Goal: Transaction & Acquisition: Book appointment/travel/reservation

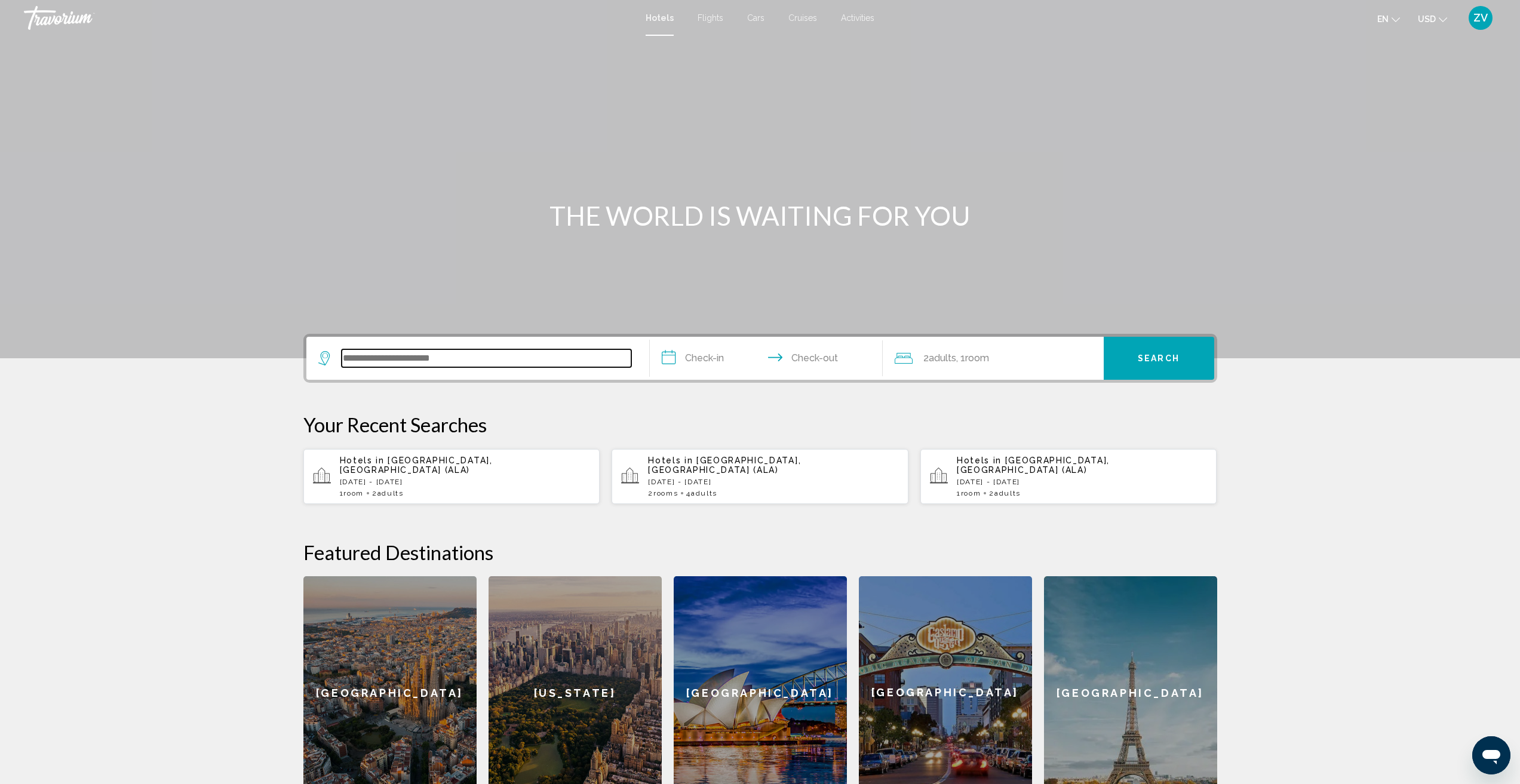
click at [362, 358] on input "Search widget" at bounding box center [486, 358] width 290 height 18
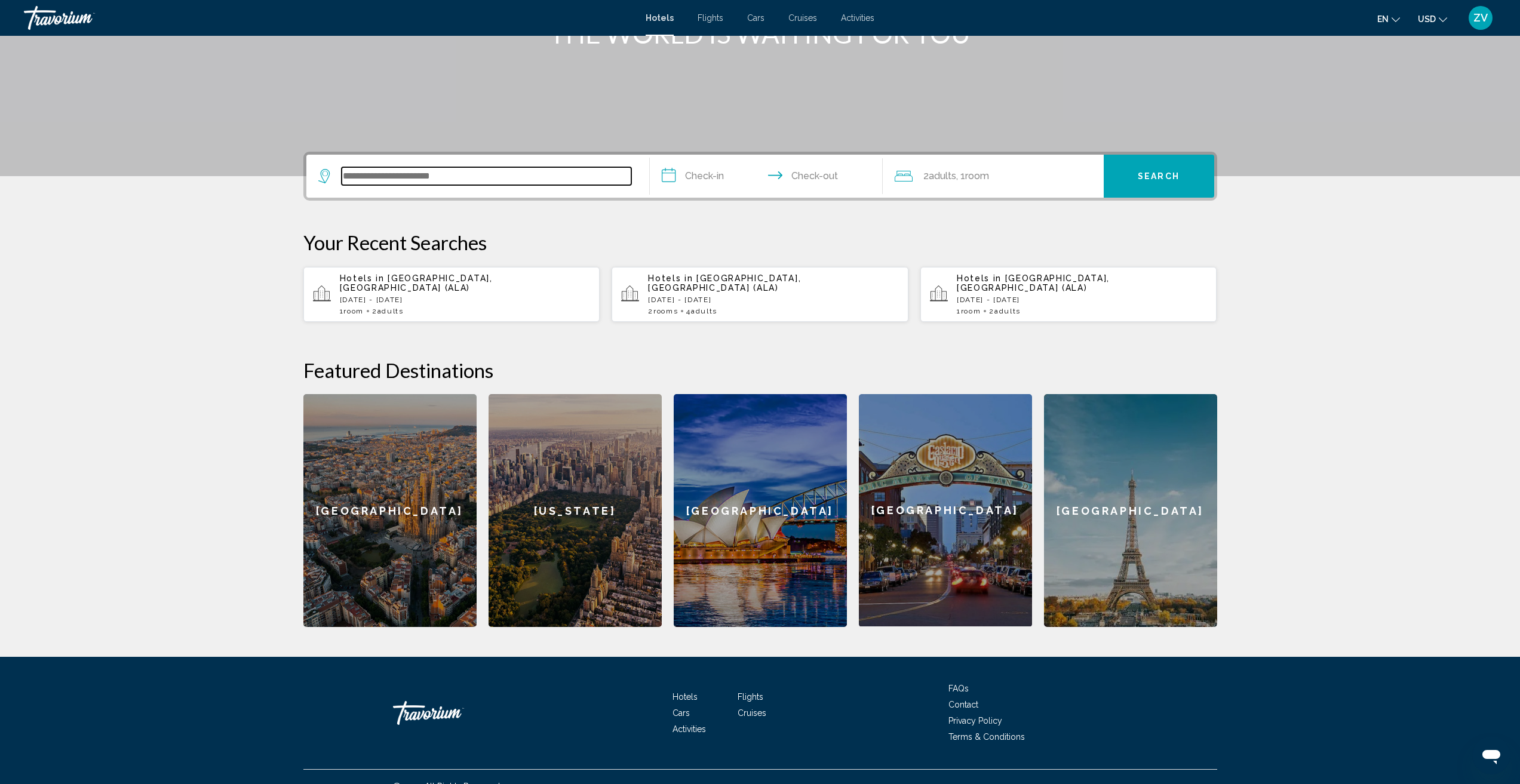
scroll to position [192, 0]
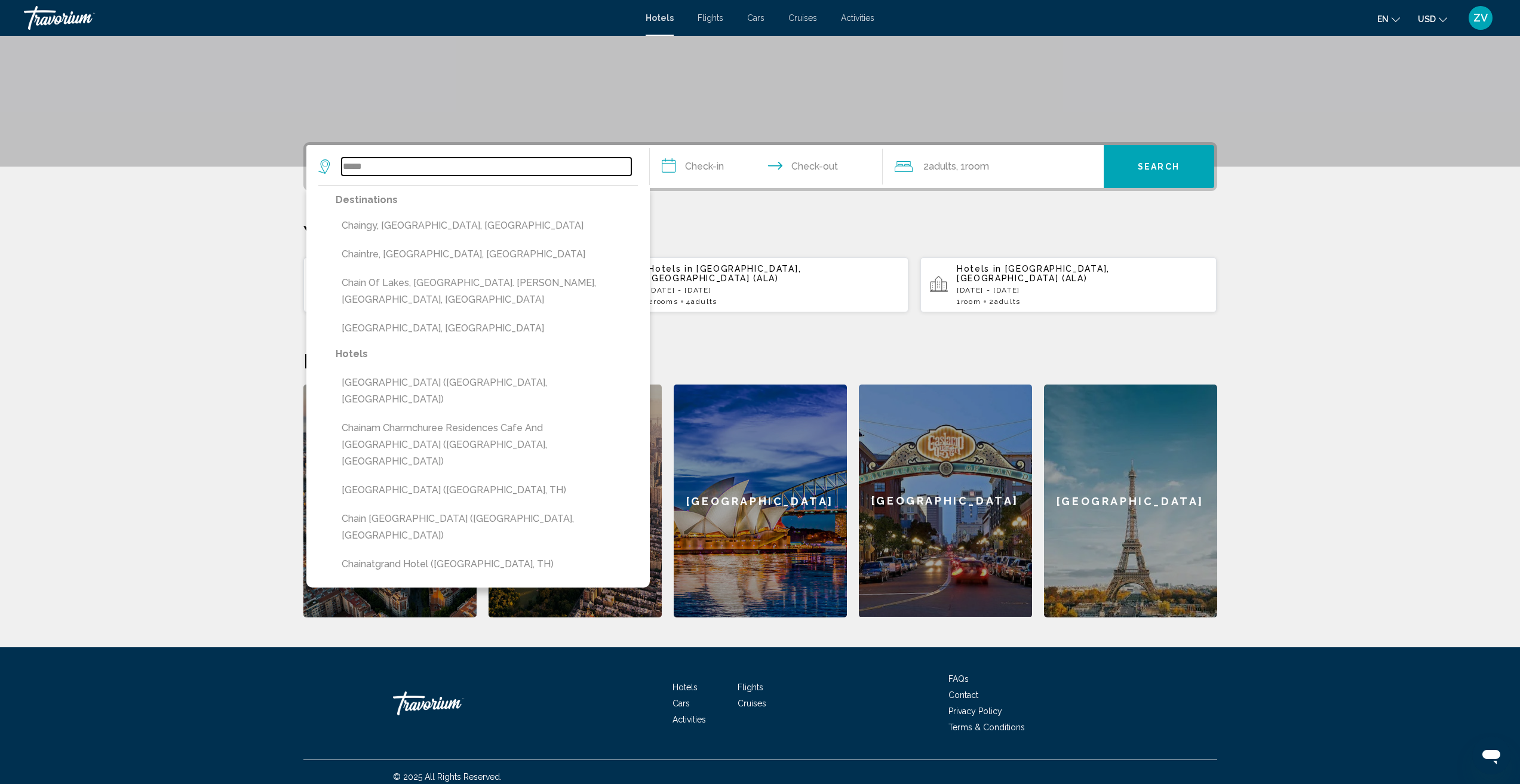
drag, startPoint x: 371, startPoint y: 167, endPoint x: 335, endPoint y: 167, distance: 36.0
click at [335, 167] on div "*****" at bounding box center [474, 167] width 313 height 18
paste input "Search widget"
click at [385, 170] on input "*****" at bounding box center [486, 167] width 290 height 18
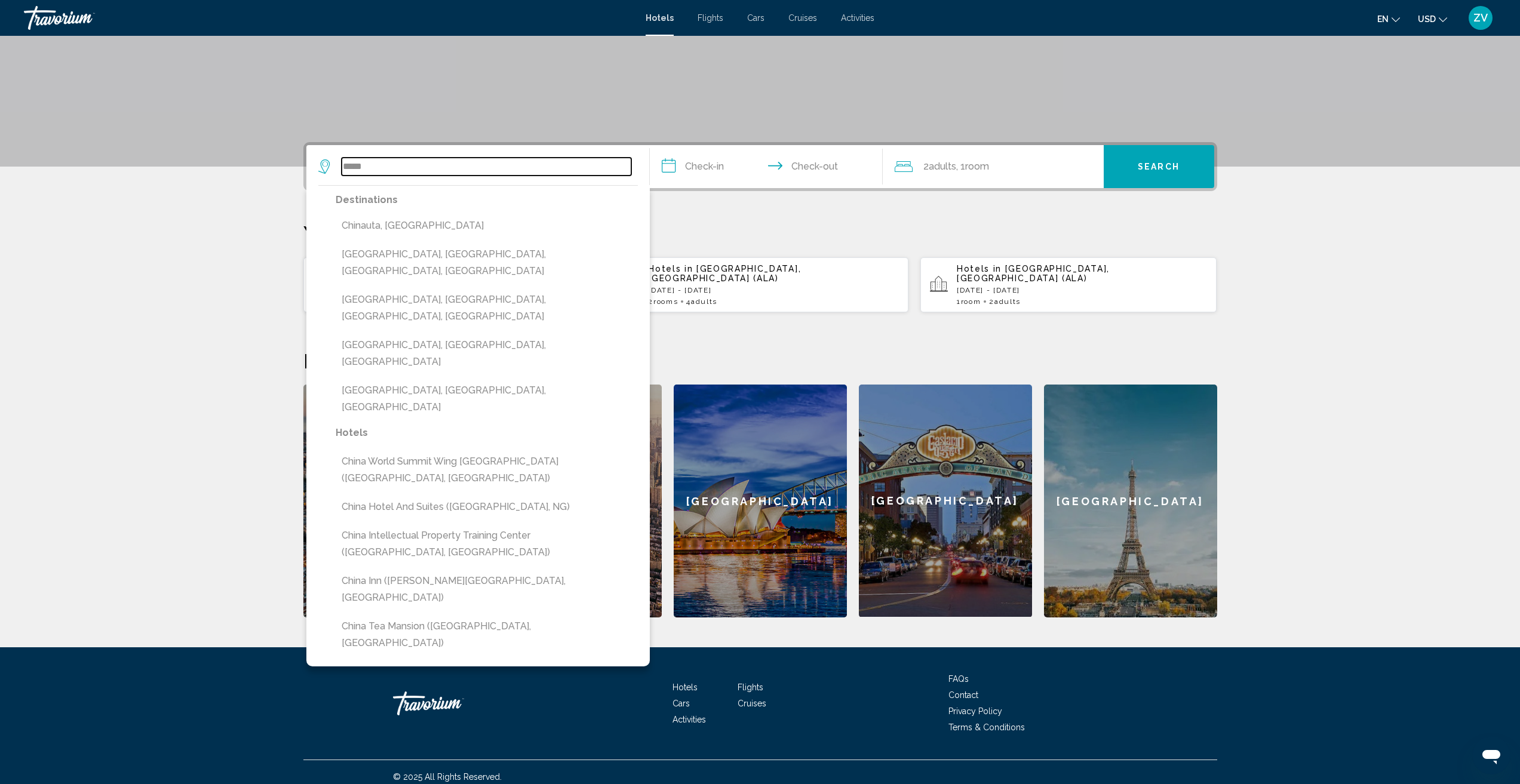
drag, startPoint x: 361, startPoint y: 163, endPoint x: 342, endPoint y: 163, distance: 19.0
click at [342, 163] on input "*****" at bounding box center [486, 167] width 290 height 18
paste input "****"
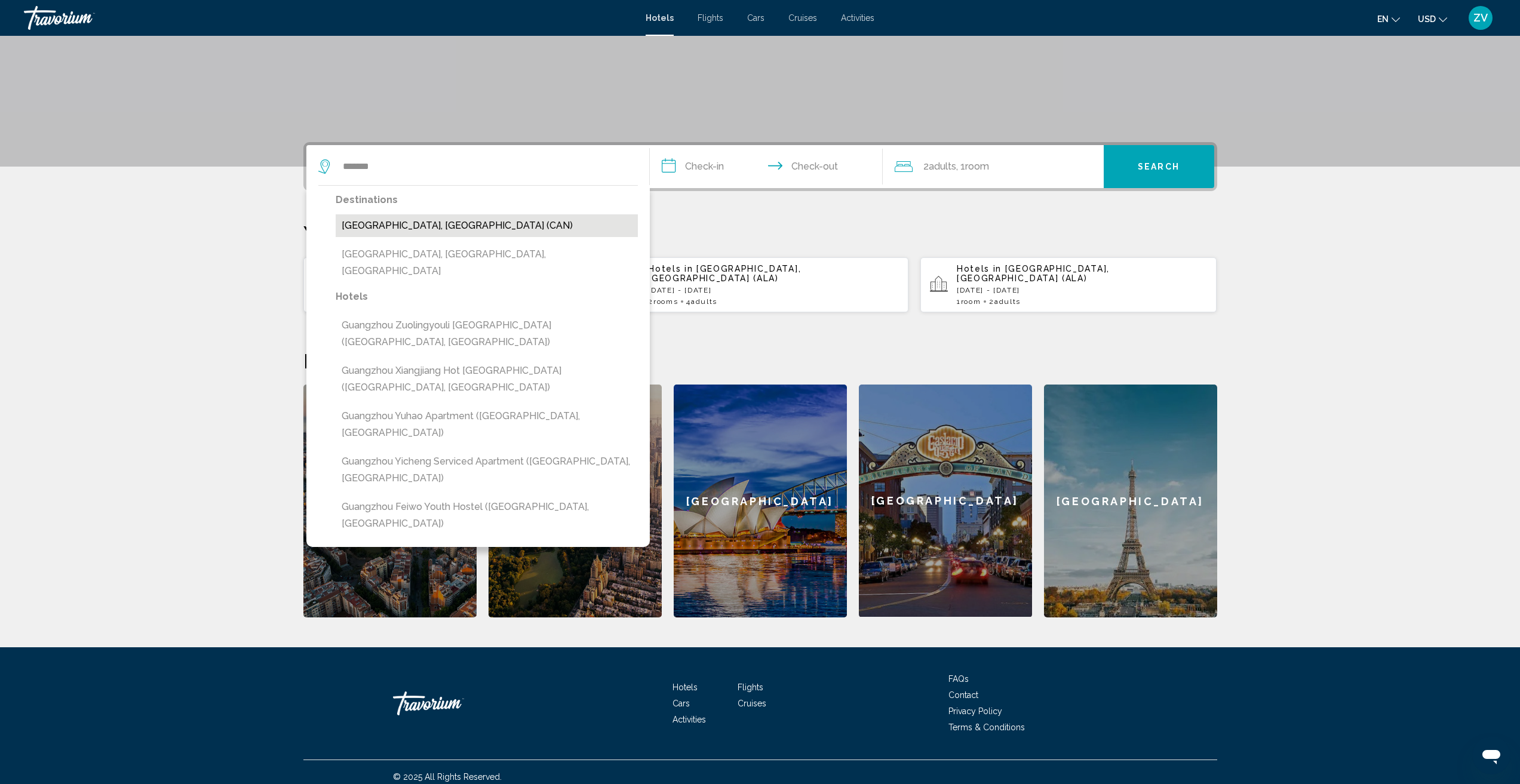
click at [387, 225] on button "Guangzhou, China (CAN)" at bounding box center [486, 225] width 302 height 23
type input "**********"
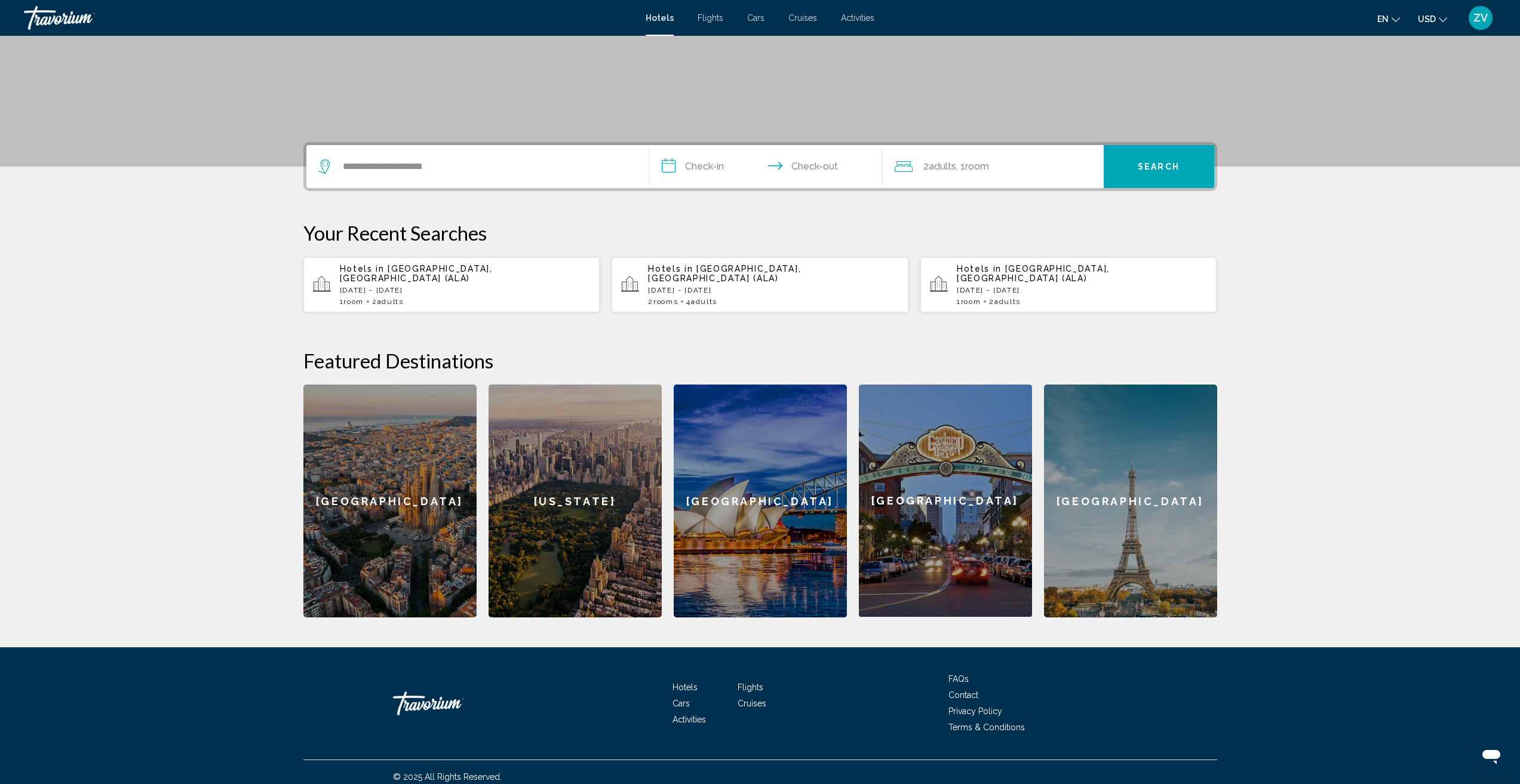
click at [703, 167] on input "**********" at bounding box center [768, 168] width 238 height 47
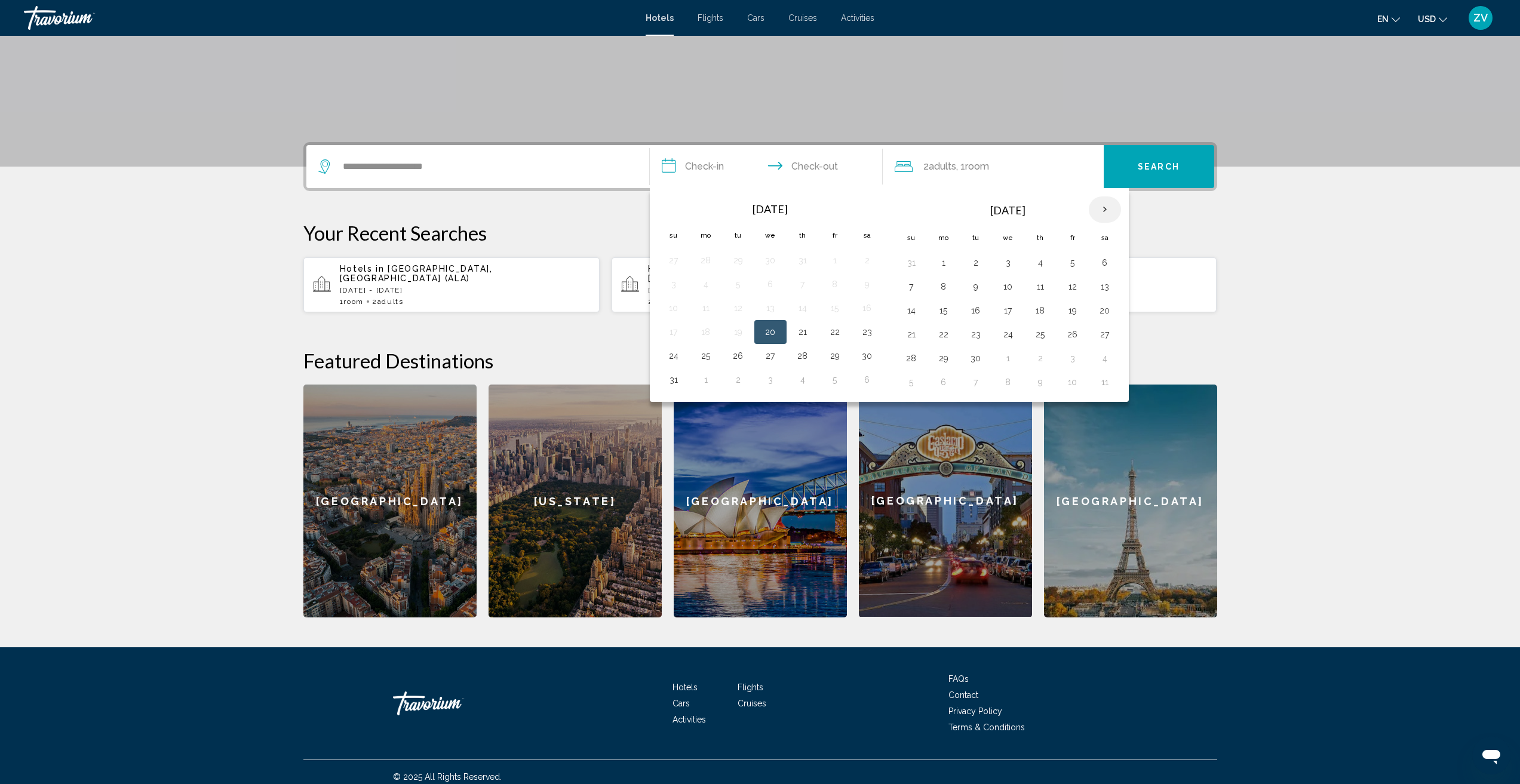
click at [1105, 211] on th "Next month" at bounding box center [1105, 209] width 32 height 27
click at [1008, 307] on button "12" at bounding box center [1008, 310] width 19 height 17
click at [1149, 172] on button "Search" at bounding box center [1159, 166] width 110 height 43
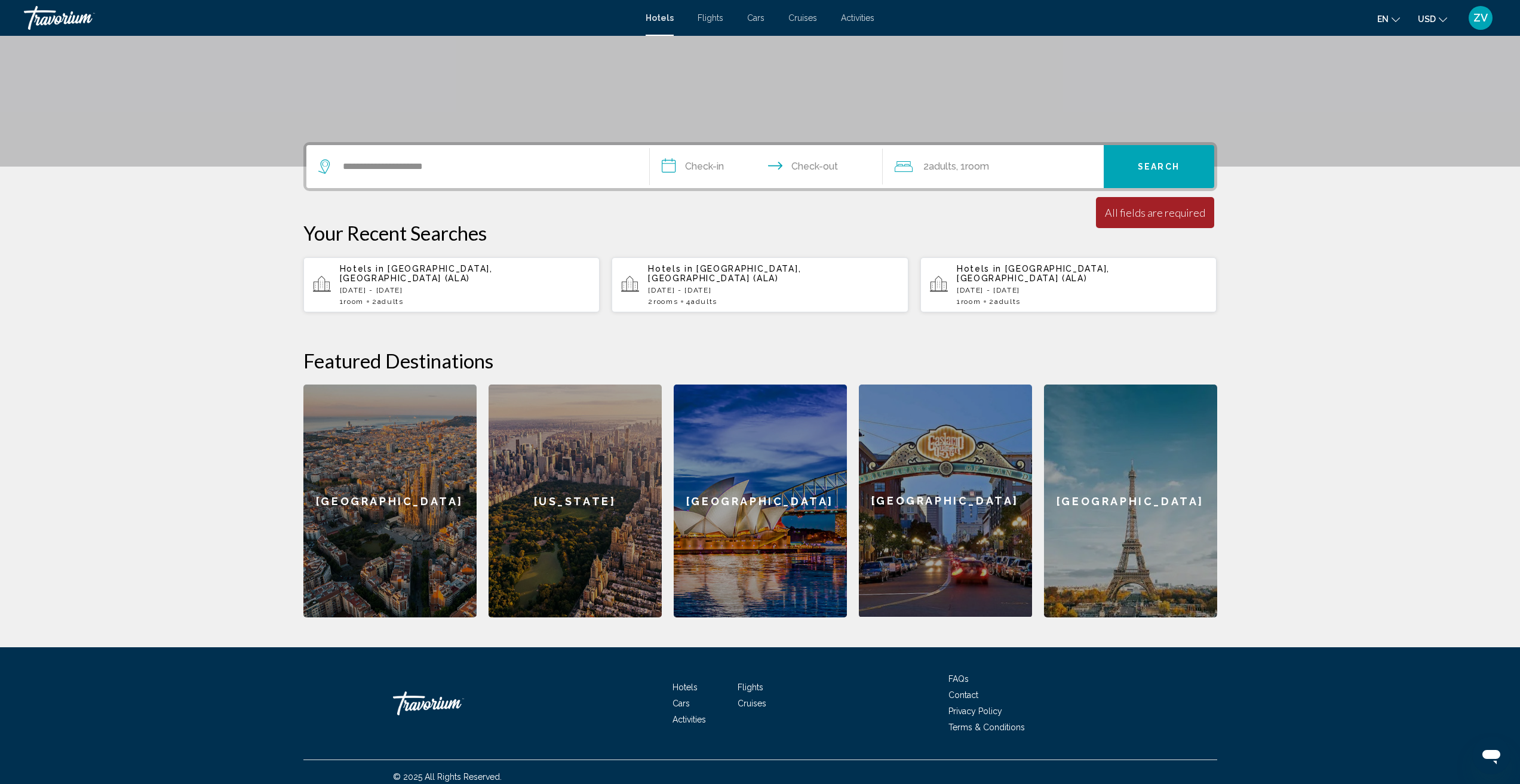
click at [679, 163] on input "**********" at bounding box center [768, 168] width 238 height 47
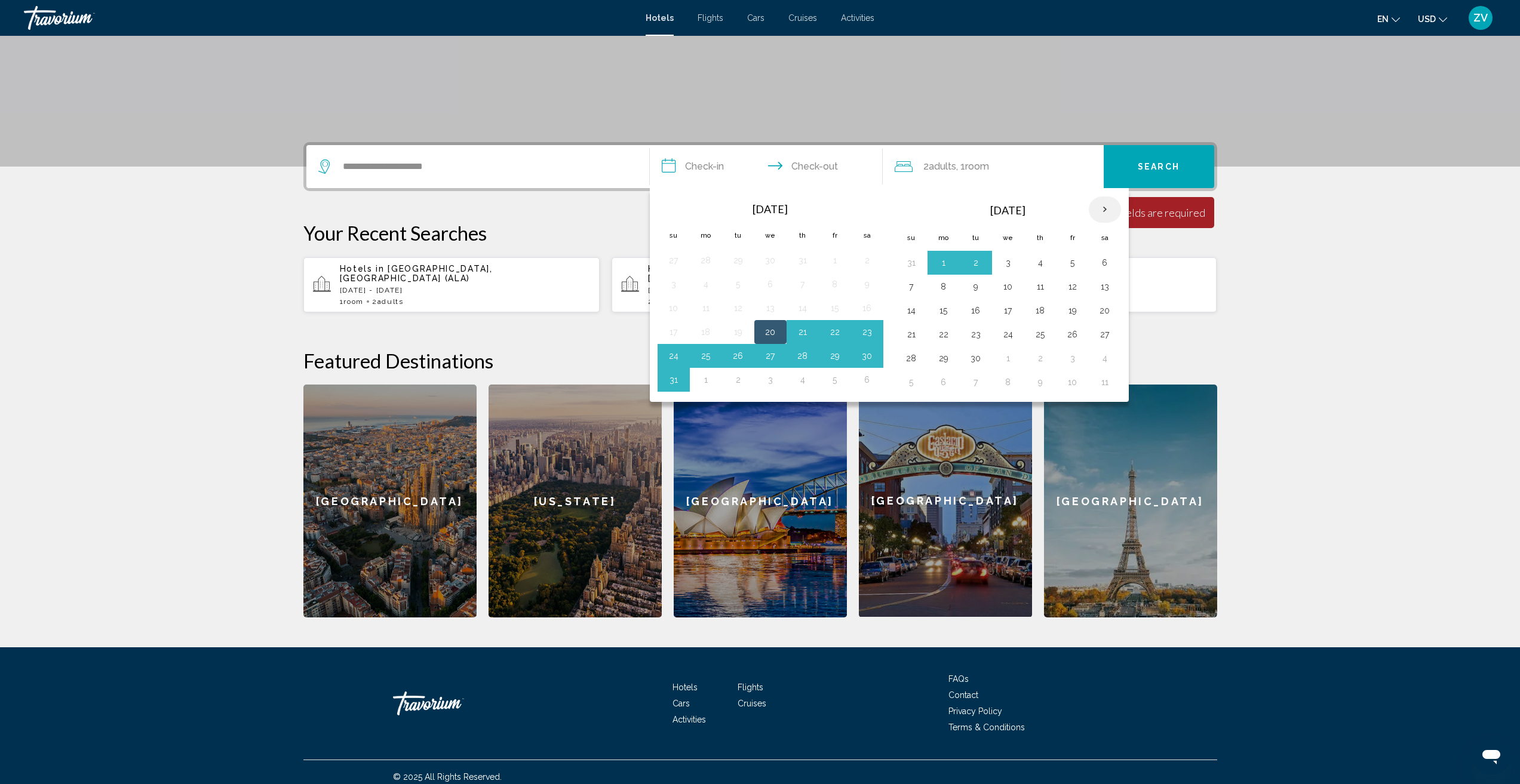
click at [1105, 212] on th "Next month" at bounding box center [1105, 209] width 32 height 27
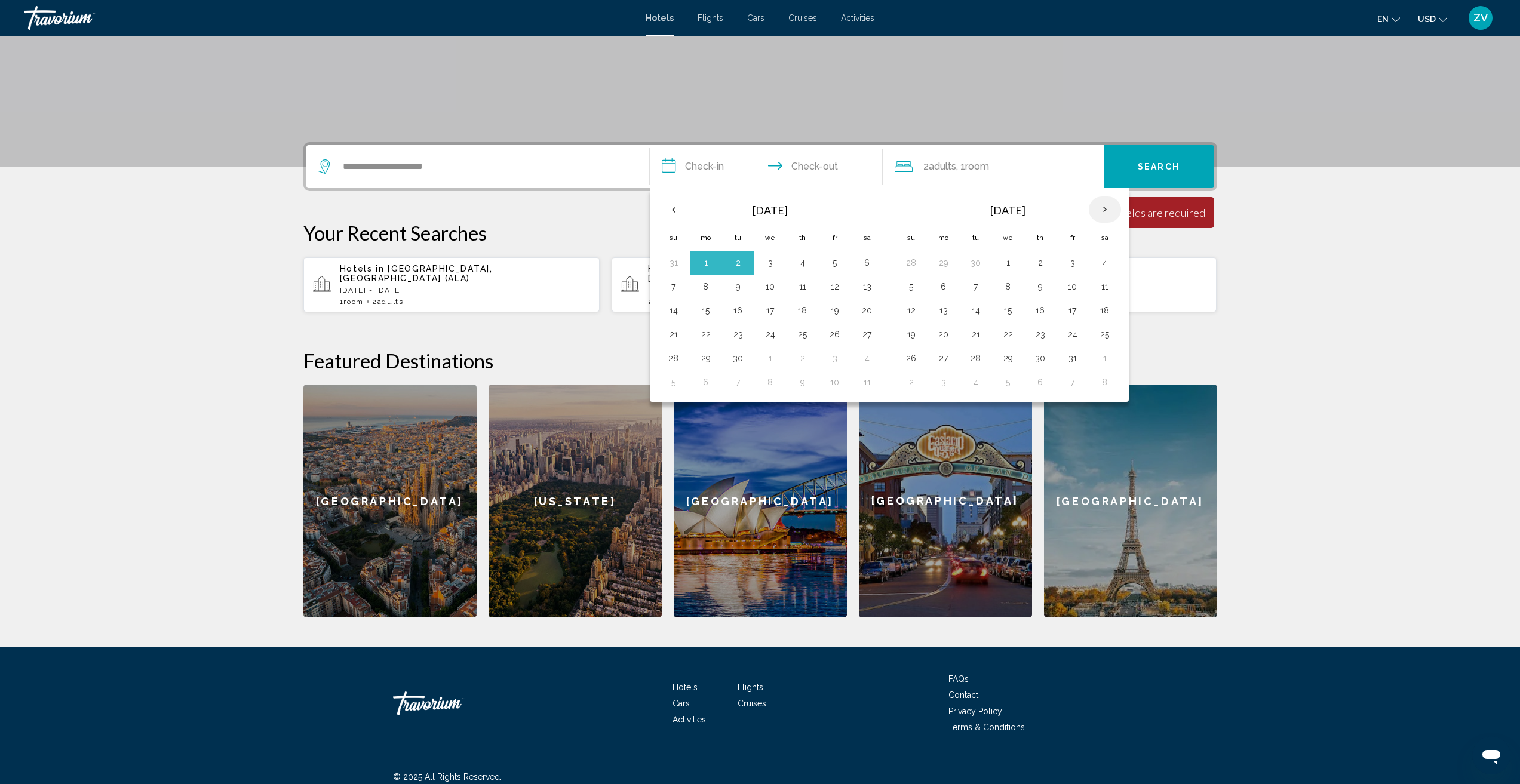
click at [1105, 212] on th "Next month" at bounding box center [1105, 209] width 32 height 27
click at [771, 312] on button "12" at bounding box center [770, 310] width 19 height 17
click at [706, 335] on button "17" at bounding box center [706, 334] width 19 height 17
type input "**********"
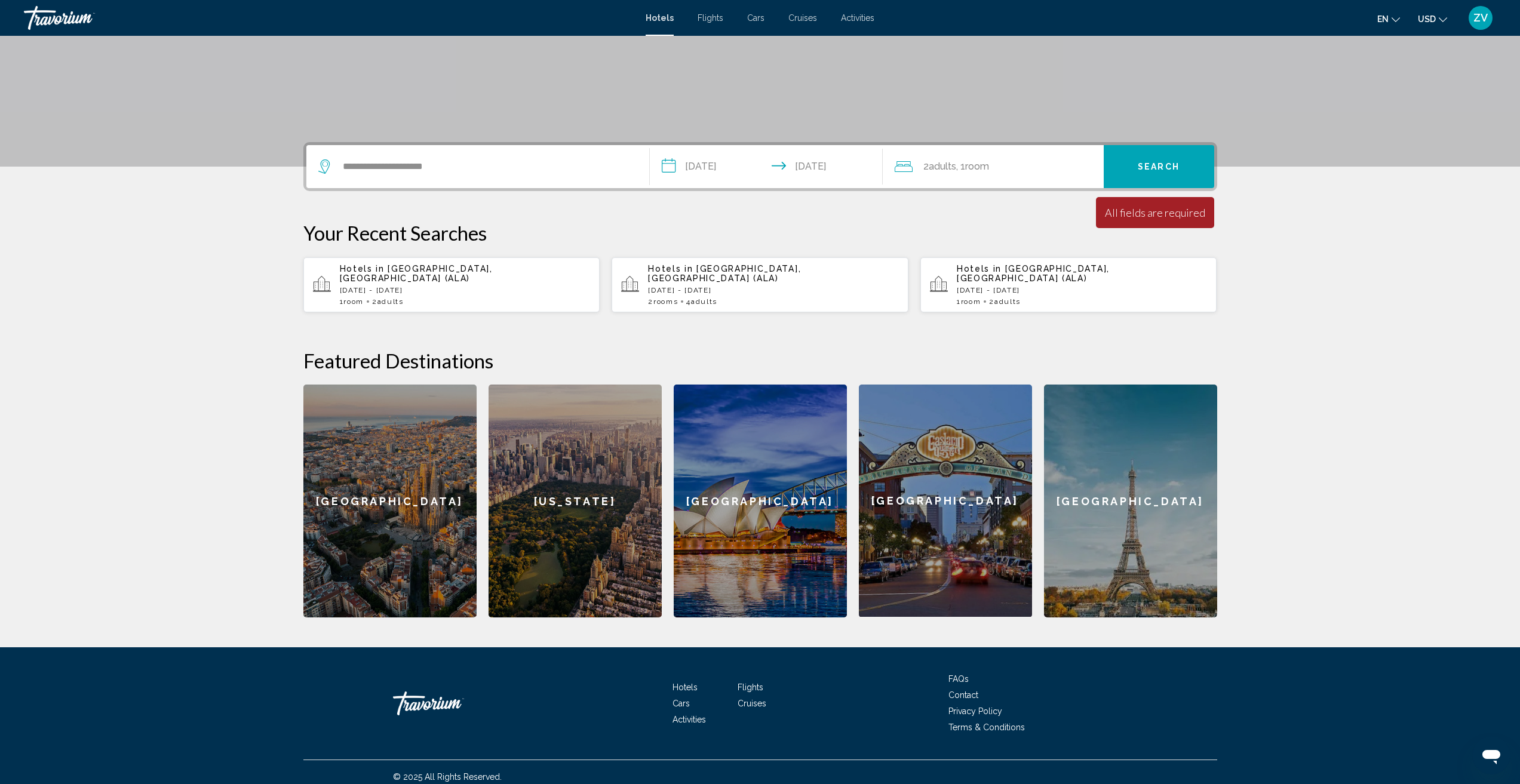
click at [1140, 168] on span "Search" at bounding box center [1159, 167] width 42 height 10
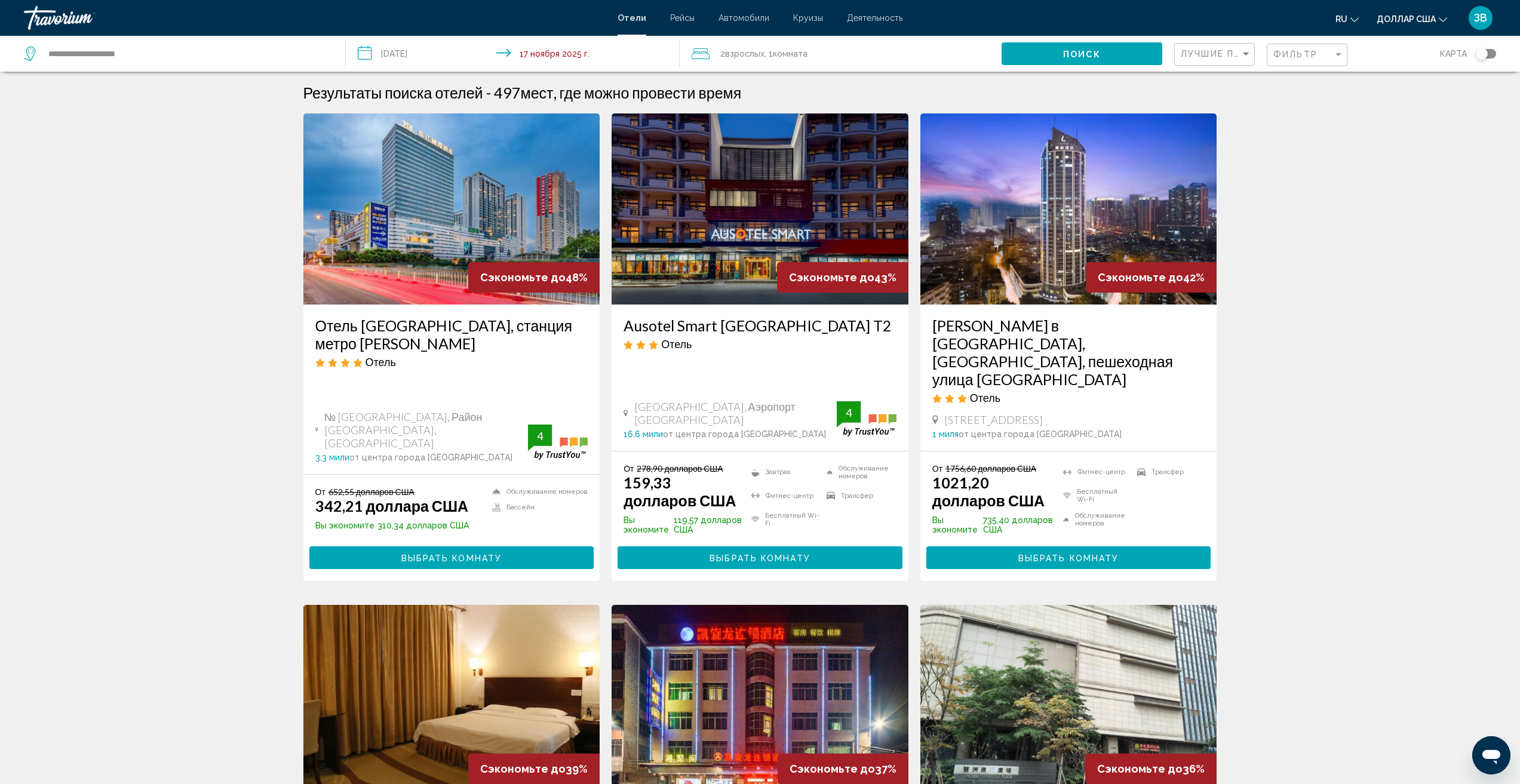
click at [423, 554] on font "Выбрать комнату" at bounding box center [452, 559] width 101 height 10
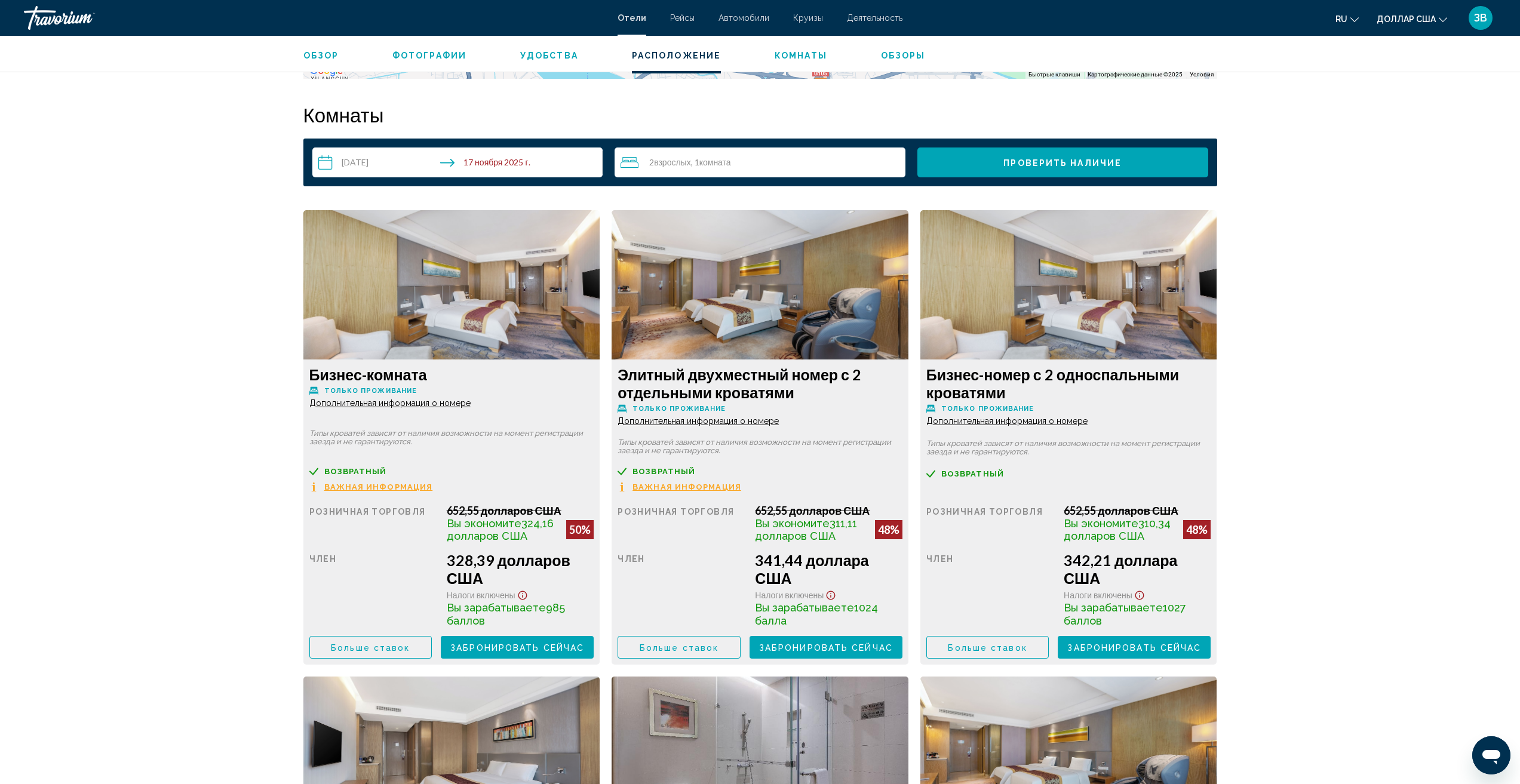
scroll to position [1530, 0]
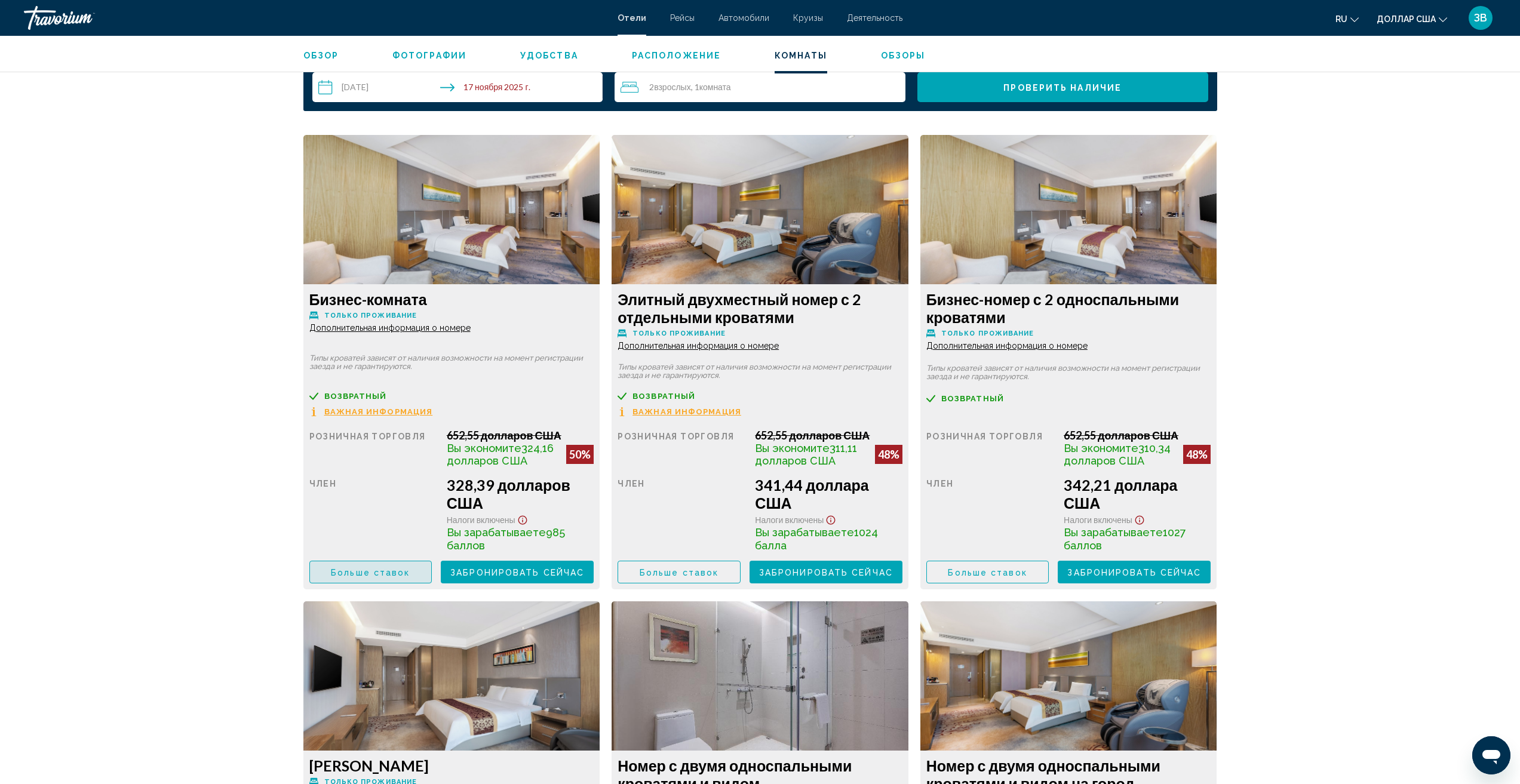
click at [392, 575] on button "Больше ставок" at bounding box center [370, 572] width 123 height 23
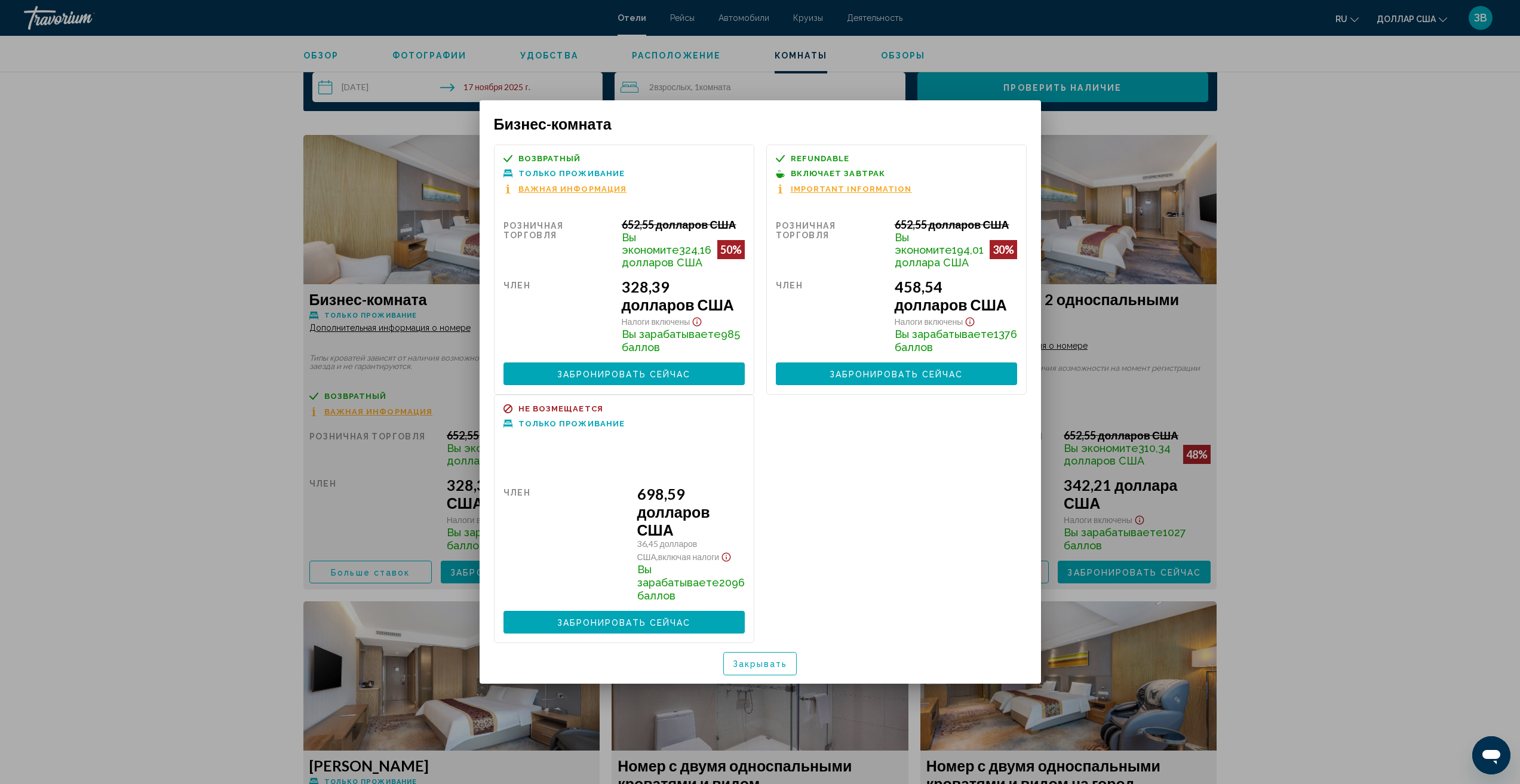
click at [1439, 224] on div at bounding box center [760, 392] width 1520 height 784
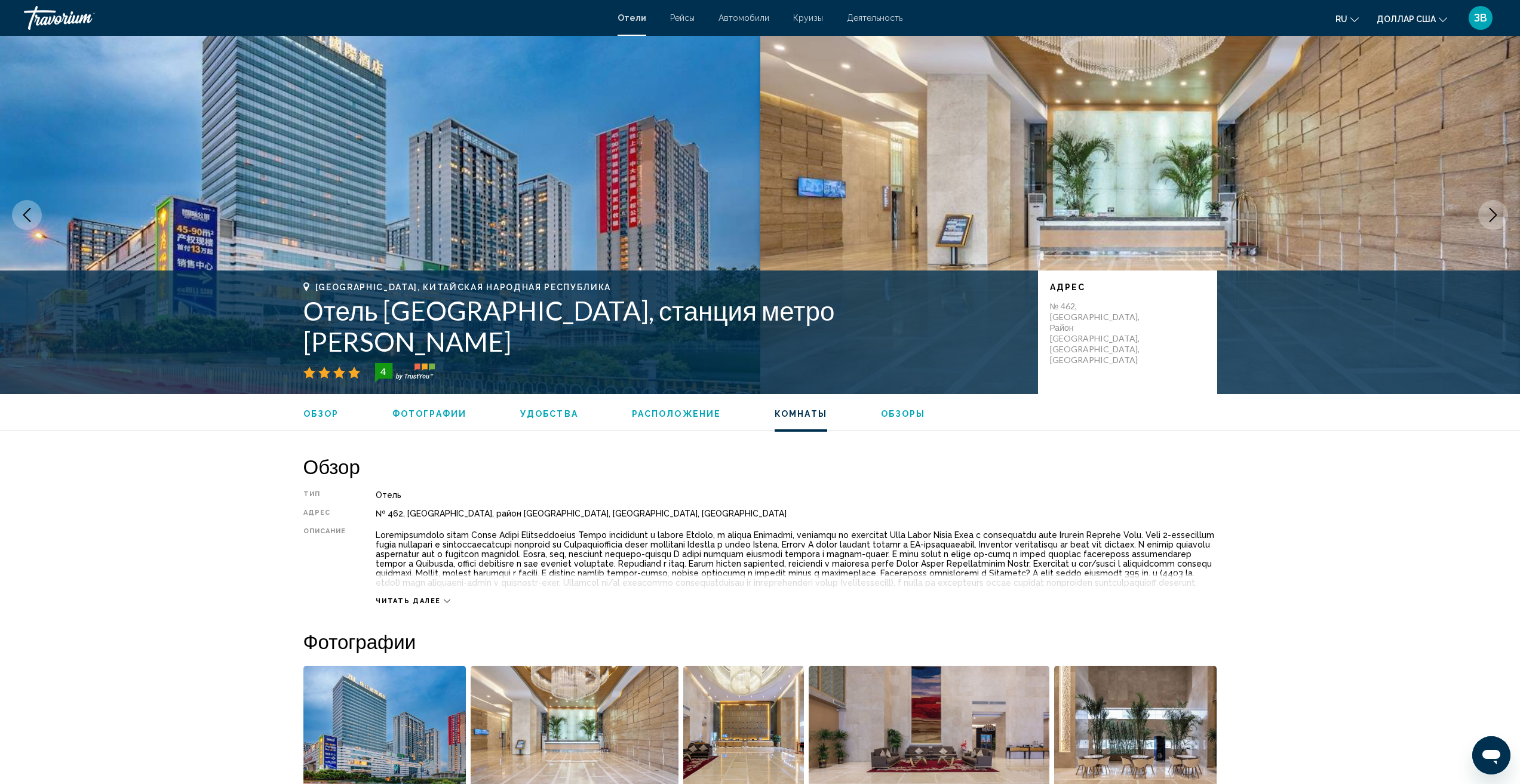
scroll to position [1530, 0]
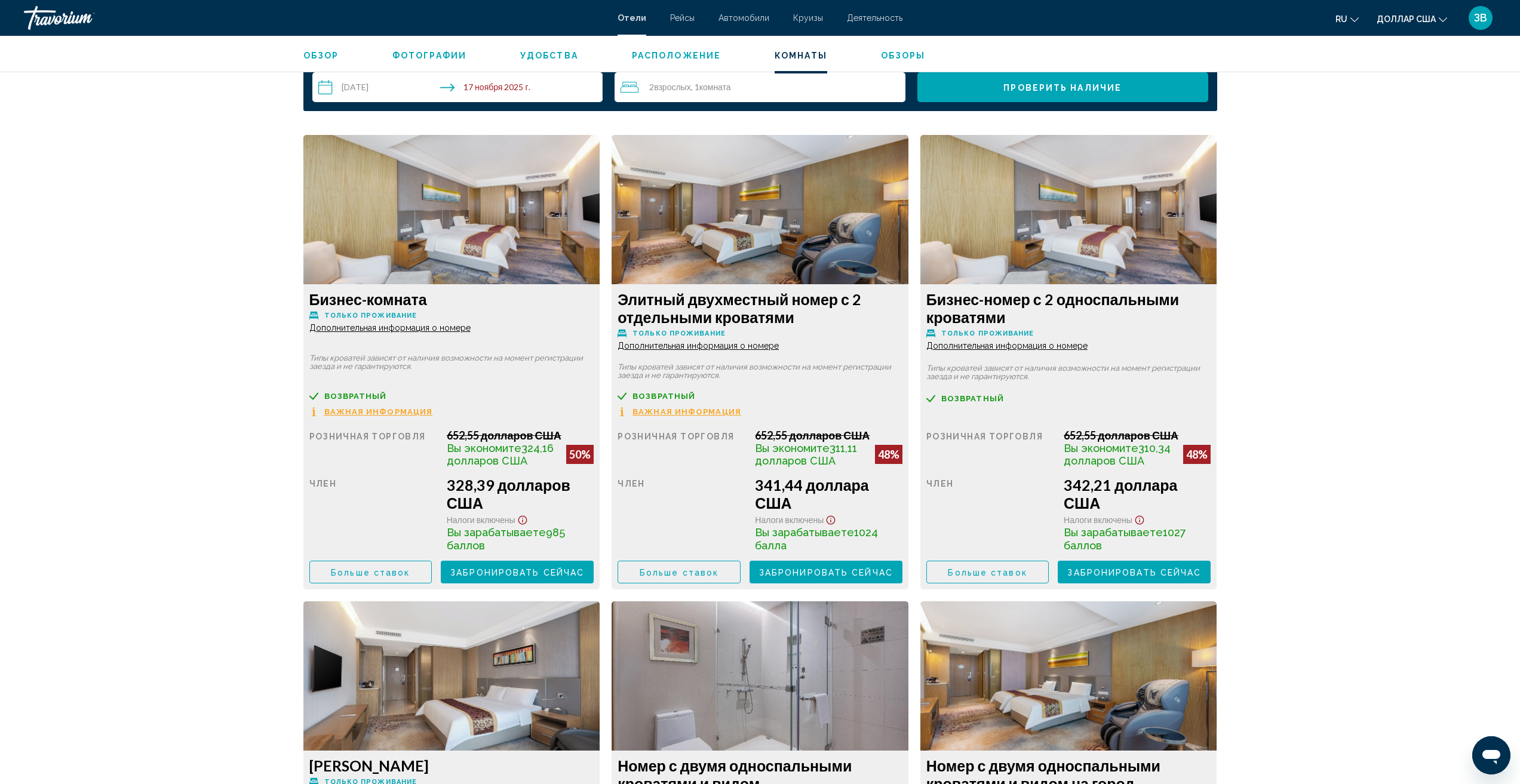
click at [410, 577] on font "Больше ставок" at bounding box center [370, 573] width 79 height 10
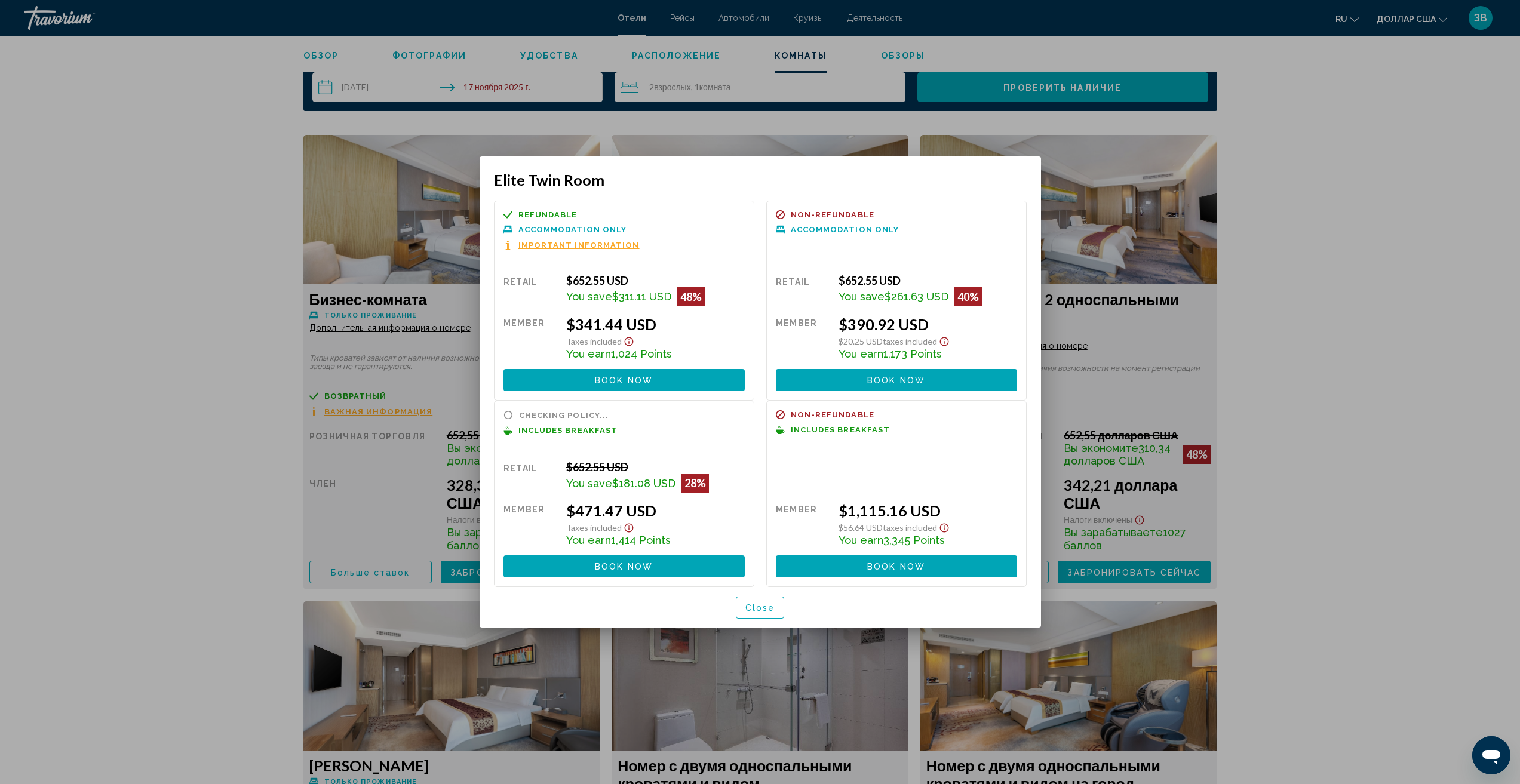
scroll to position [0, 0]
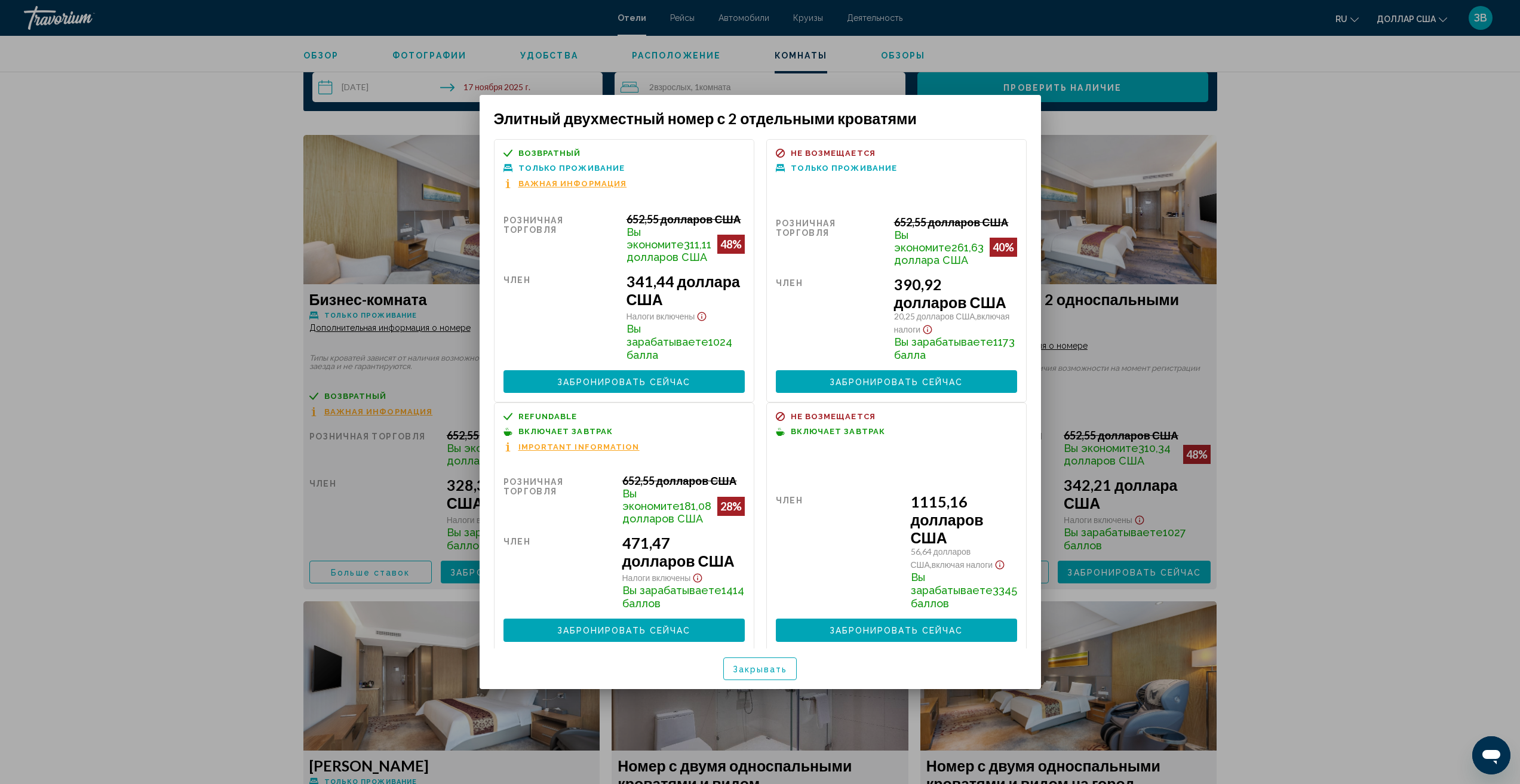
click at [754, 663] on span "Закрывать" at bounding box center [760, 668] width 55 height 10
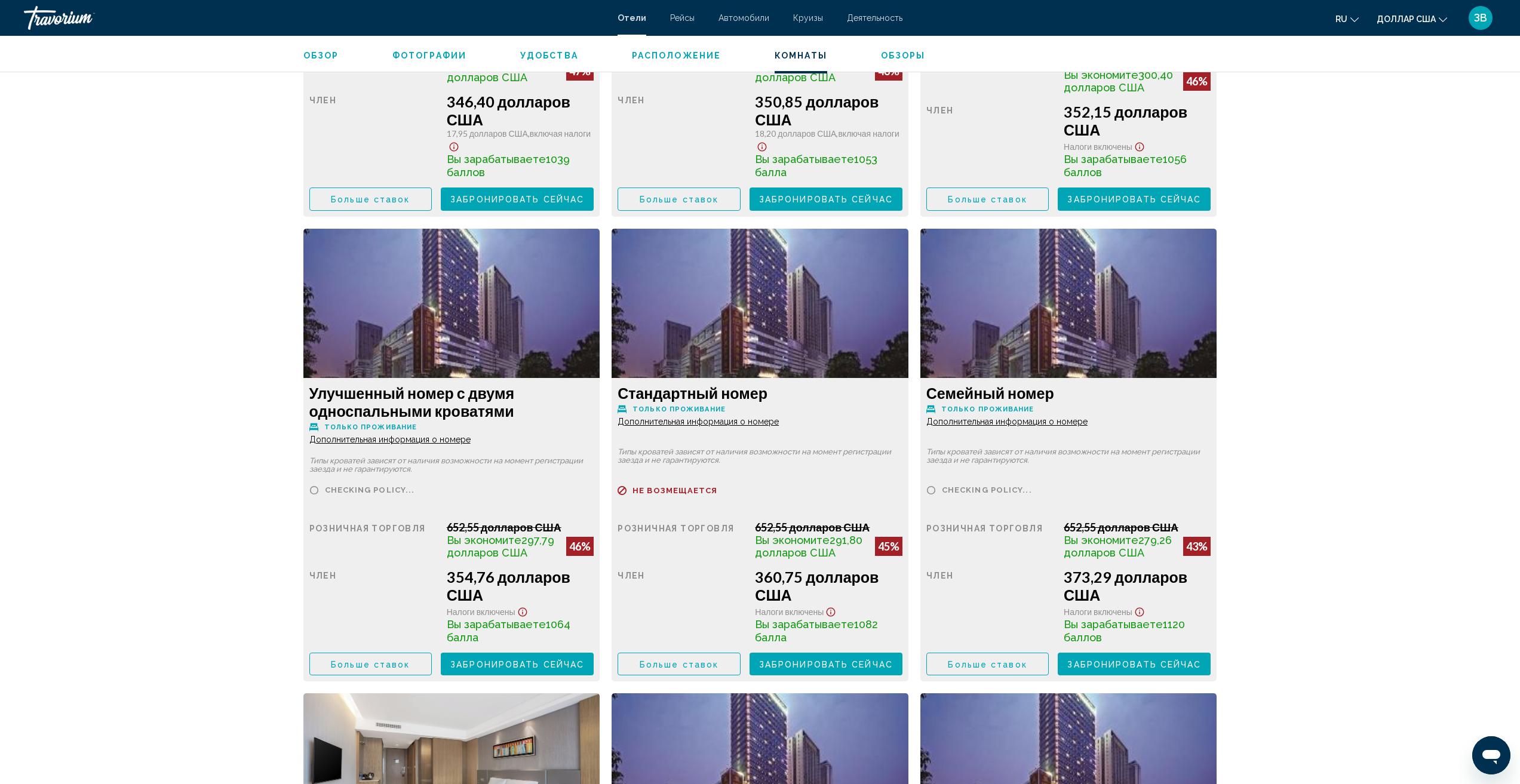
scroll to position [2486, 0]
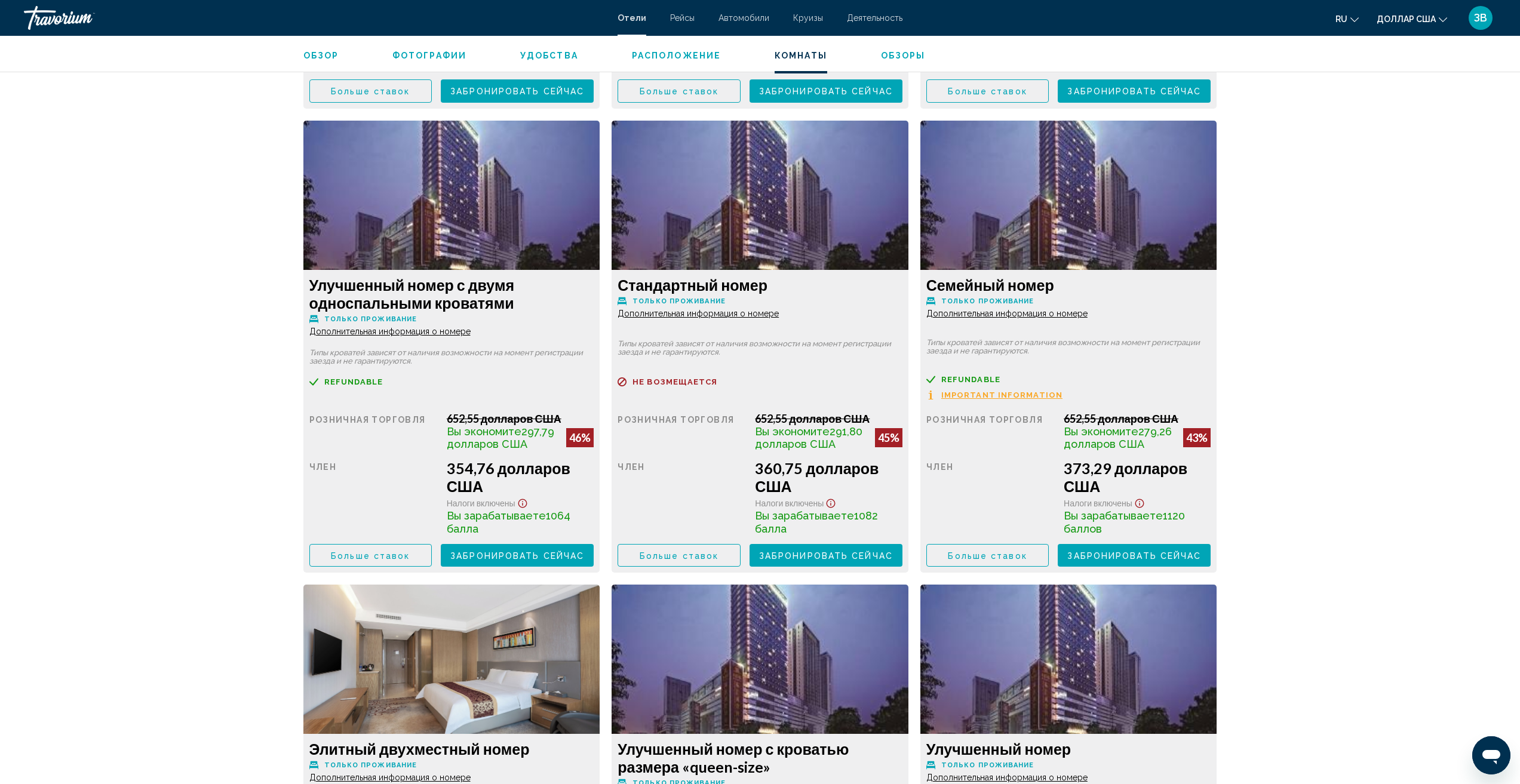
drag, startPoint x: 383, startPoint y: 390, endPoint x: 325, endPoint y: 393, distance: 58.1
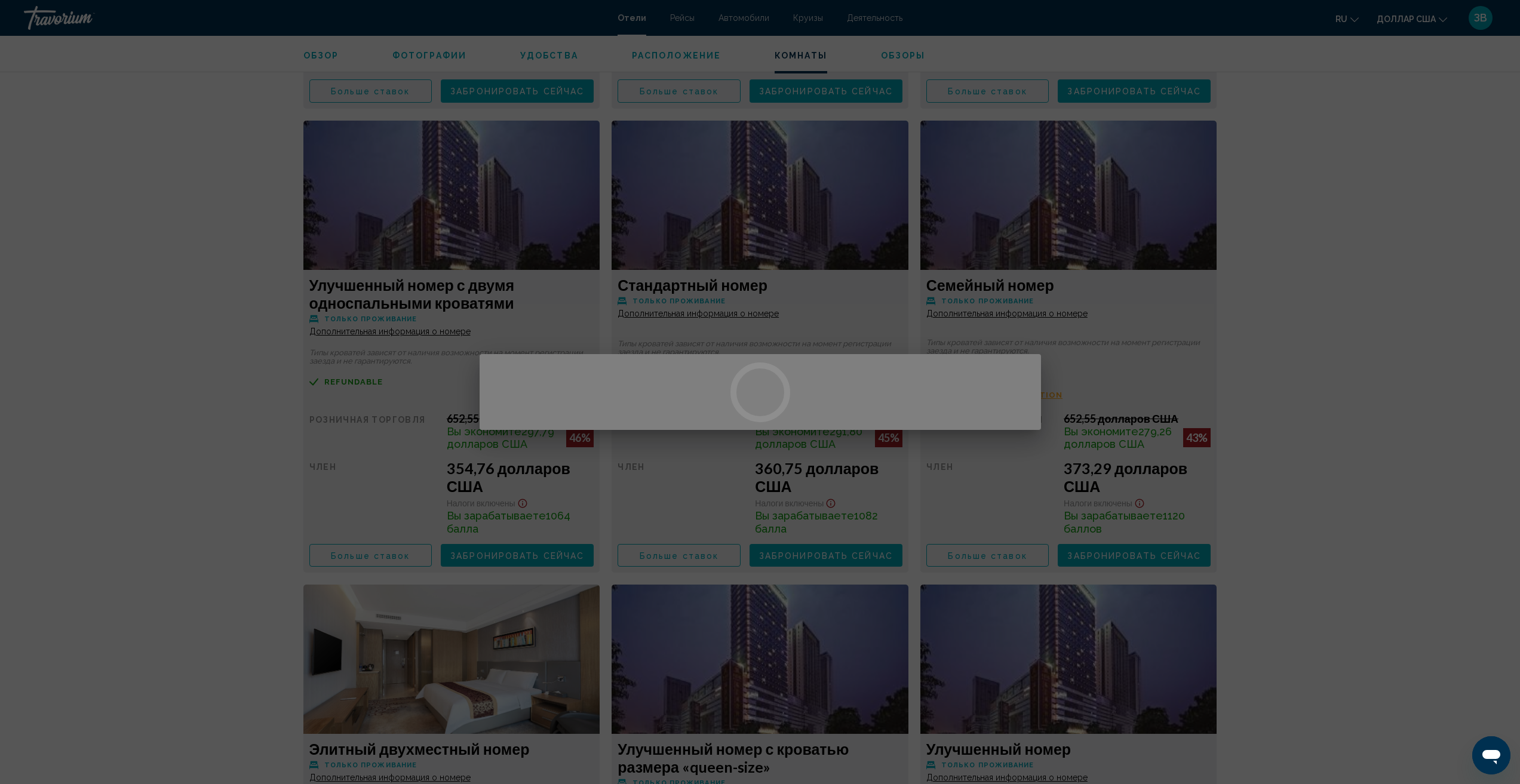
scroll to position [0, 0]
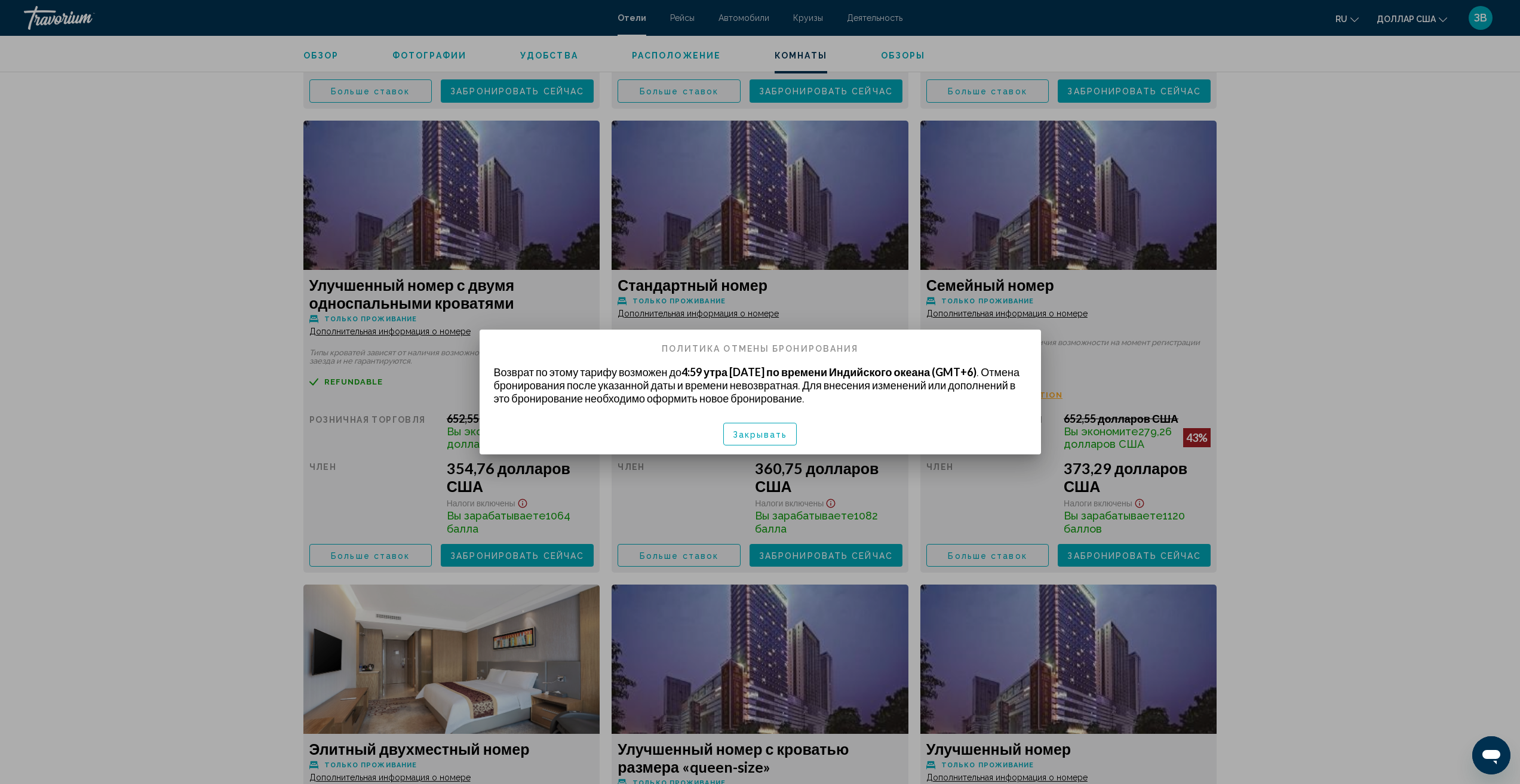
click at [1478, 223] on div at bounding box center [760, 392] width 1520 height 784
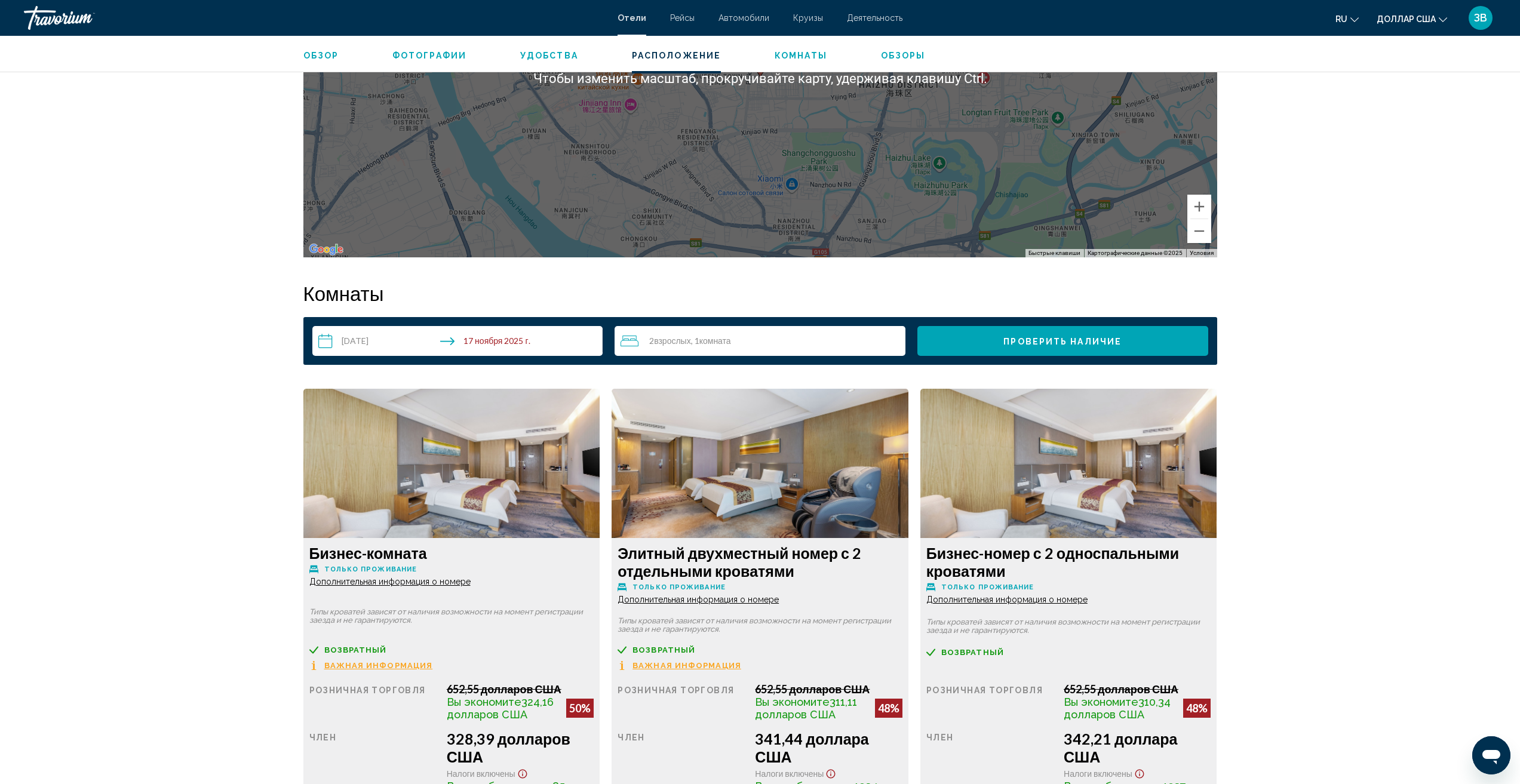
scroll to position [813, 0]
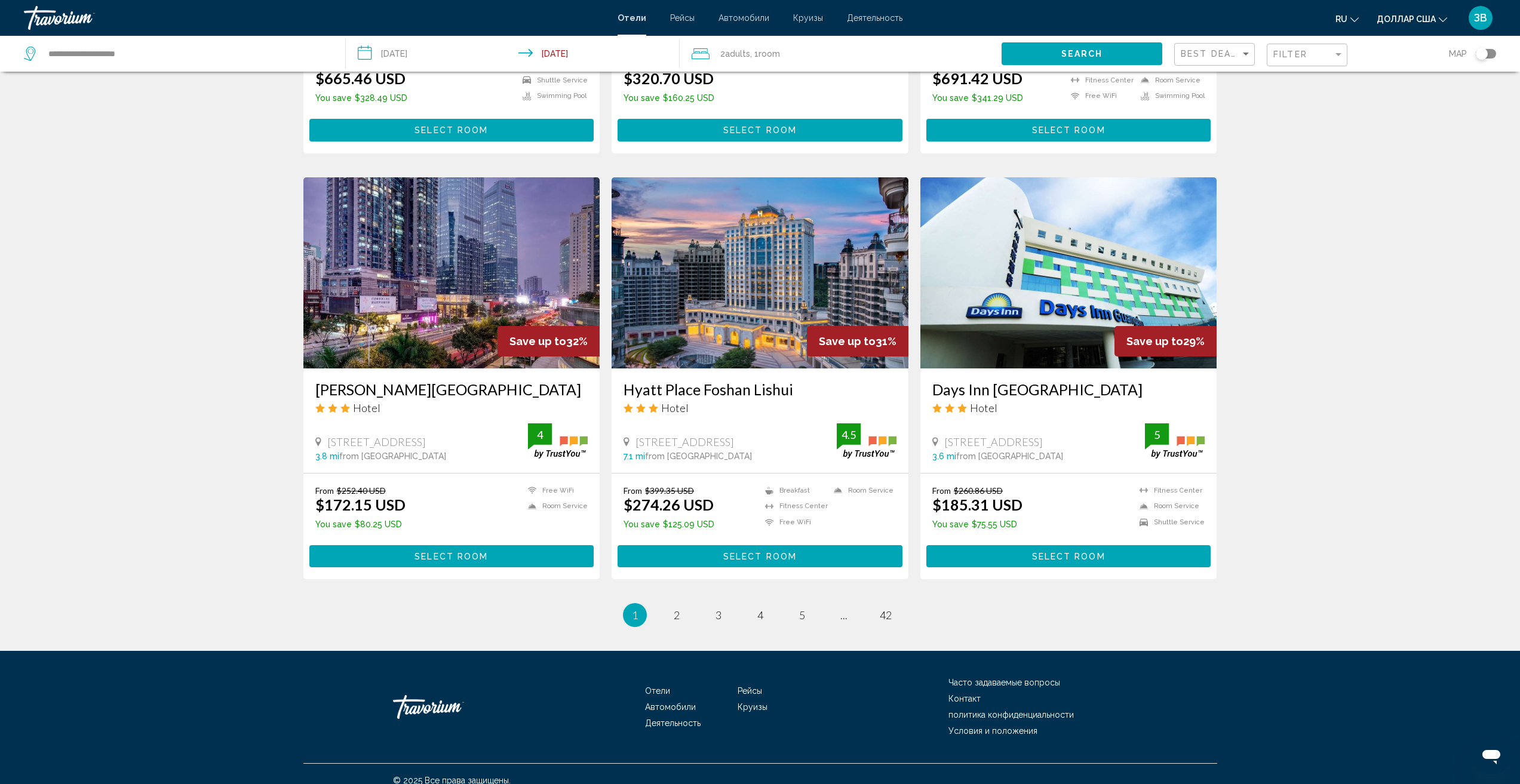
scroll to position [1254, 0]
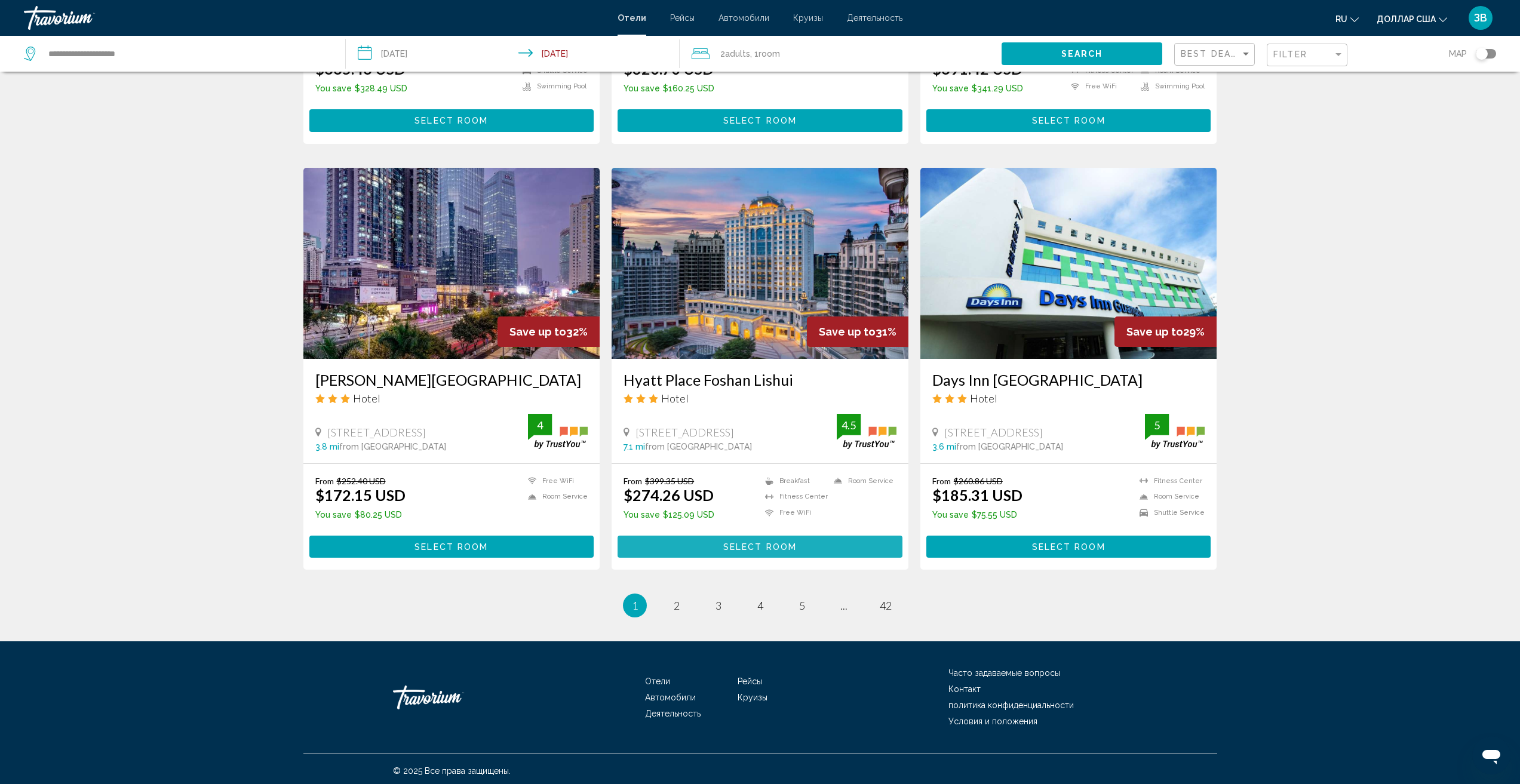
click at [760, 543] on span "Select Room" at bounding box center [759, 547] width 73 height 10
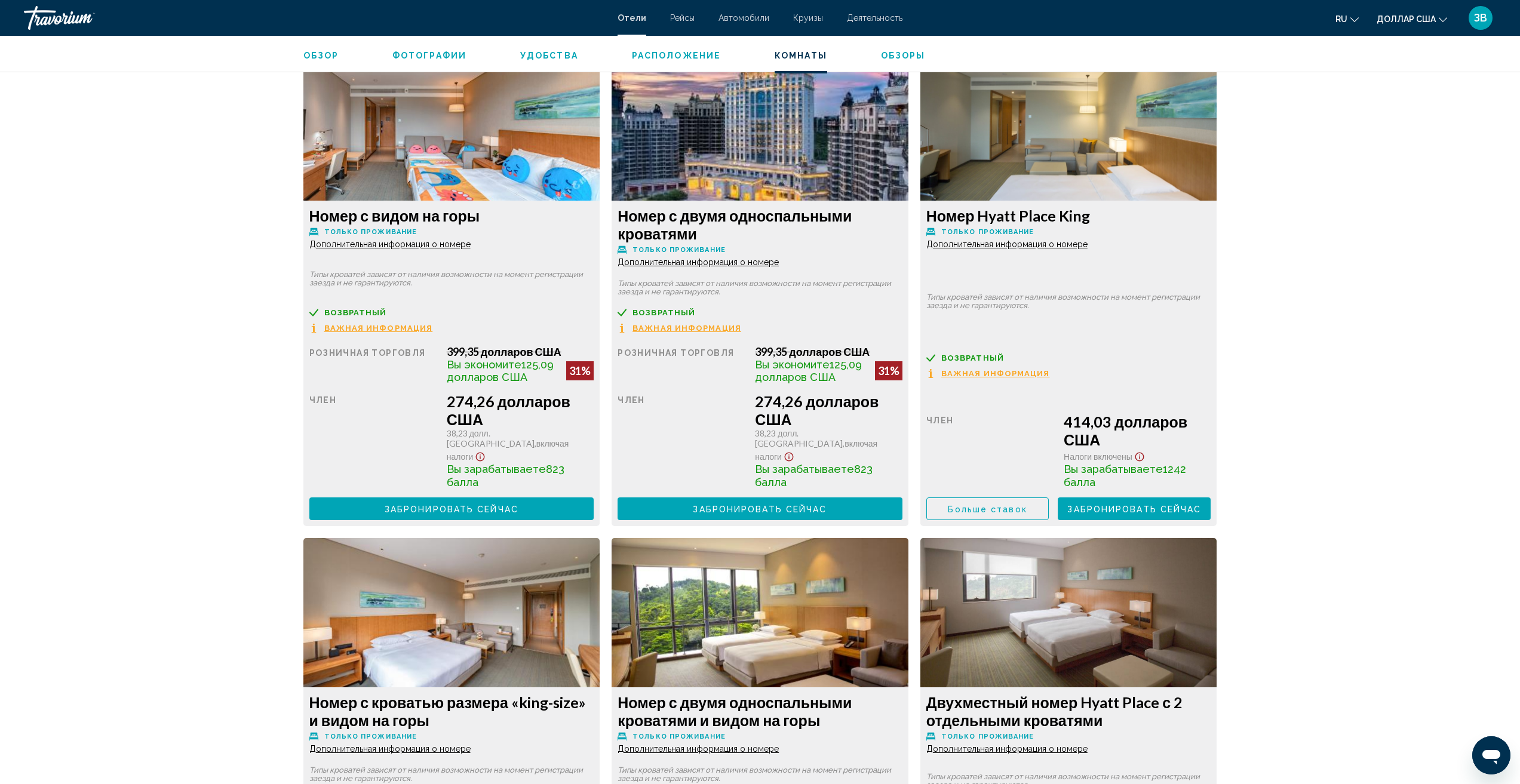
scroll to position [1612, 0]
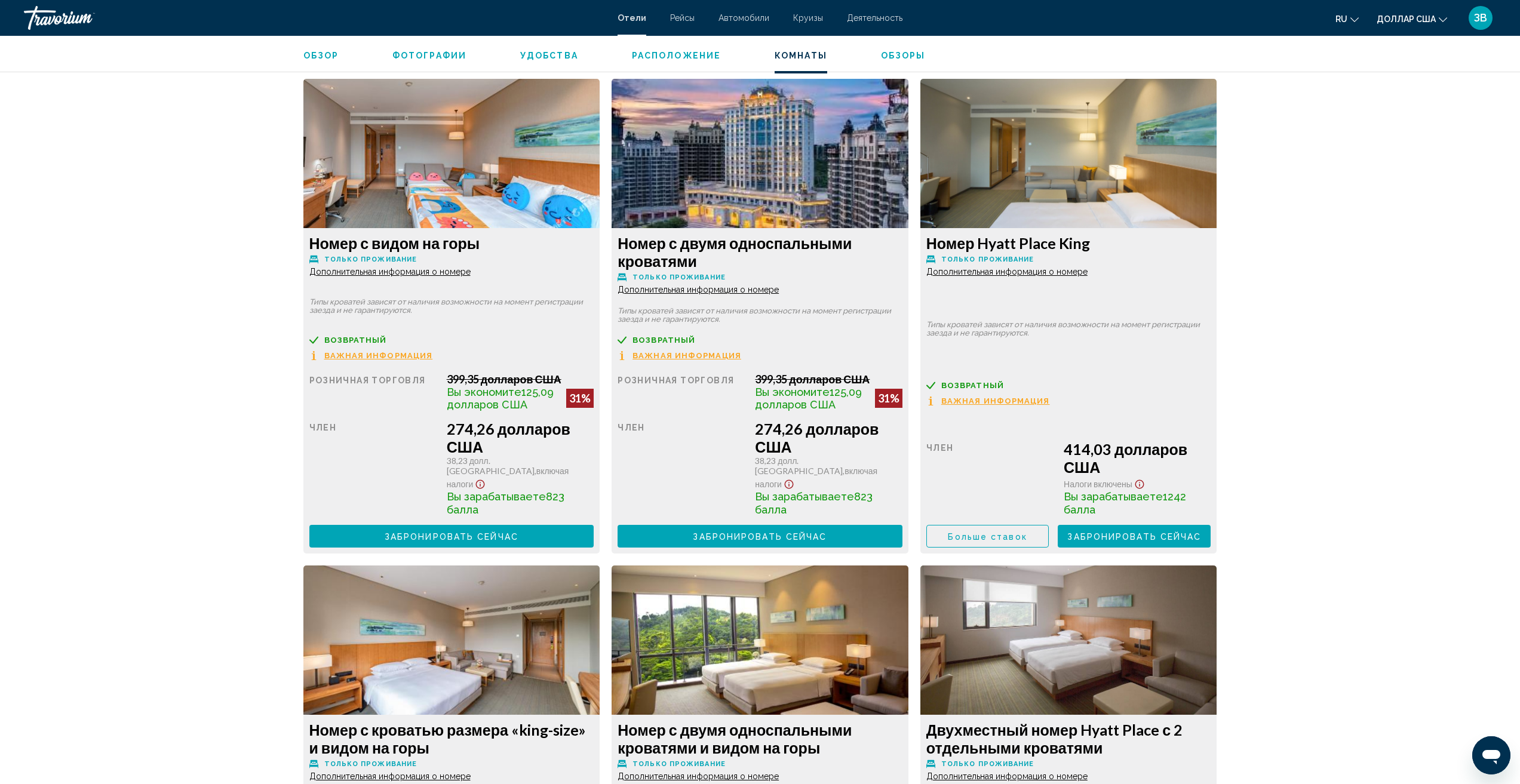
click at [485, 531] on span "Забронировать сейчас" at bounding box center [452, 536] width 134 height 10
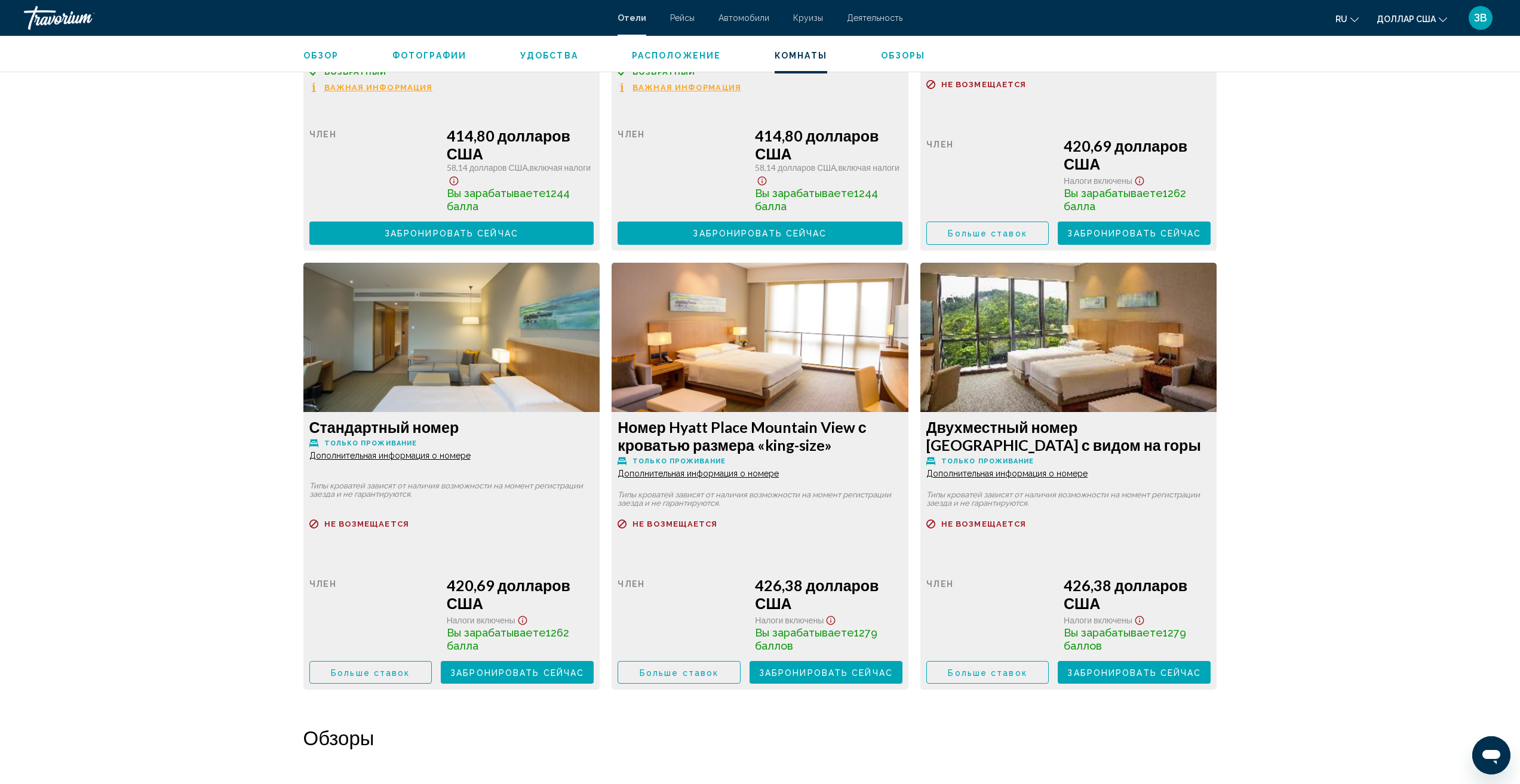
scroll to position [2457, 0]
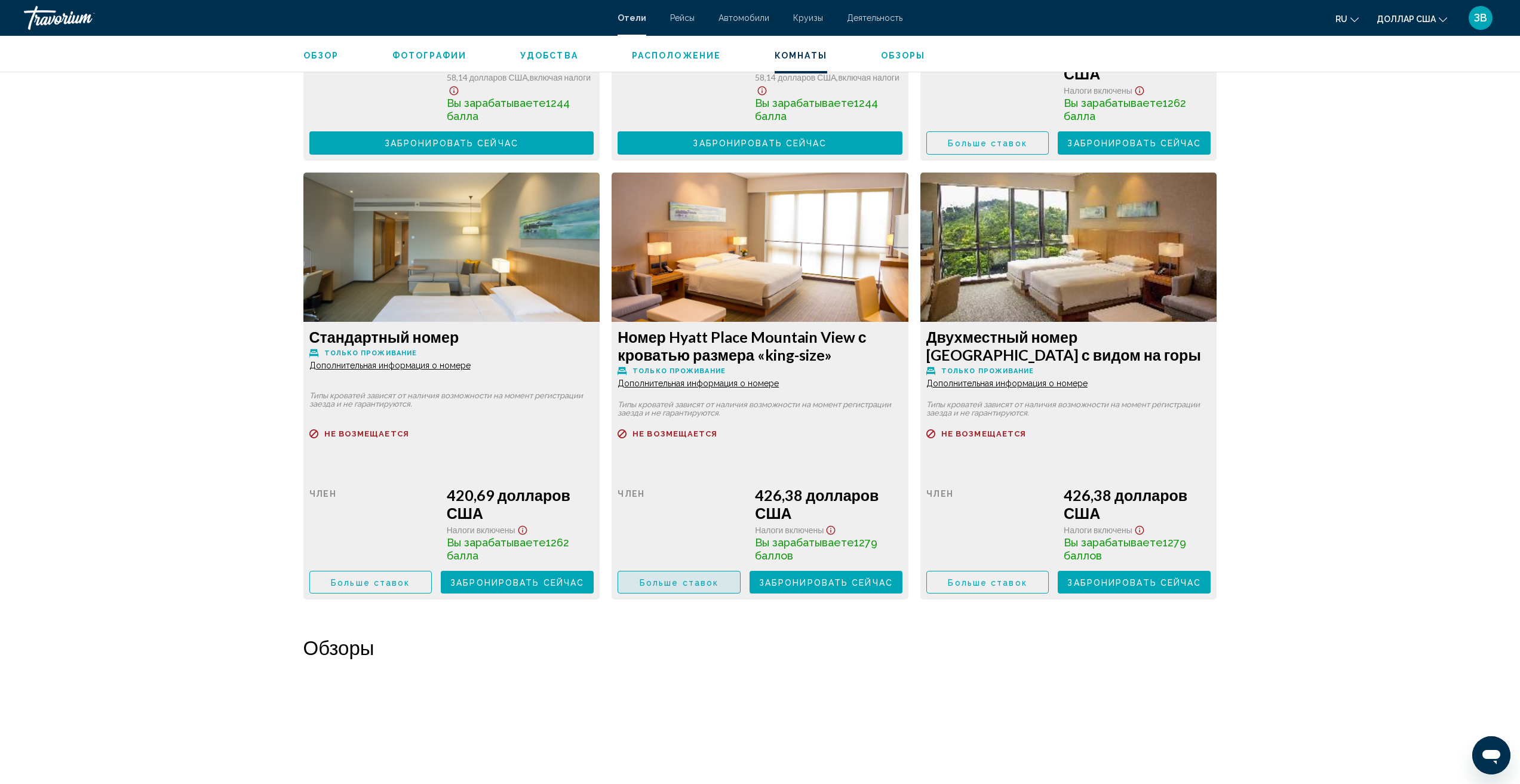
click at [686, 578] on font "Больше ставок" at bounding box center [679, 583] width 79 height 10
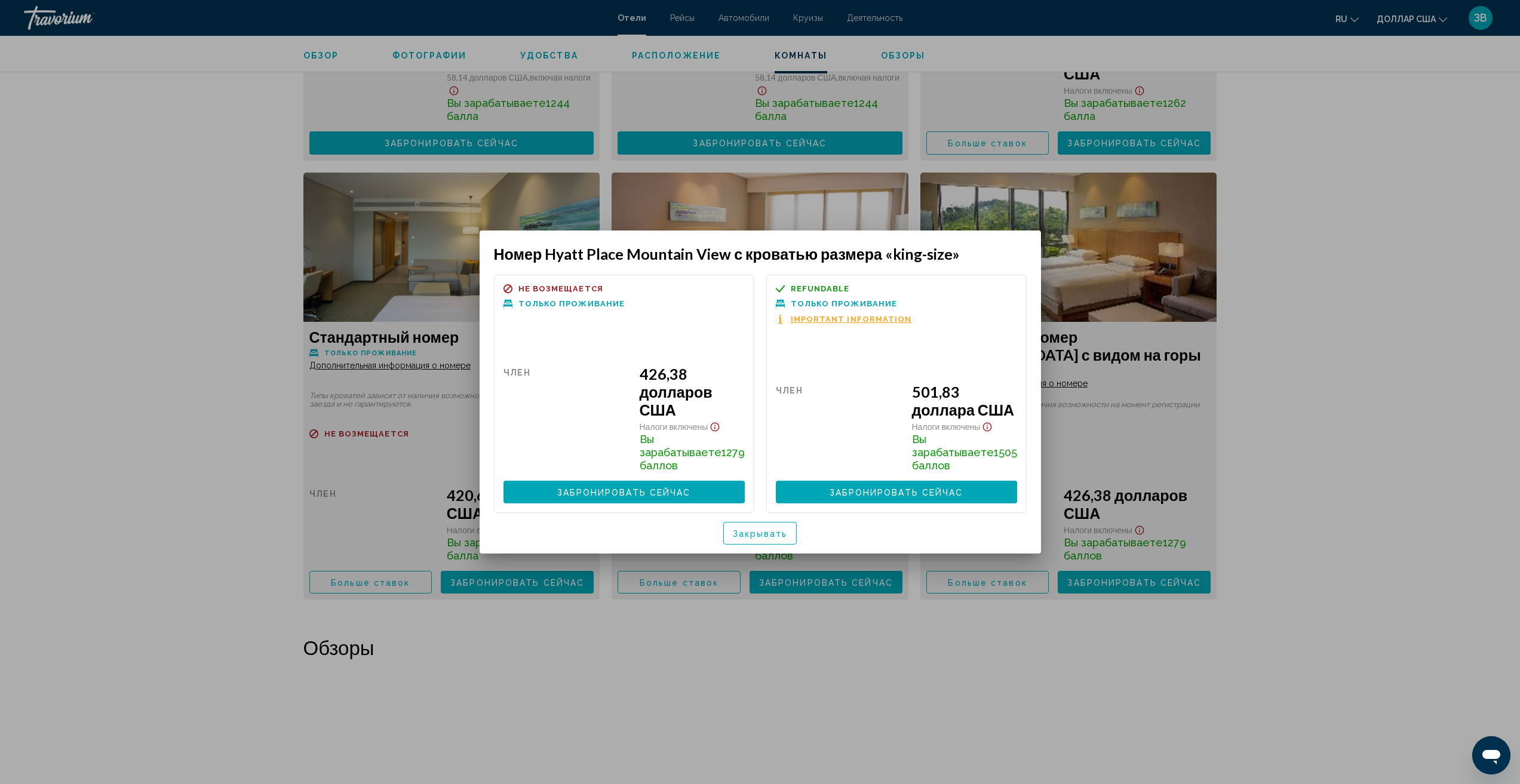
click at [795, 293] on span "Refundable" at bounding box center [820, 289] width 59 height 8
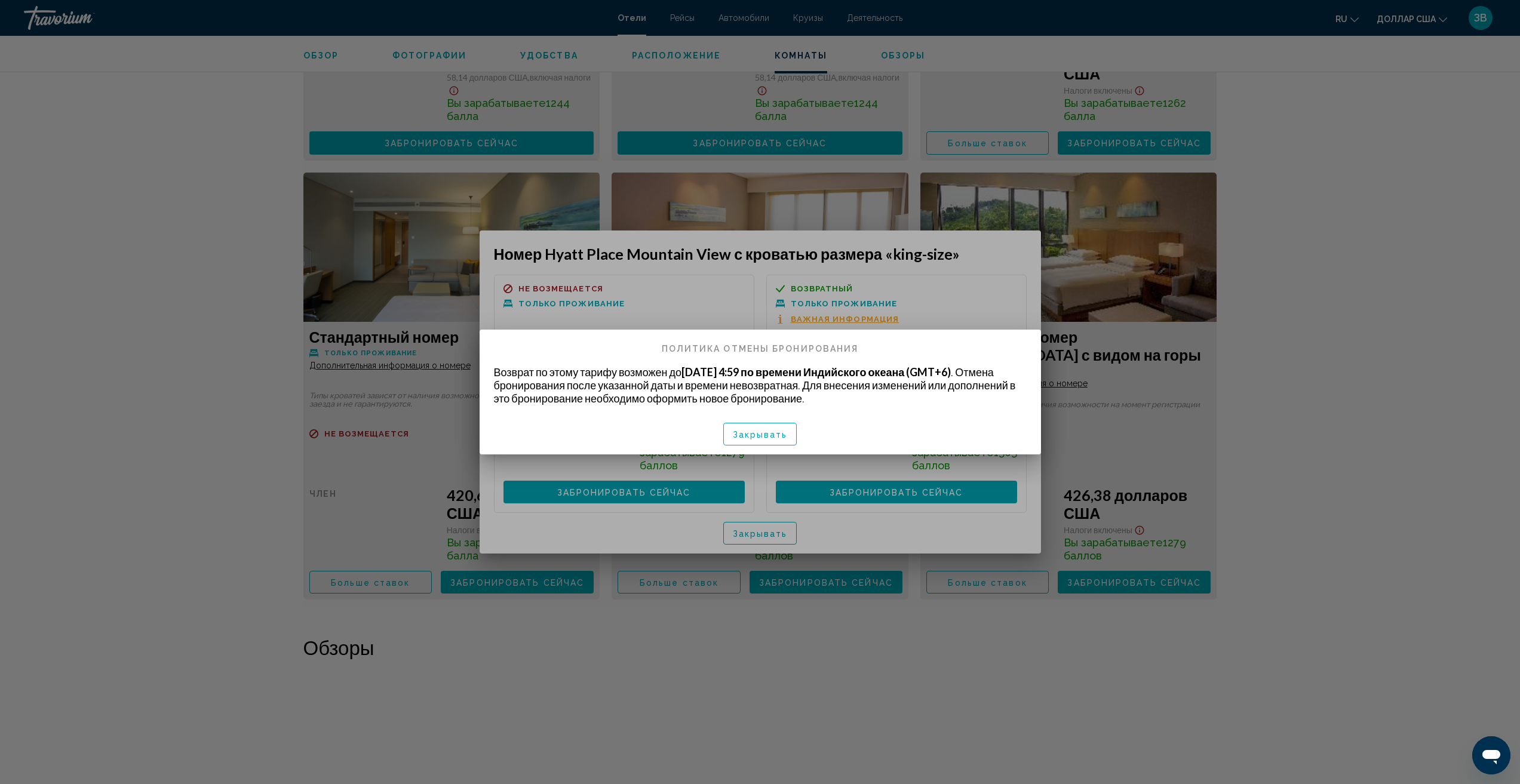
click at [763, 434] on font "Закрывать" at bounding box center [760, 435] width 55 height 10
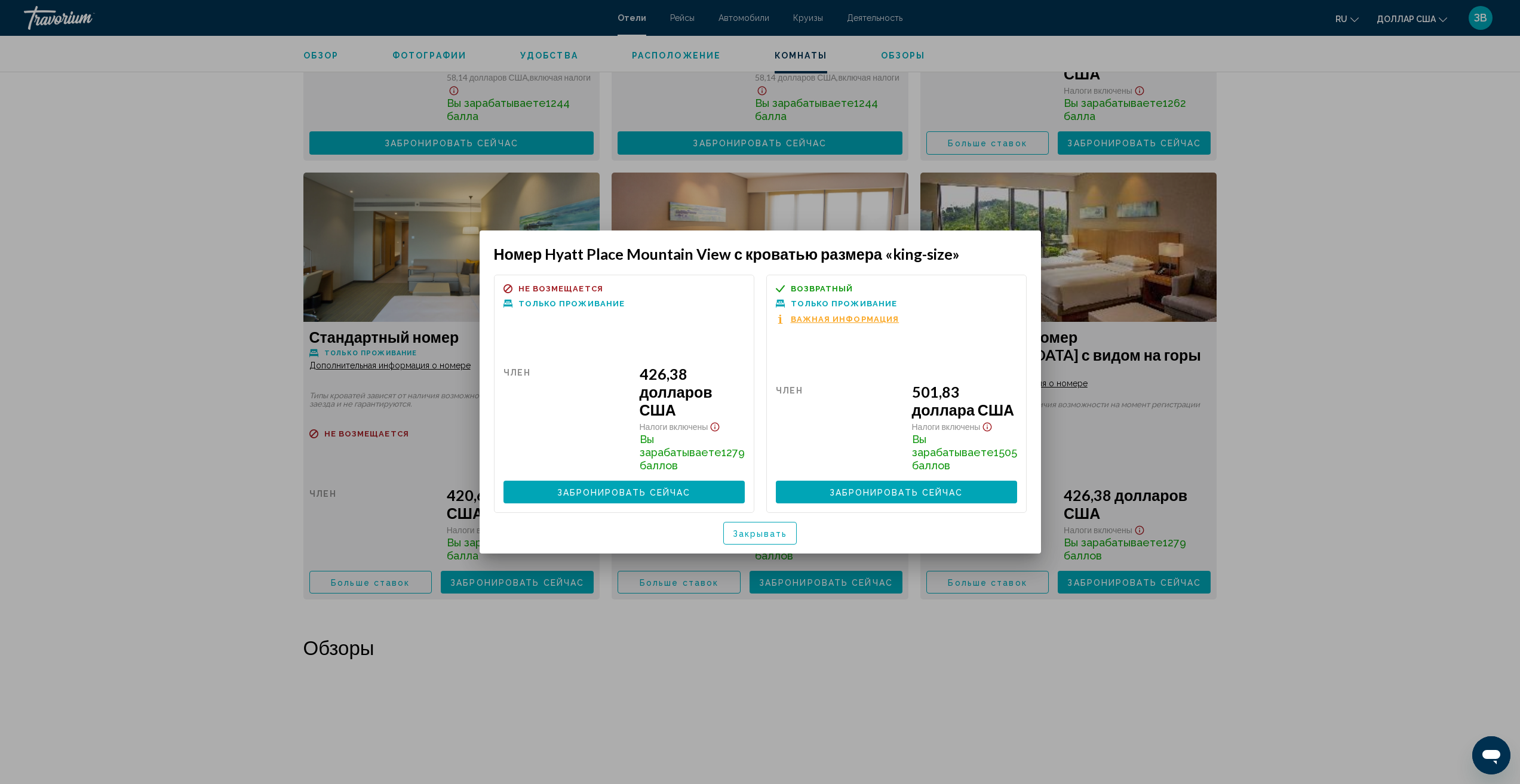
click at [767, 529] on font "Закрывать" at bounding box center [760, 534] width 55 height 10
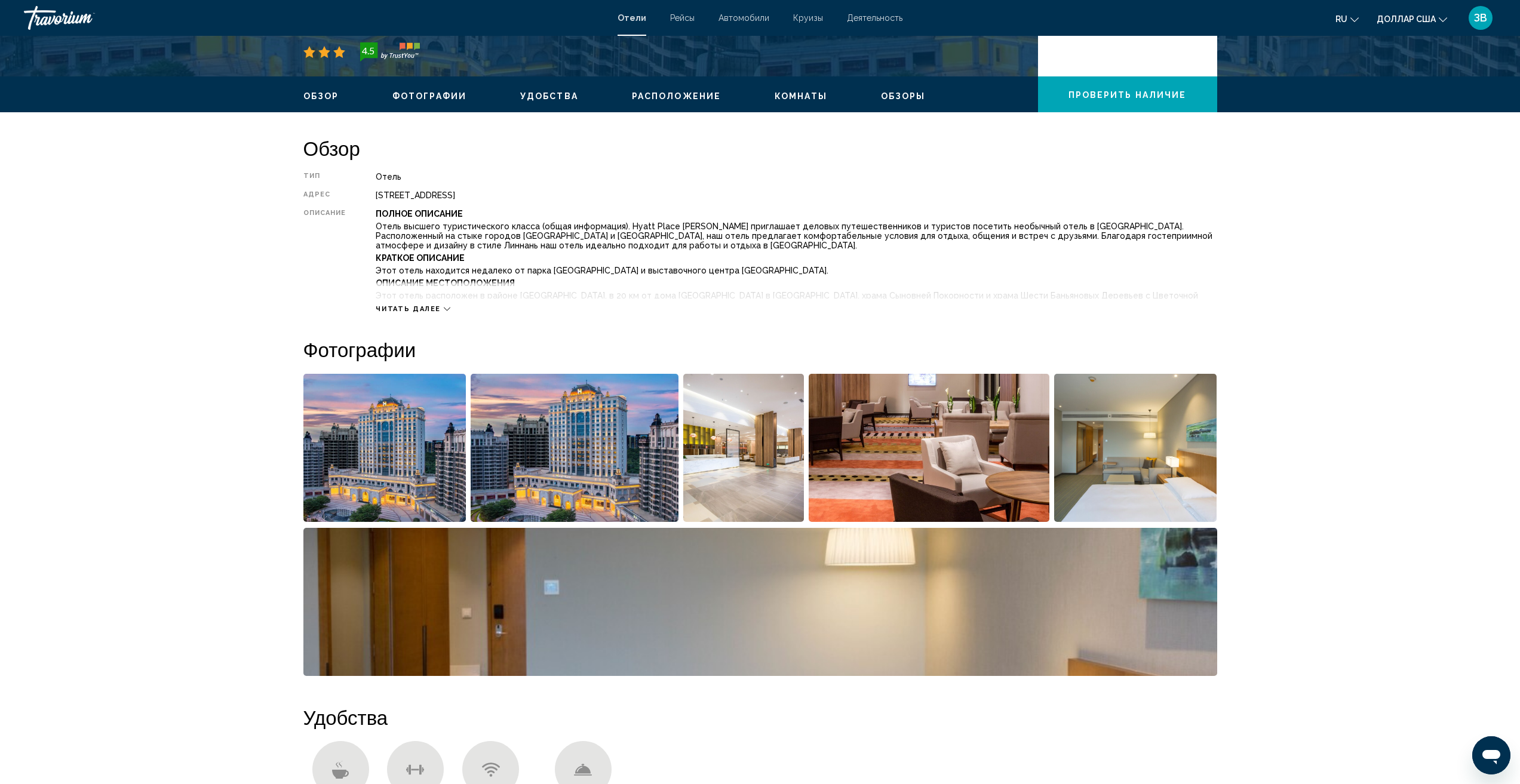
scroll to position [427, 0]
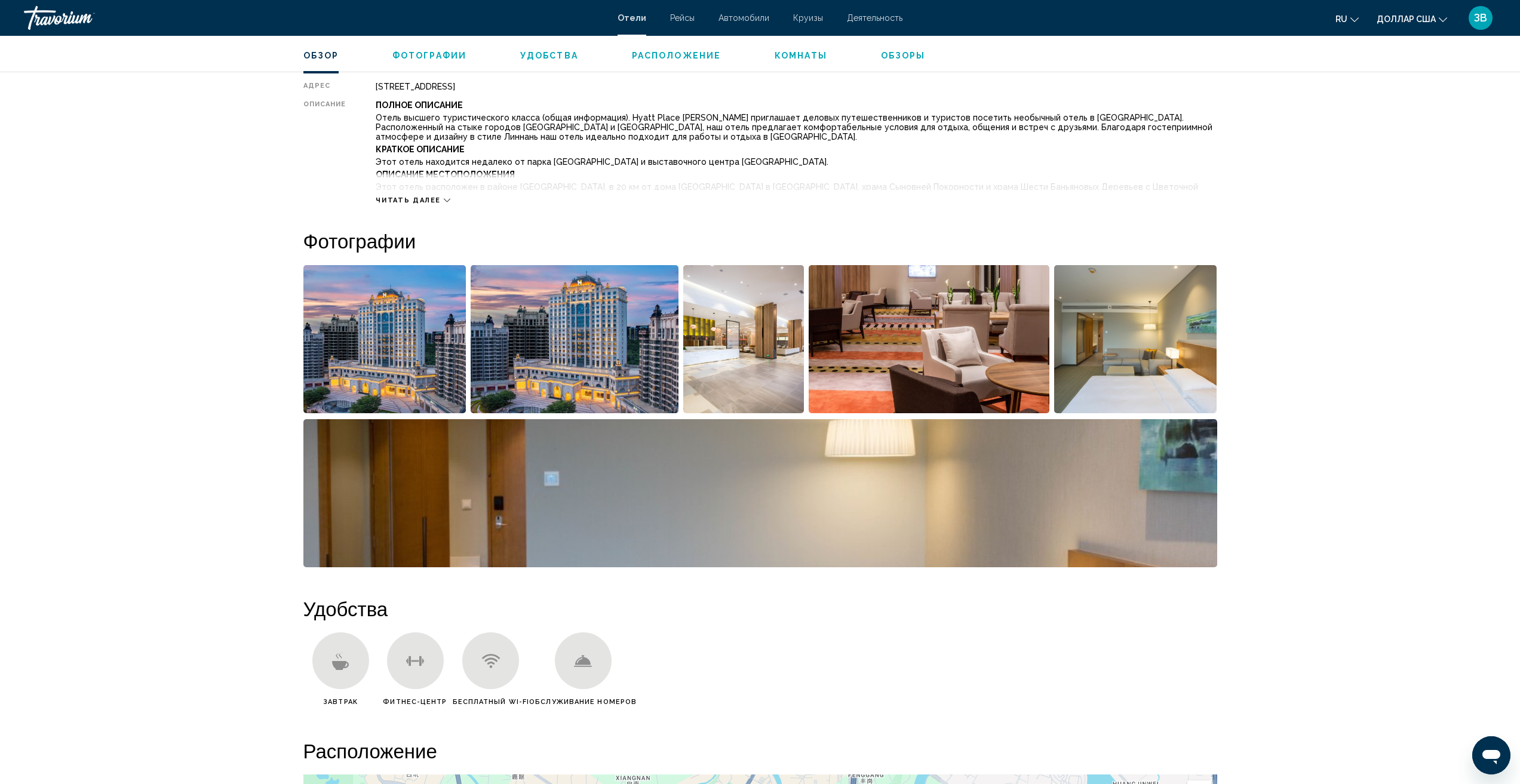
click at [596, 353] on img "Открыть полноэкранный слайдер изображений" at bounding box center [575, 339] width 208 height 148
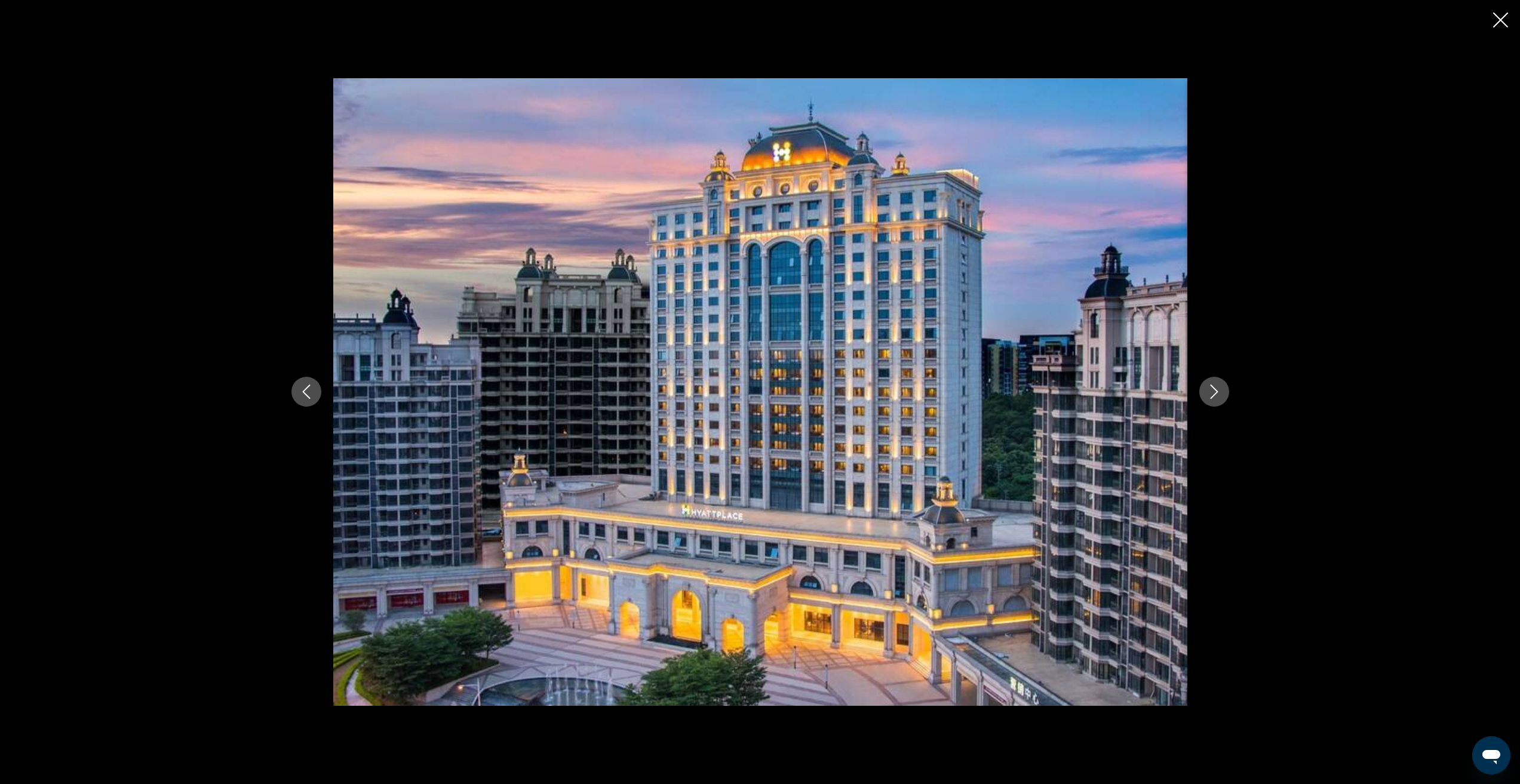
click at [1215, 387] on icon "Next image" at bounding box center [1214, 392] width 14 height 14
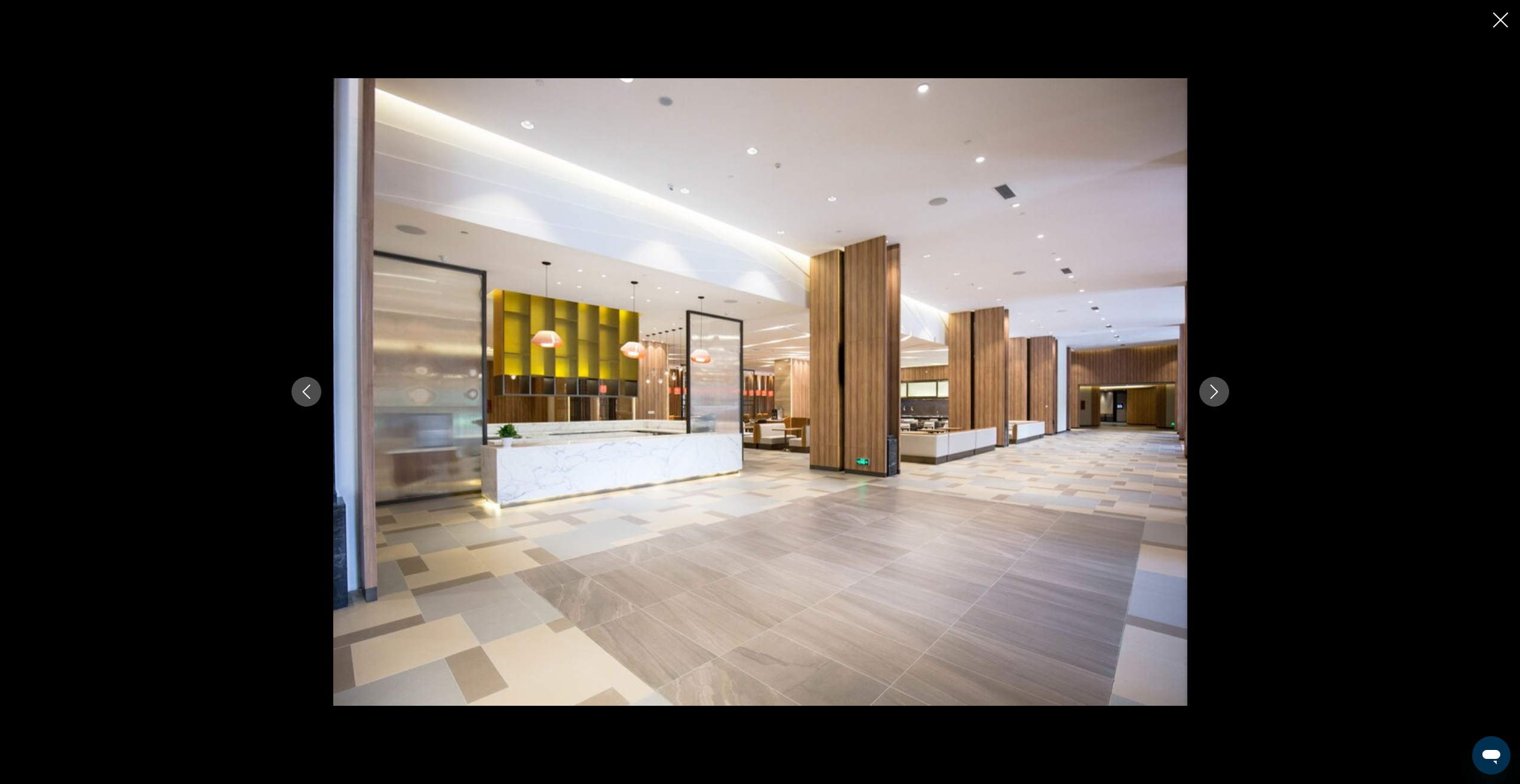
click at [1215, 388] on icon "Next image" at bounding box center [1214, 392] width 14 height 14
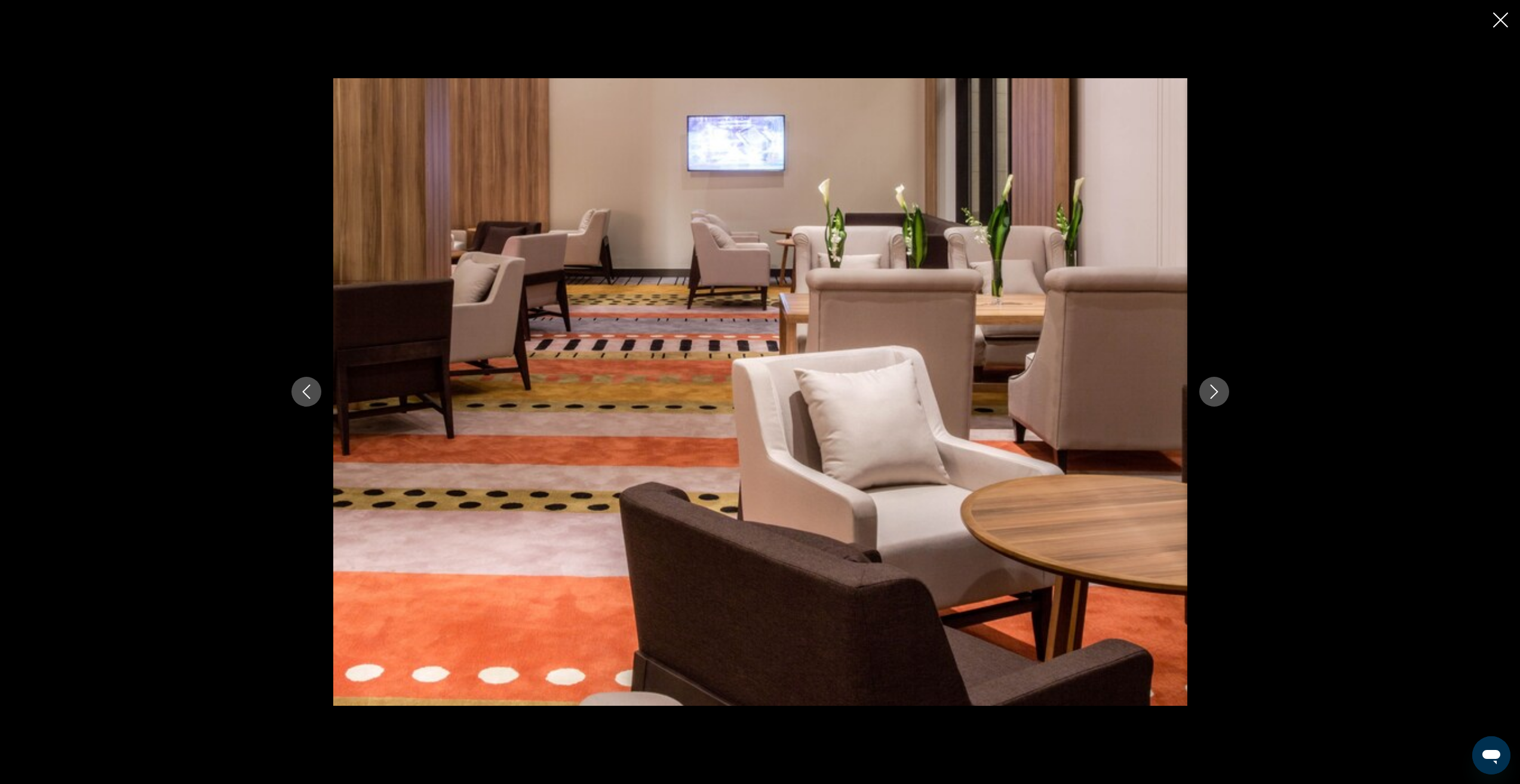
click at [1215, 388] on icon "Next image" at bounding box center [1214, 392] width 14 height 14
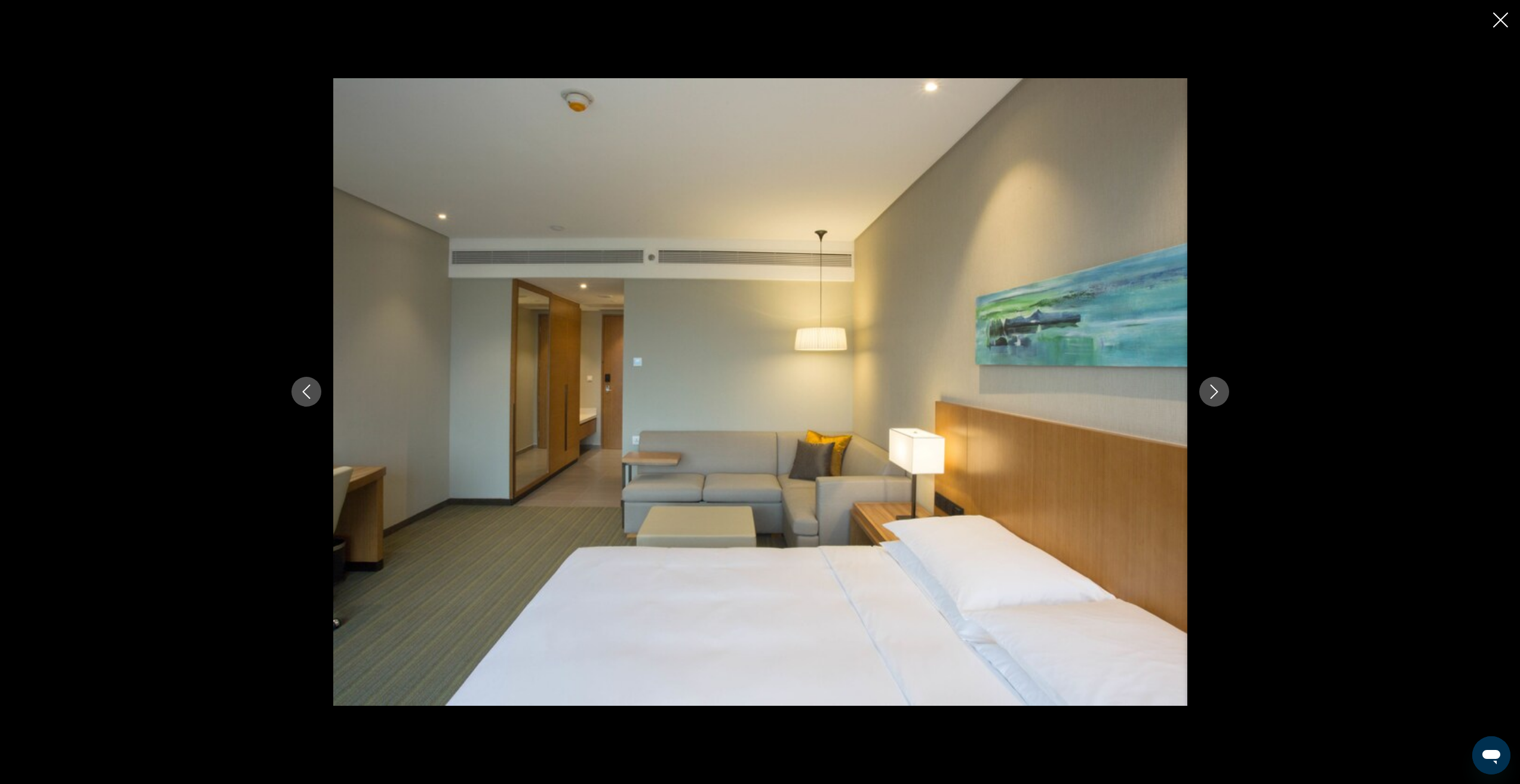
click at [1215, 388] on icon "Next image" at bounding box center [1214, 392] width 14 height 14
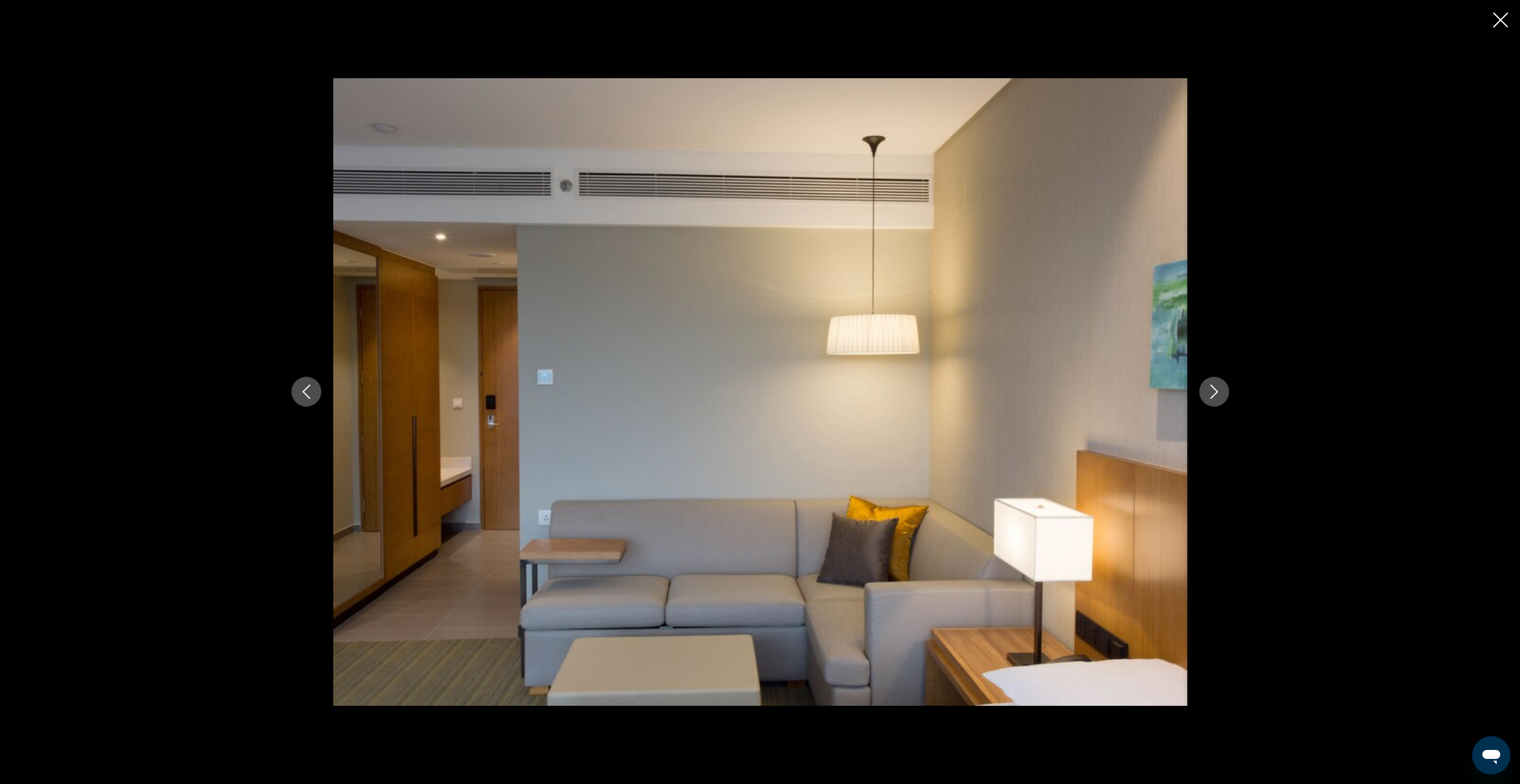
click at [1215, 388] on icon "Next image" at bounding box center [1214, 392] width 14 height 14
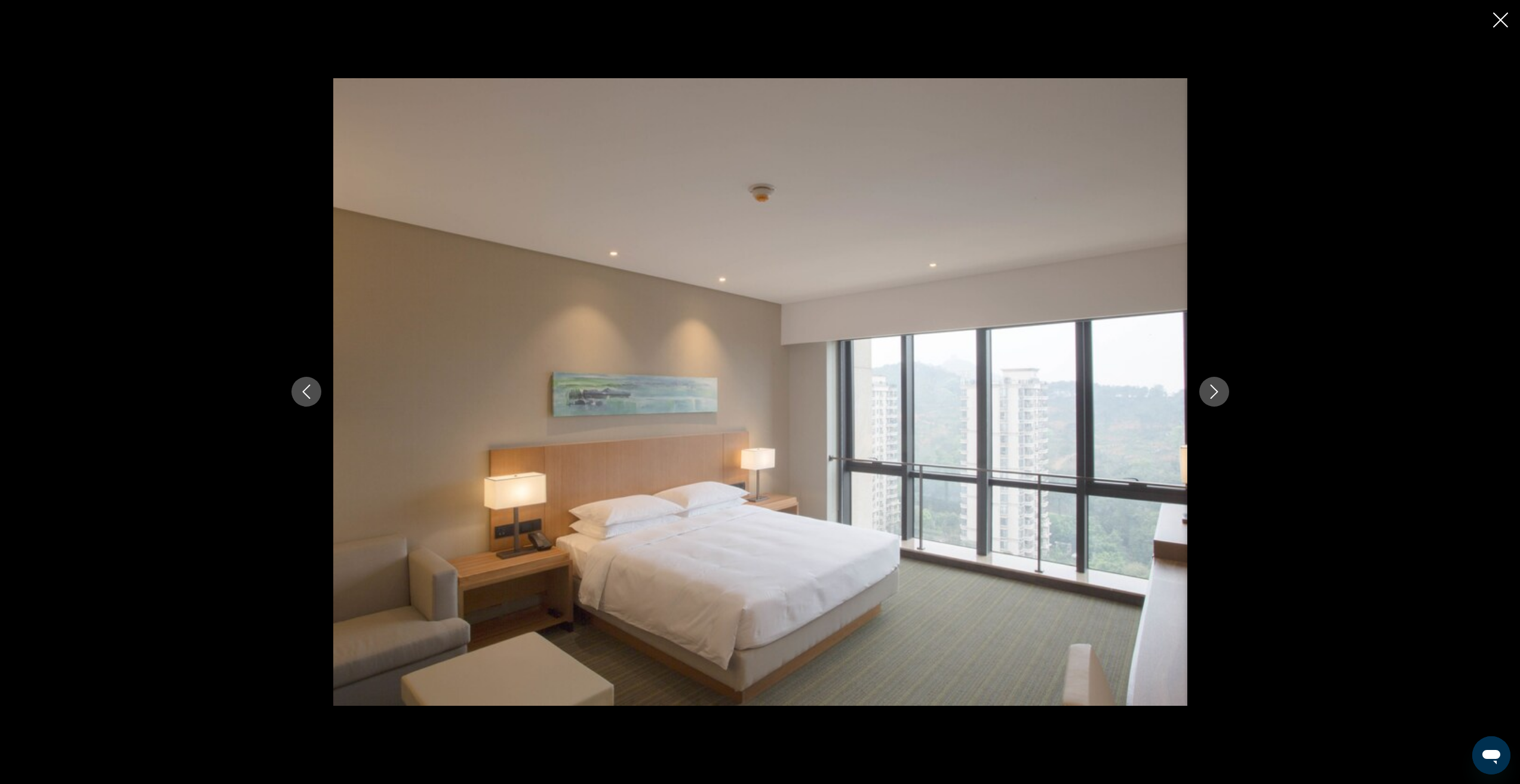
click at [1215, 388] on icon "Next image" at bounding box center [1214, 392] width 14 height 14
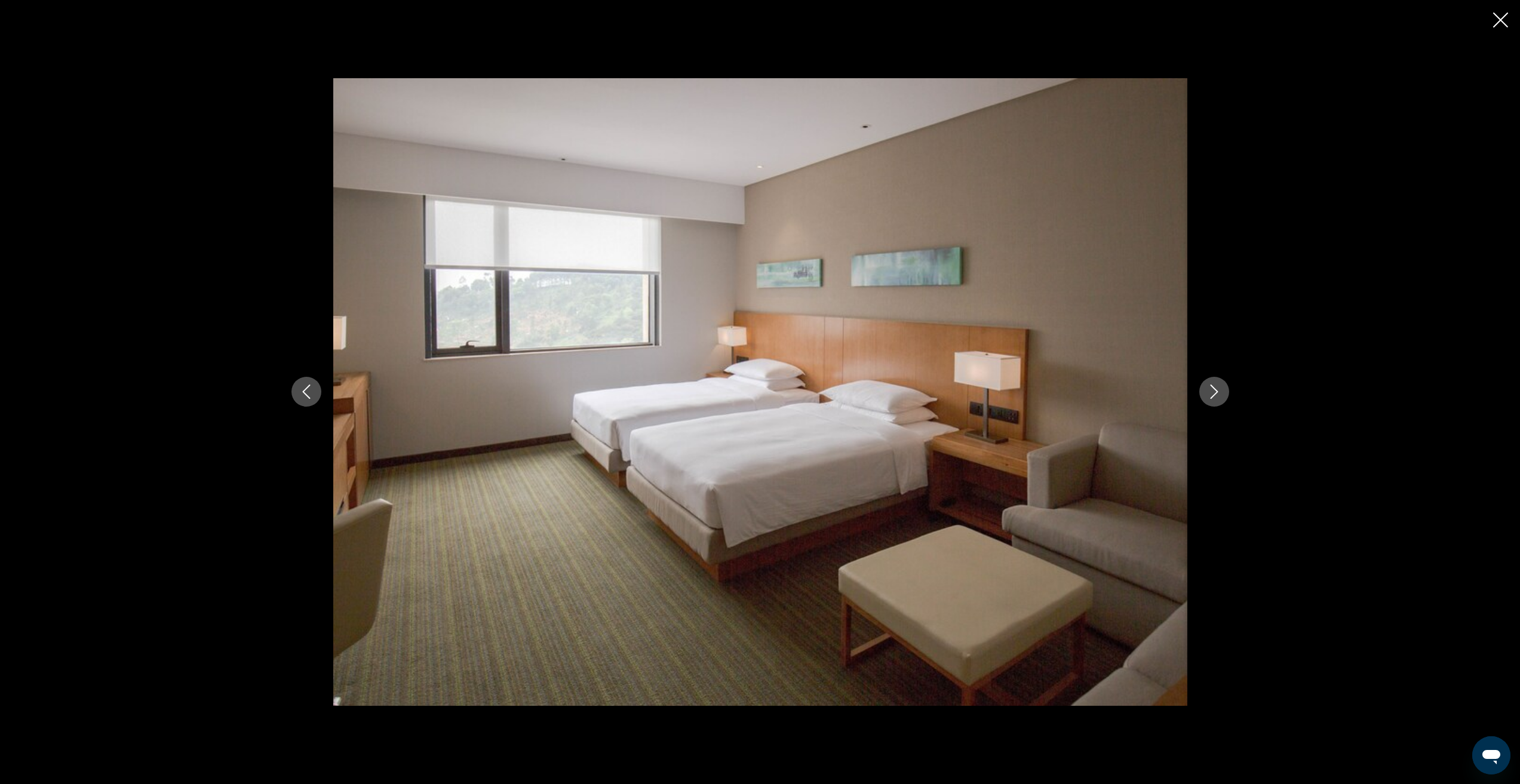
click at [1215, 388] on icon "Next image" at bounding box center [1214, 392] width 14 height 14
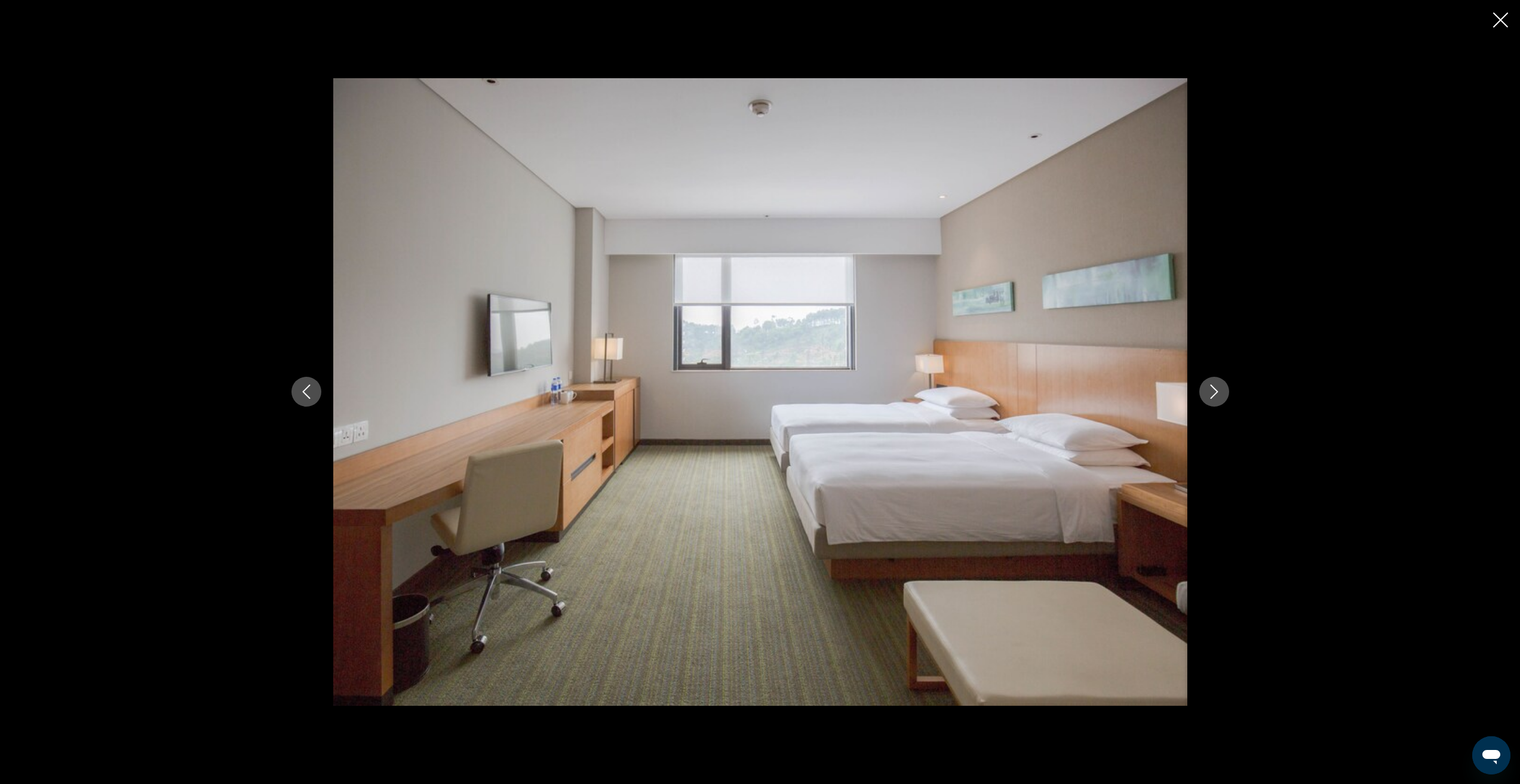
click at [1215, 388] on icon "Next image" at bounding box center [1214, 392] width 14 height 14
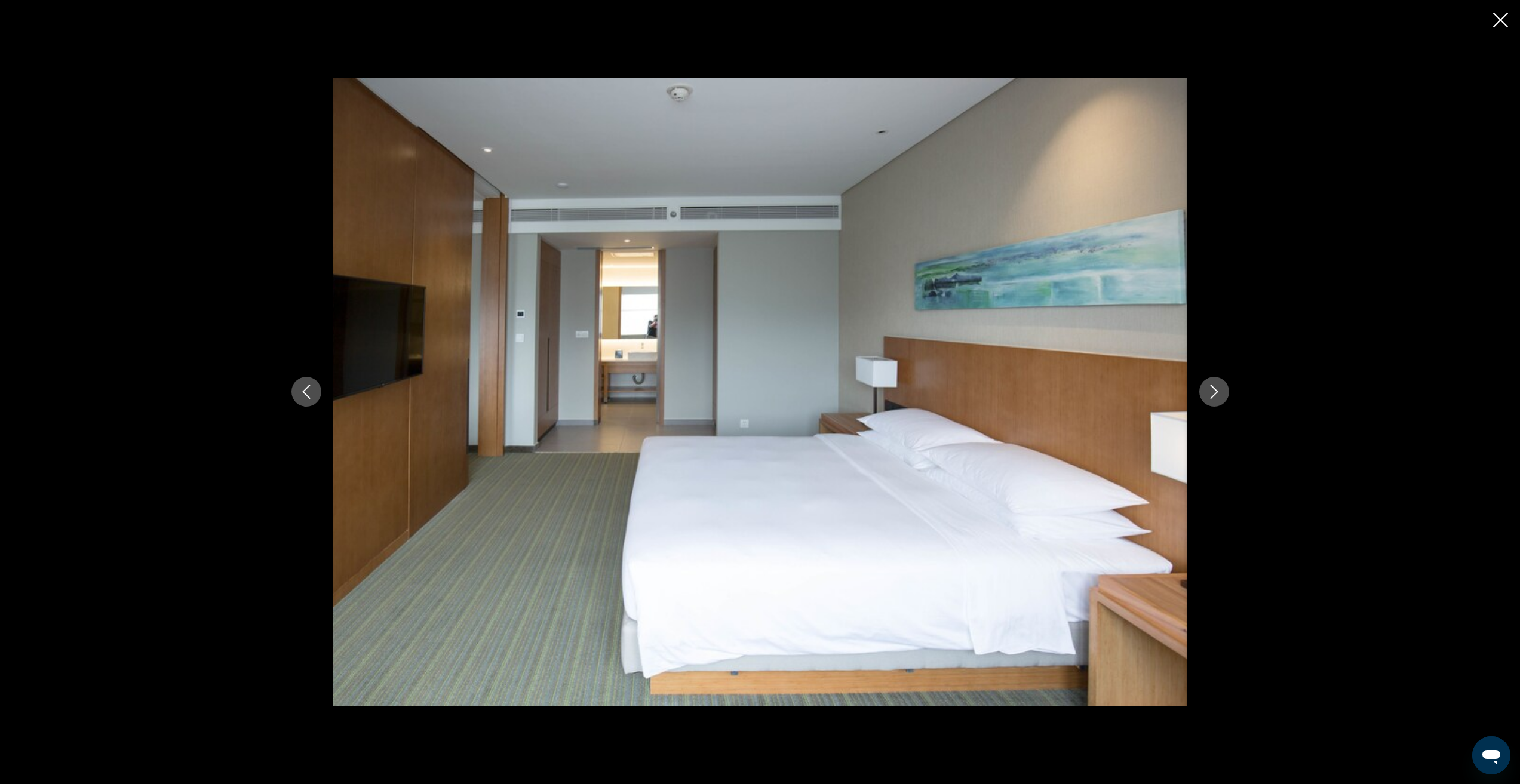
click at [1215, 388] on icon "Next image" at bounding box center [1214, 392] width 14 height 14
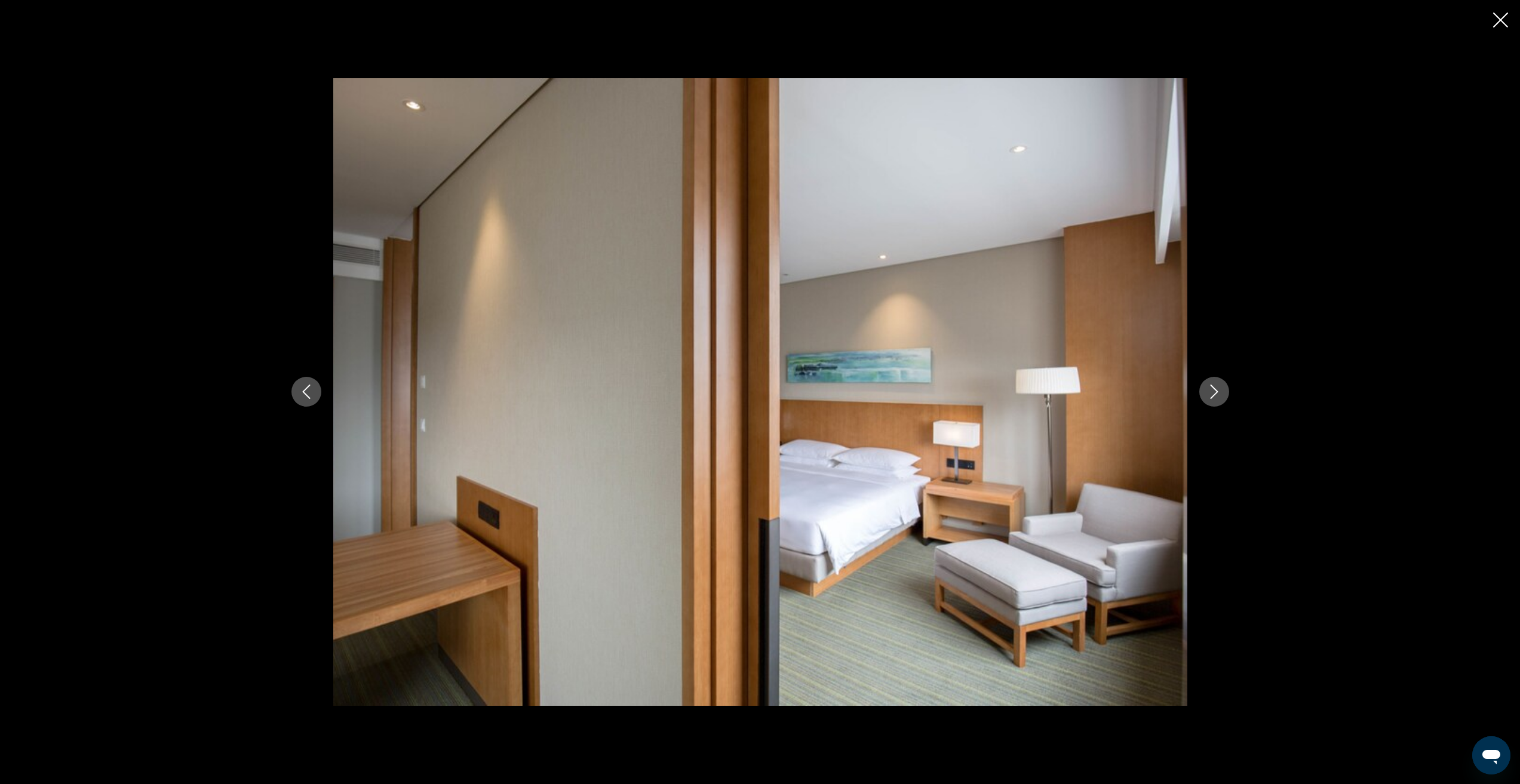
click at [1215, 388] on icon "Next image" at bounding box center [1214, 392] width 14 height 14
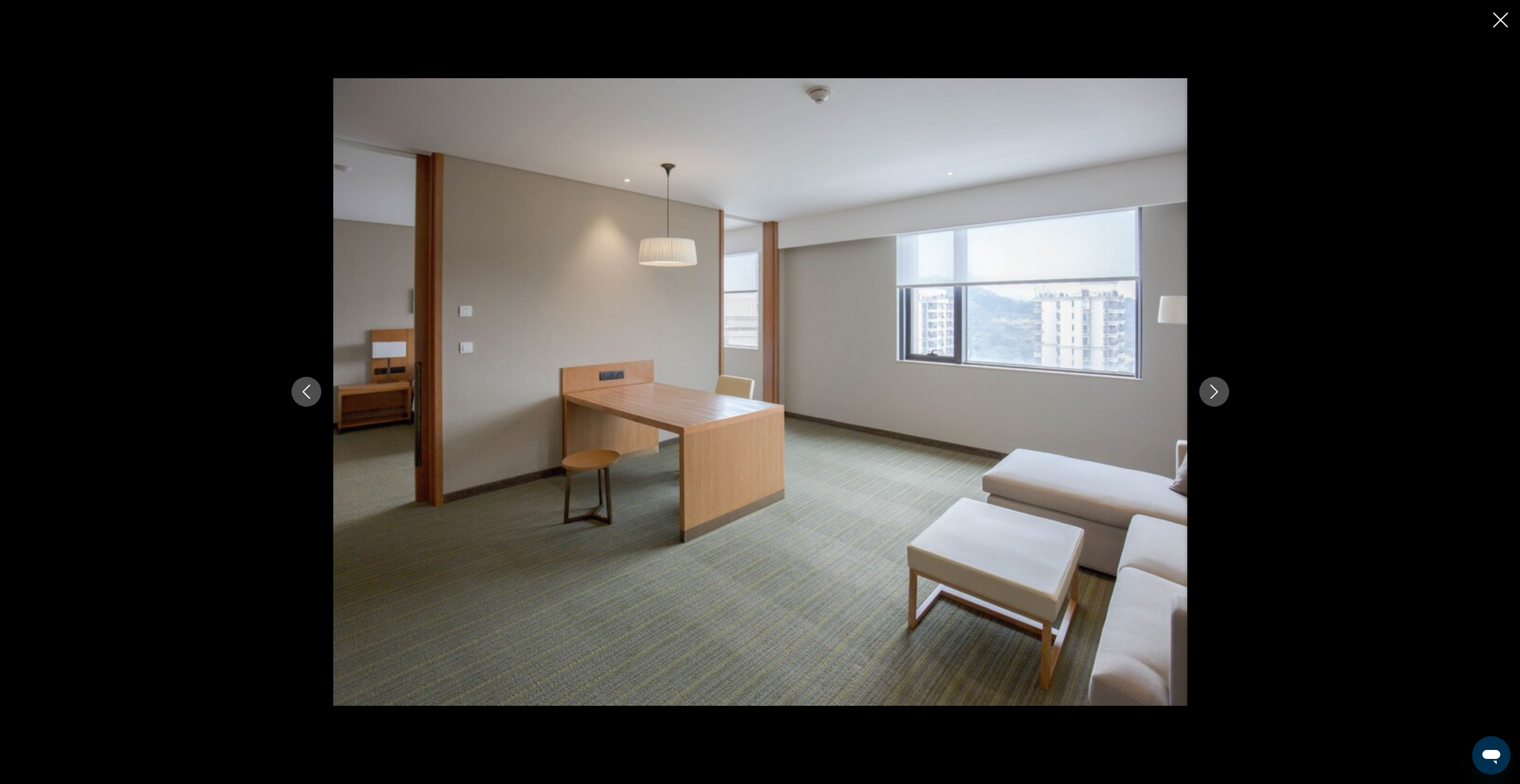
click at [1215, 388] on icon "Next image" at bounding box center [1214, 392] width 14 height 14
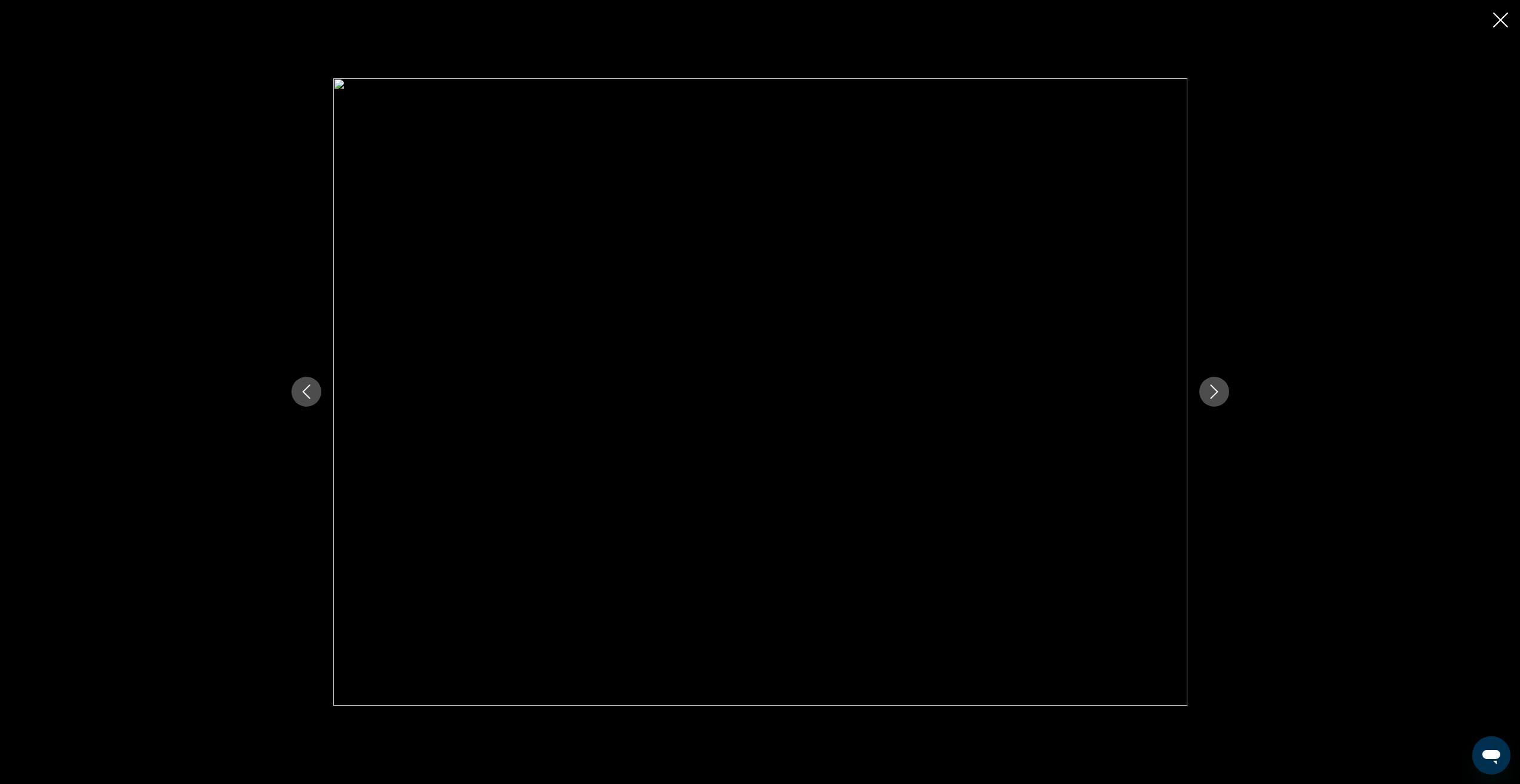
click at [1215, 388] on icon "Next image" at bounding box center [1214, 392] width 14 height 14
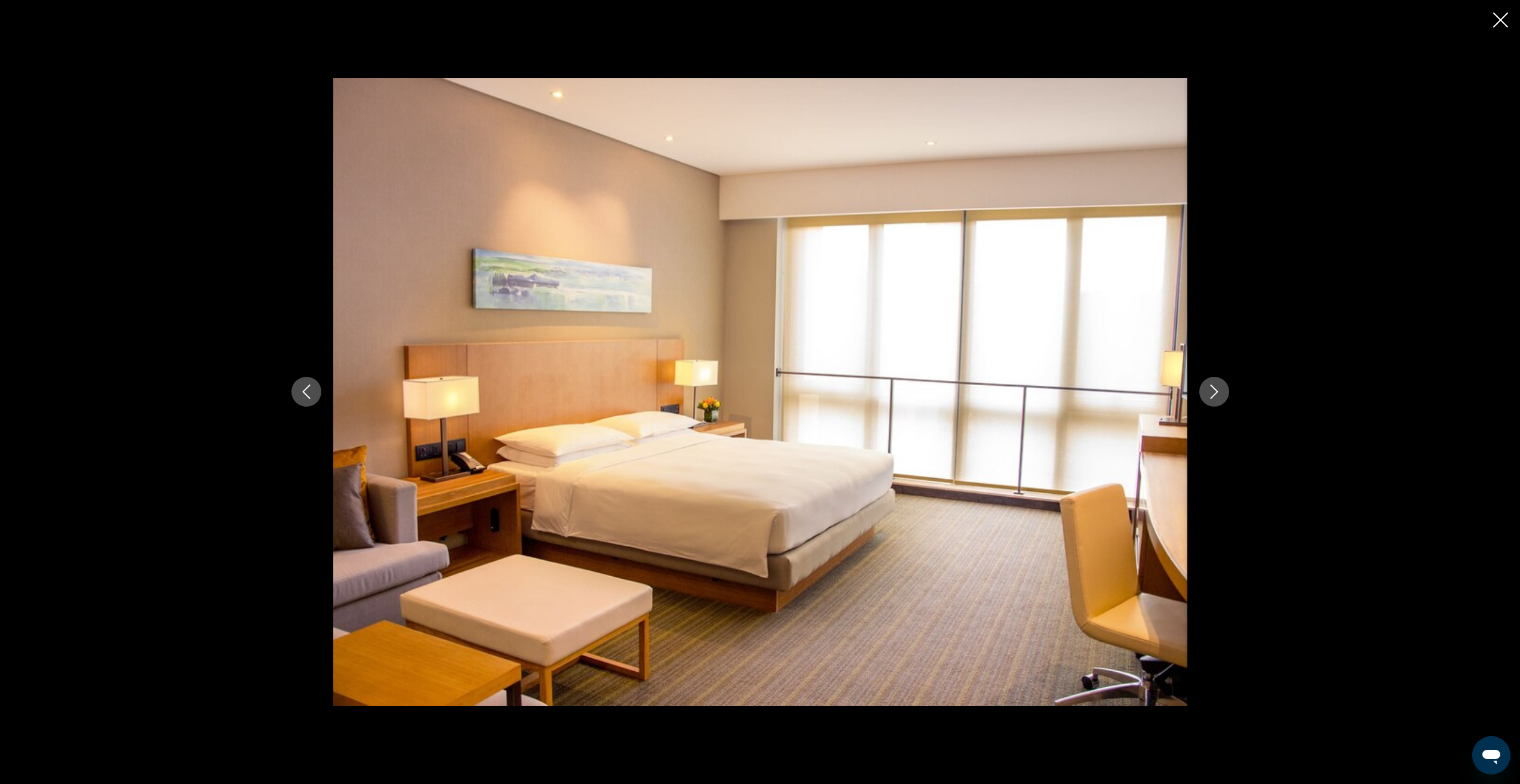
click at [1212, 390] on icon "Next image" at bounding box center [1214, 392] width 14 height 14
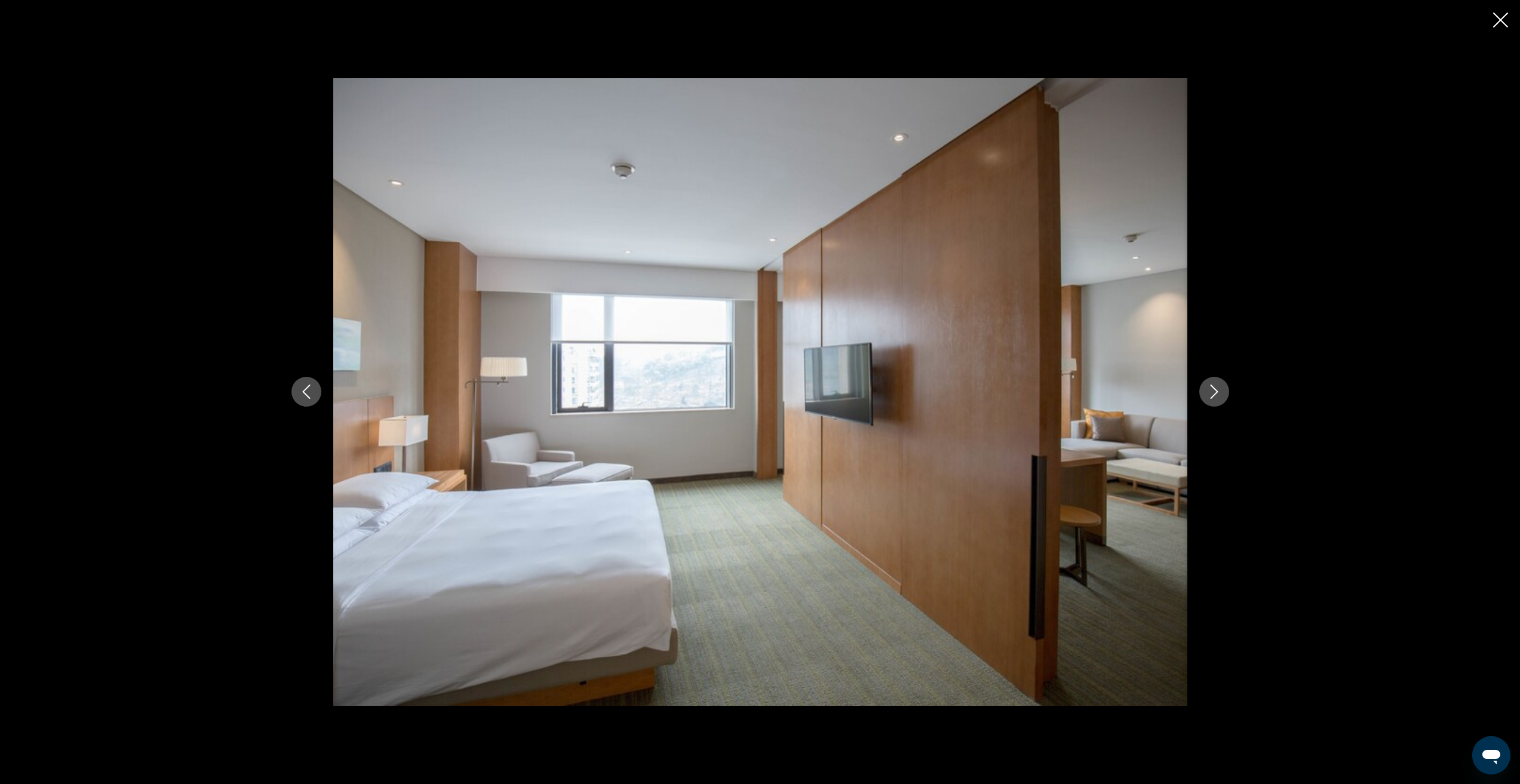
click at [1212, 390] on icon "Next image" at bounding box center [1214, 392] width 14 height 14
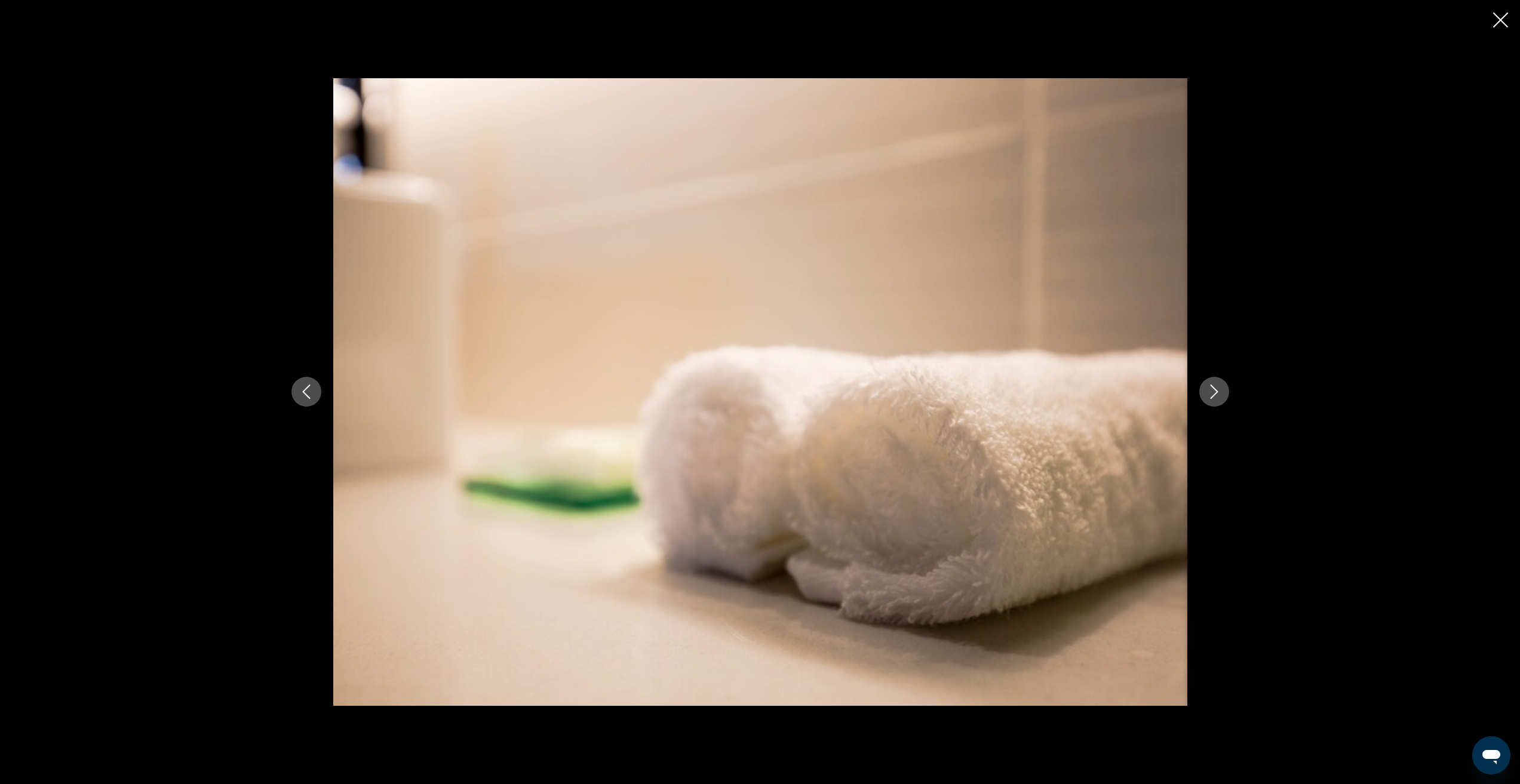
click at [1212, 390] on icon "Next image" at bounding box center [1214, 392] width 14 height 14
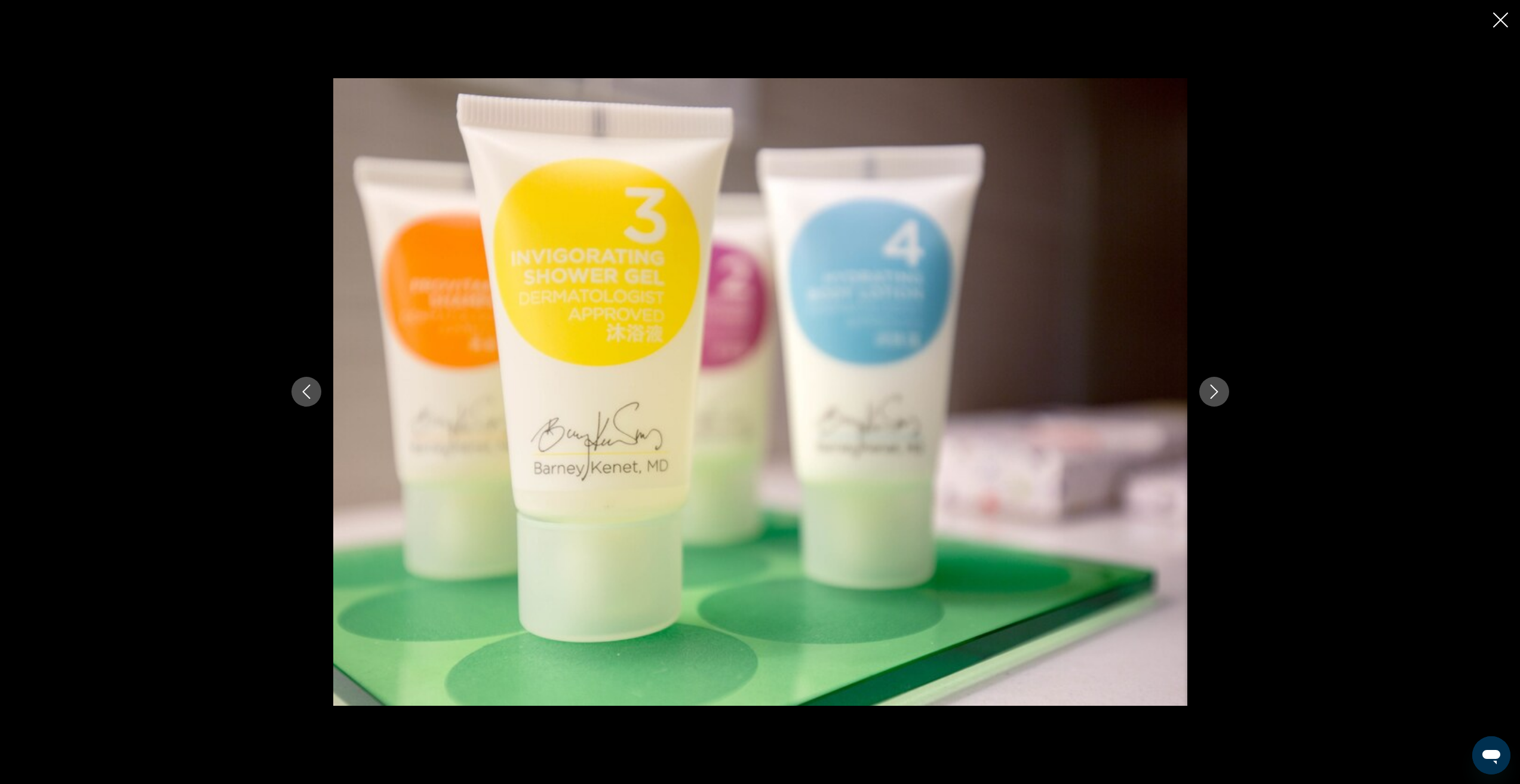
click at [1212, 390] on icon "Next image" at bounding box center [1214, 392] width 14 height 14
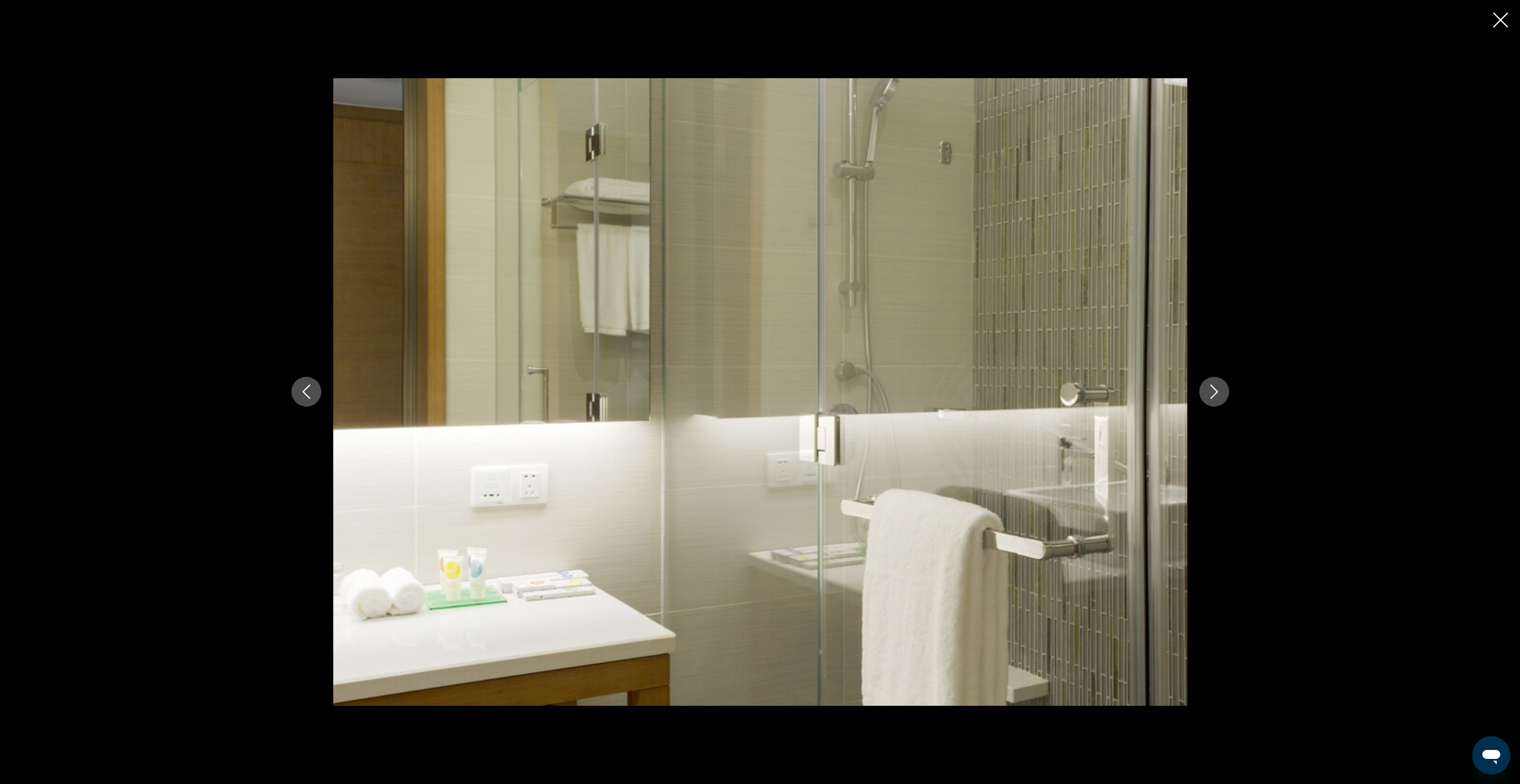
click at [1212, 390] on icon "Next image" at bounding box center [1214, 392] width 14 height 14
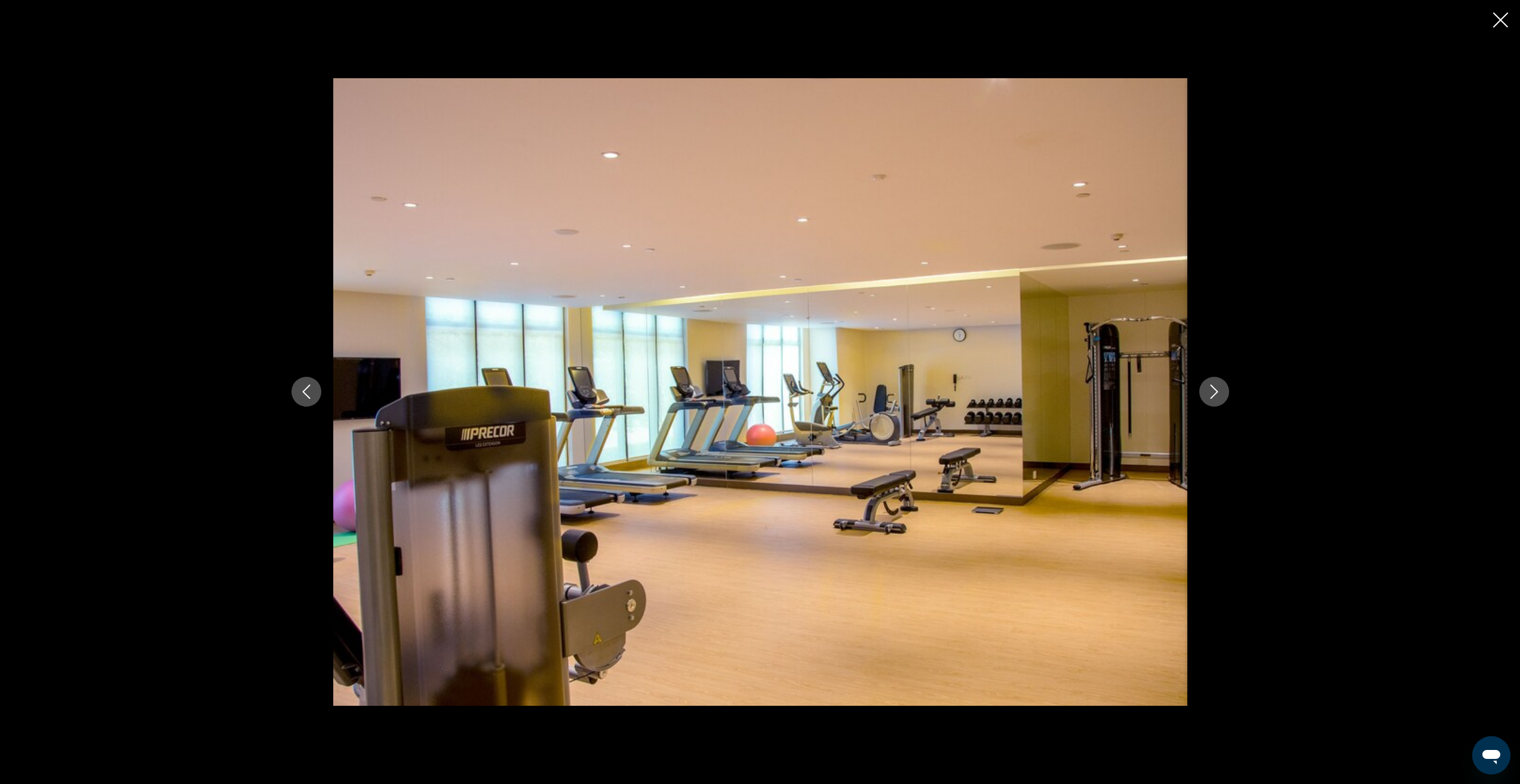
click at [1212, 390] on icon "Next image" at bounding box center [1214, 392] width 14 height 14
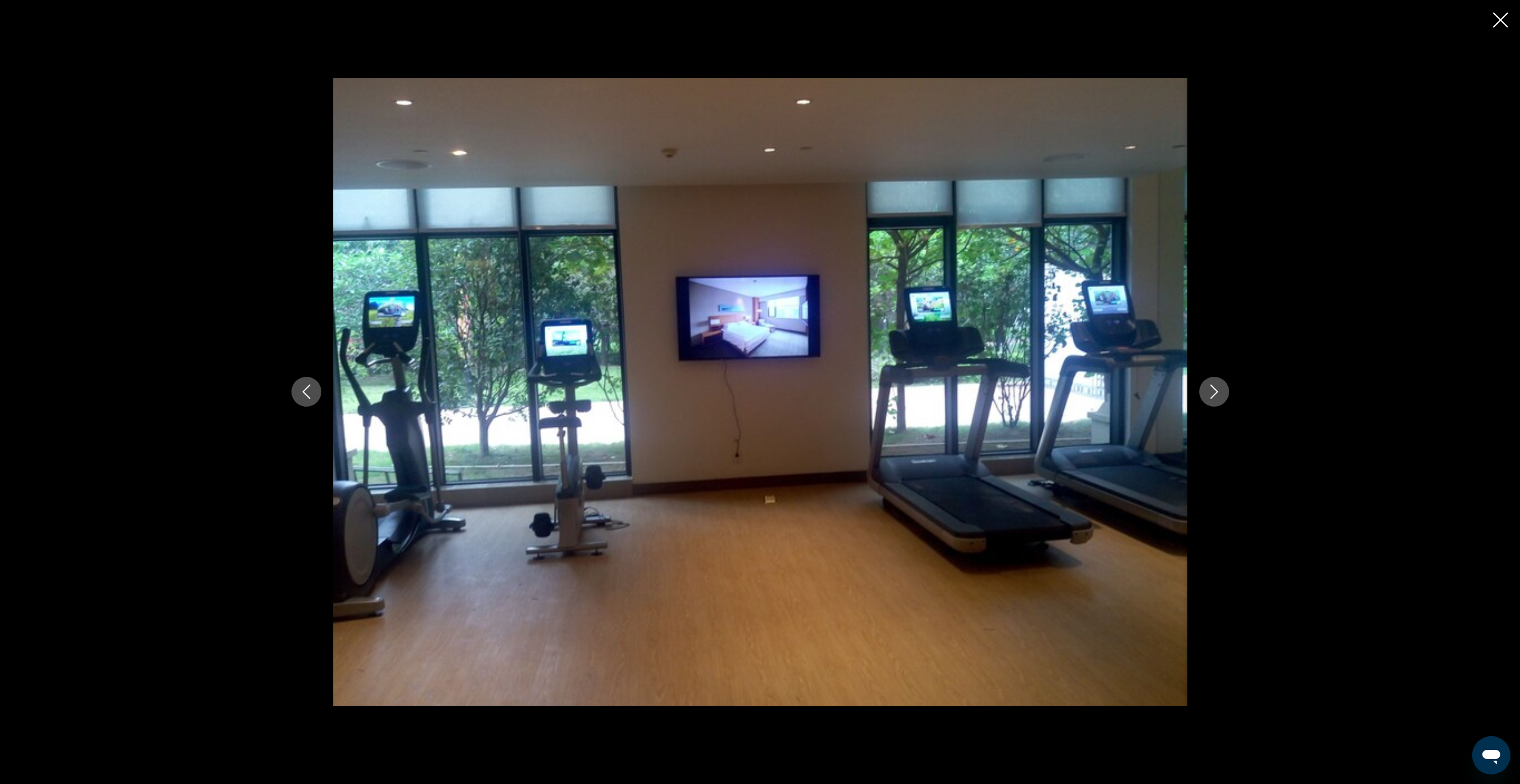
click at [1212, 390] on icon "Next image" at bounding box center [1214, 392] width 14 height 14
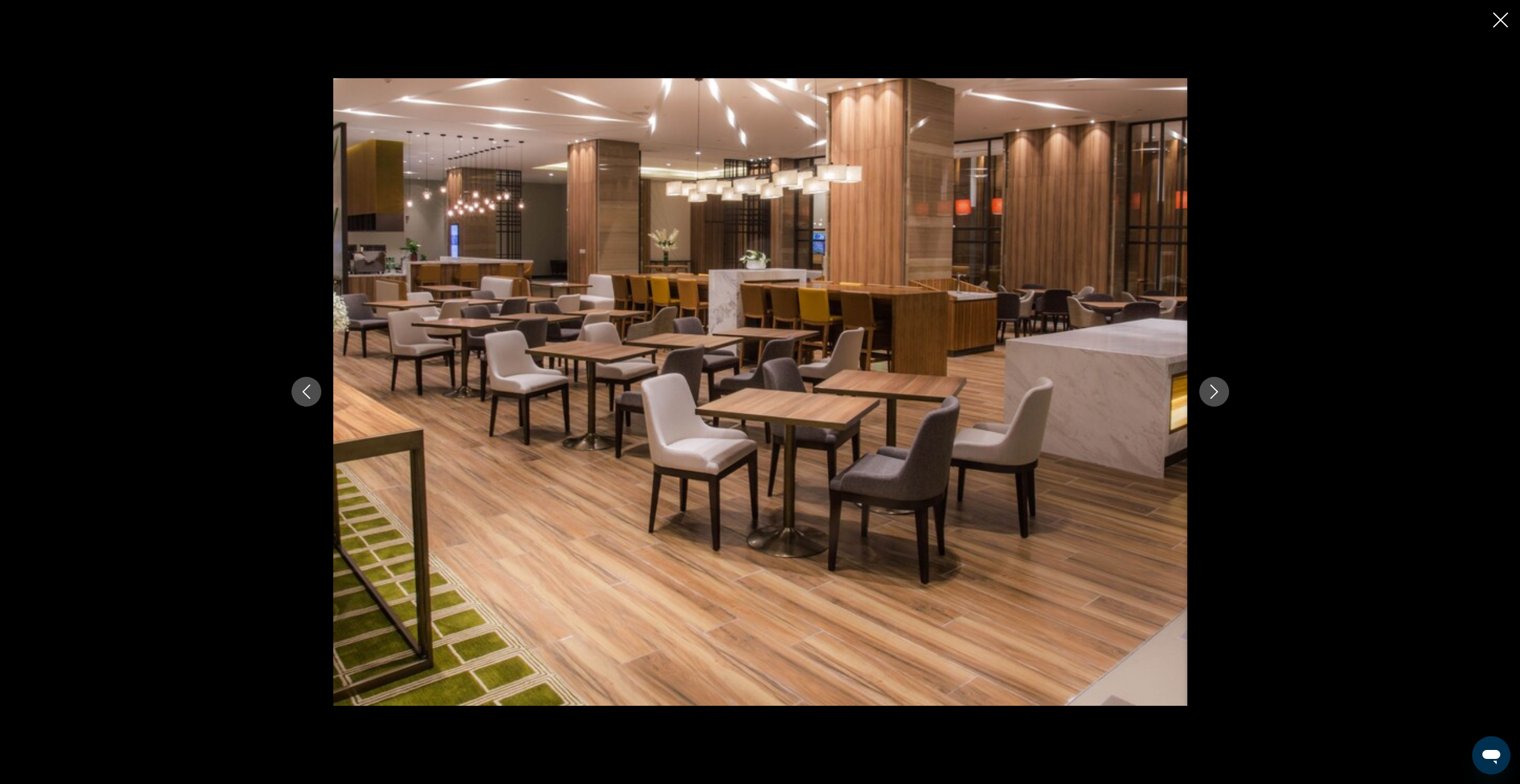
click at [1212, 390] on icon "Next image" at bounding box center [1214, 392] width 14 height 14
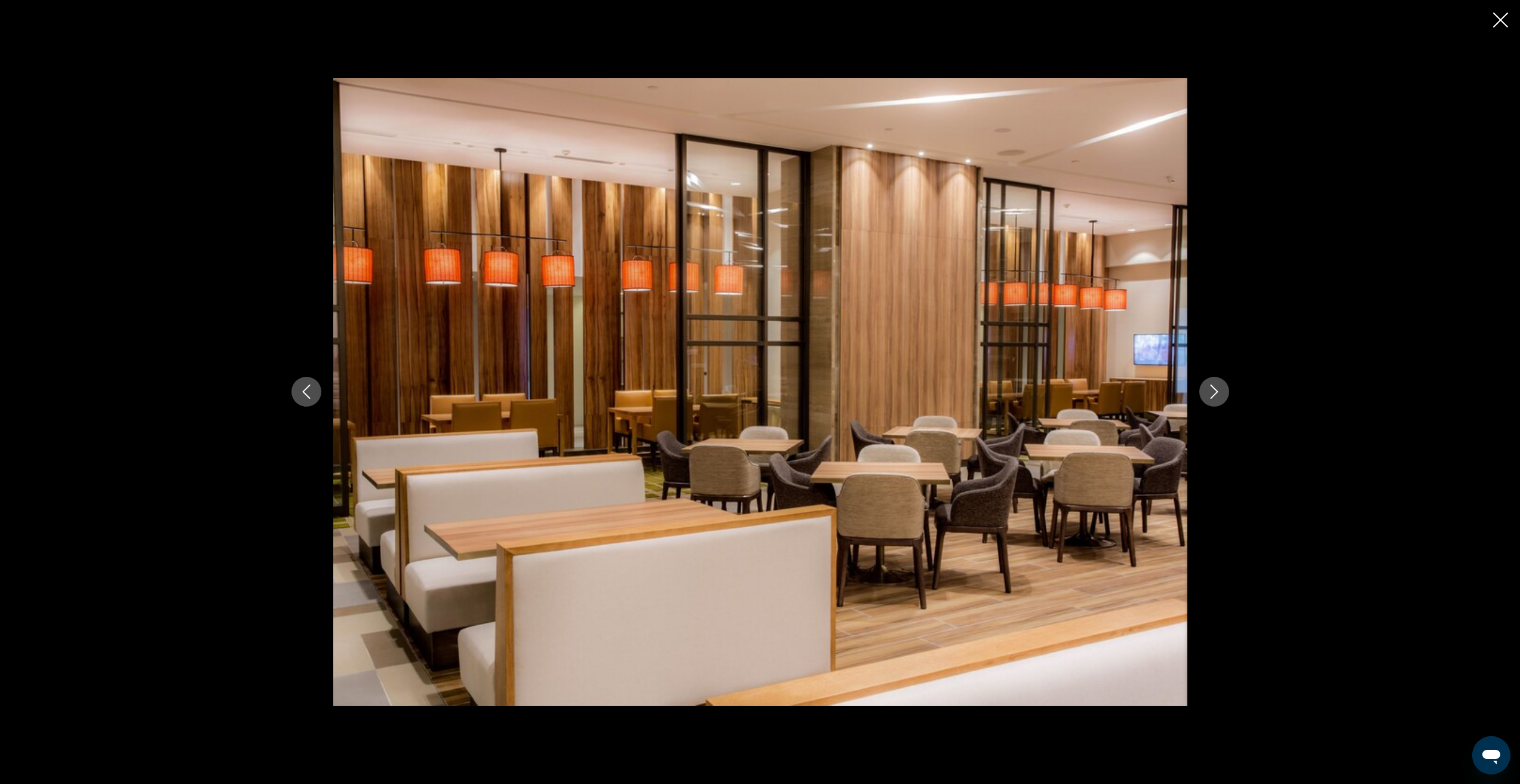
click at [1212, 390] on icon "Next image" at bounding box center [1214, 392] width 14 height 14
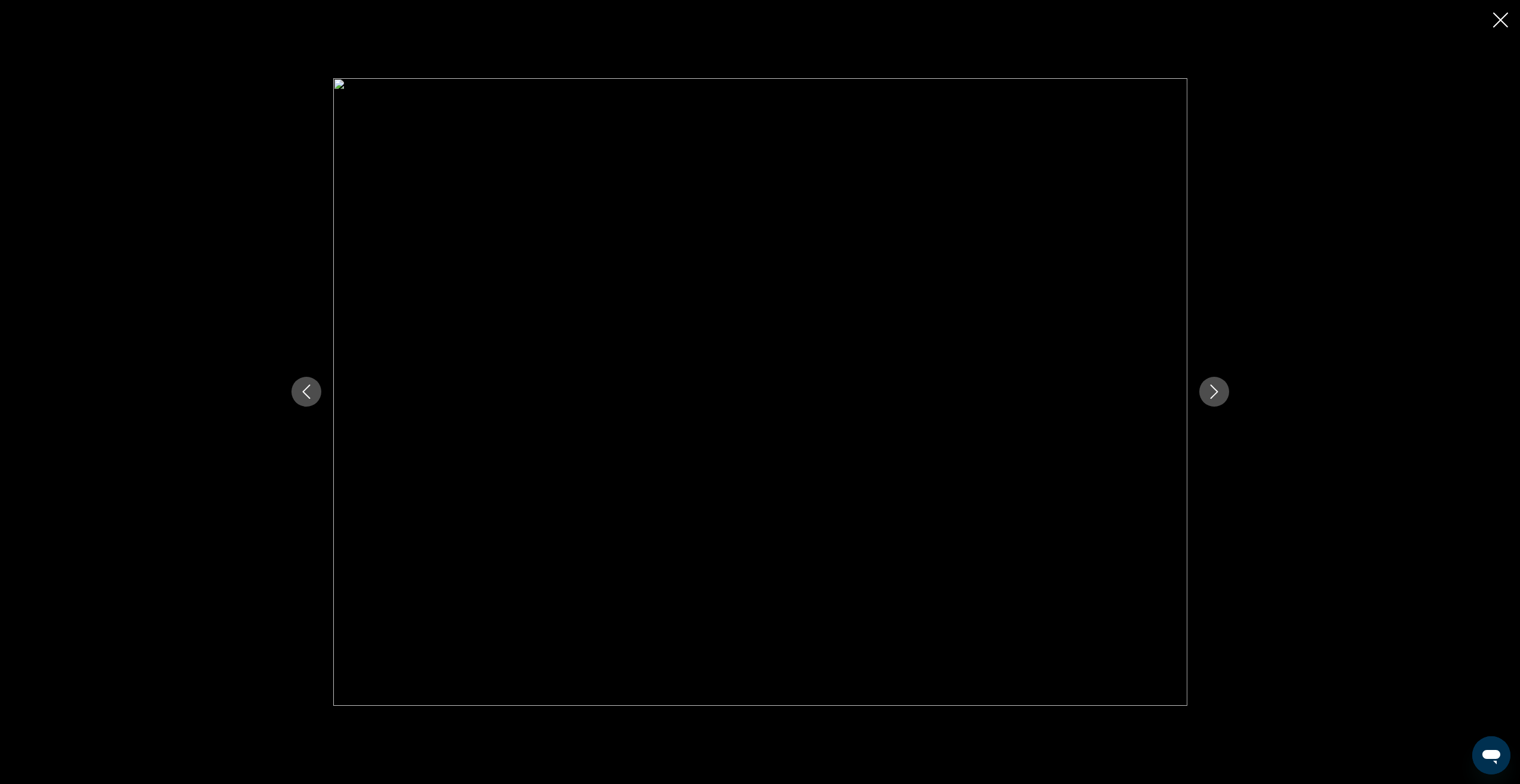
click at [1212, 390] on icon "Next image" at bounding box center [1214, 392] width 14 height 14
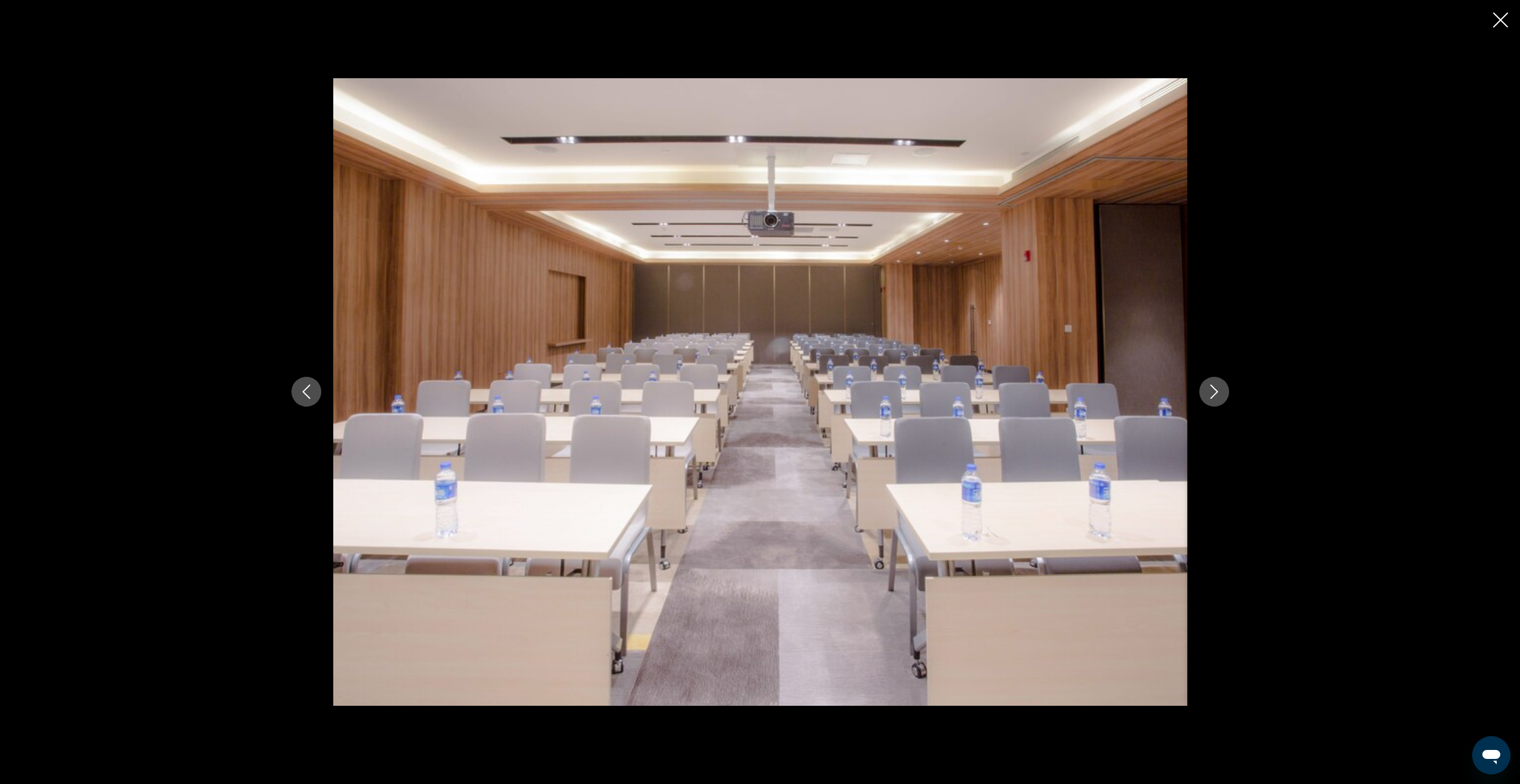
click at [1211, 390] on icon "Next image" at bounding box center [1214, 392] width 14 height 14
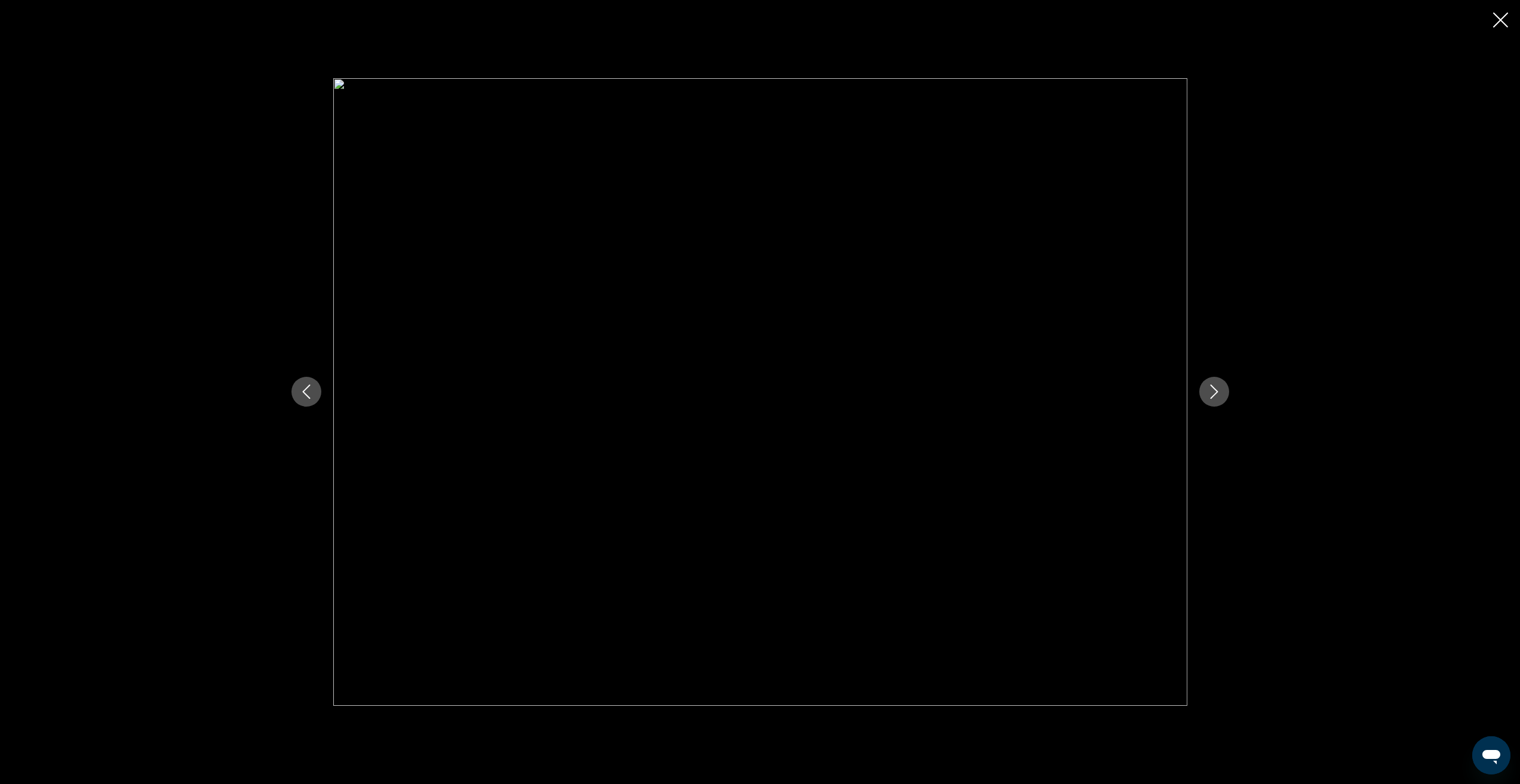
click at [1211, 390] on icon "Next image" at bounding box center [1214, 392] width 14 height 14
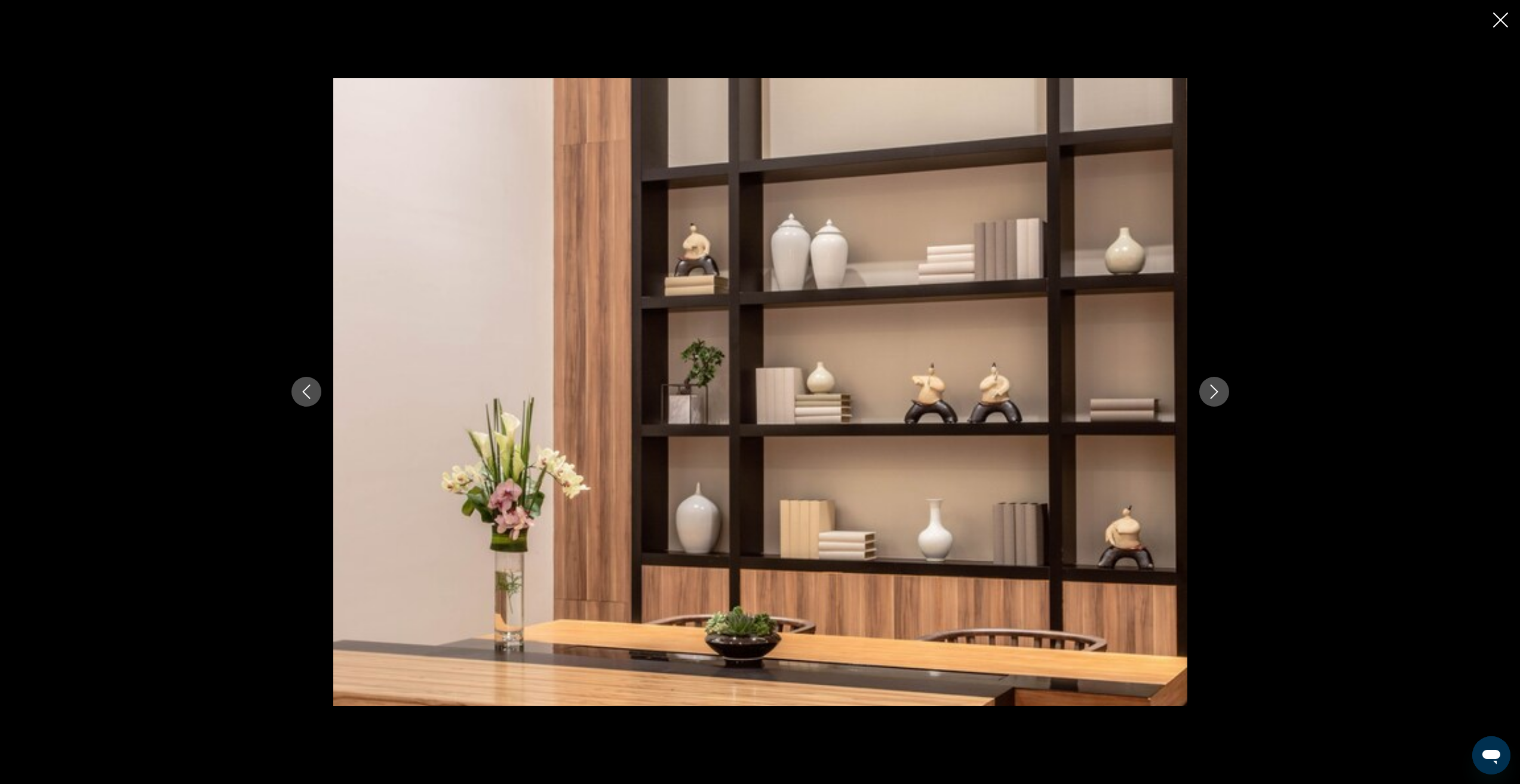
click at [1211, 390] on icon "Next image" at bounding box center [1214, 392] width 14 height 14
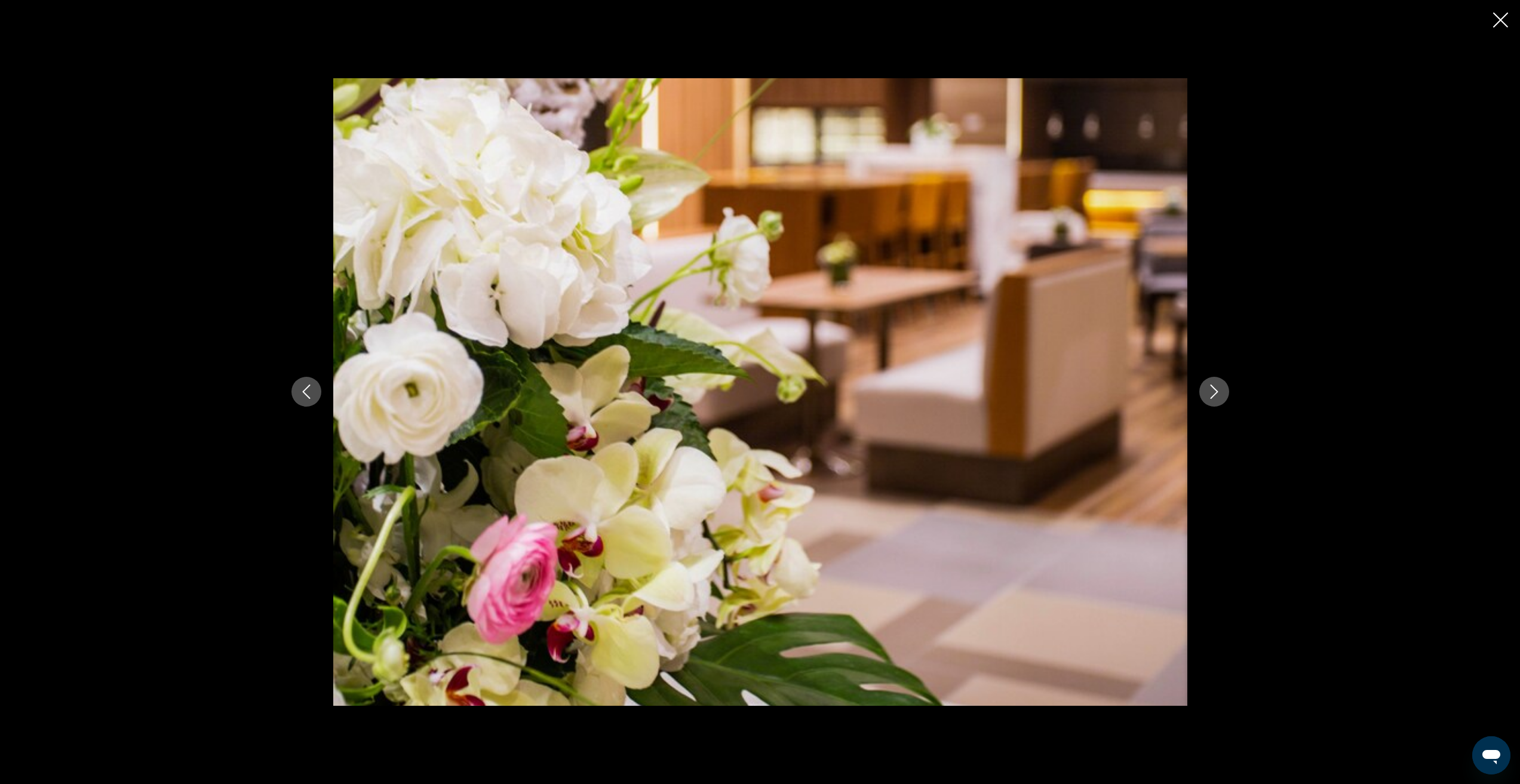
click at [1211, 390] on icon "Next image" at bounding box center [1214, 392] width 14 height 14
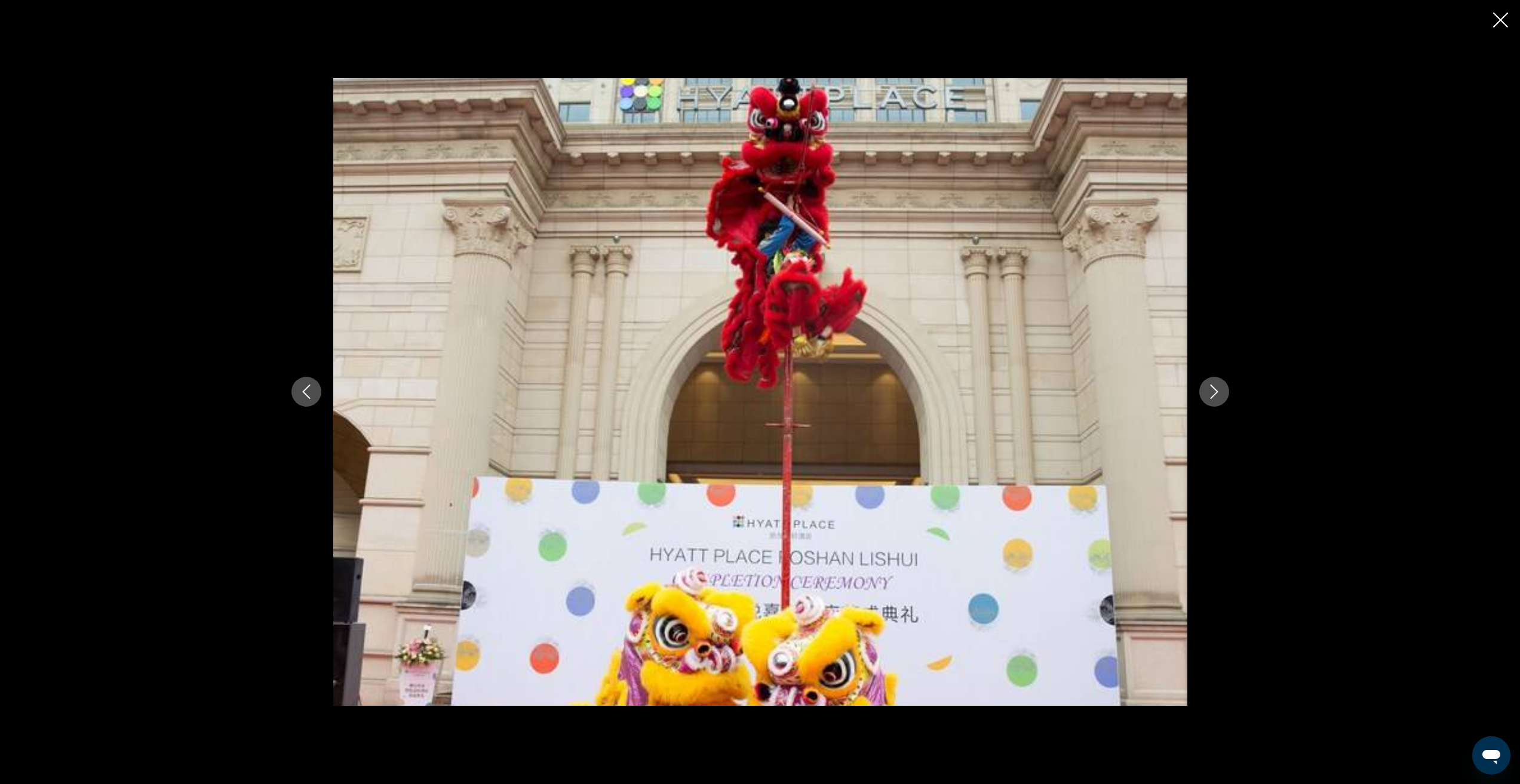
click at [1211, 390] on icon "Next image" at bounding box center [1214, 392] width 14 height 14
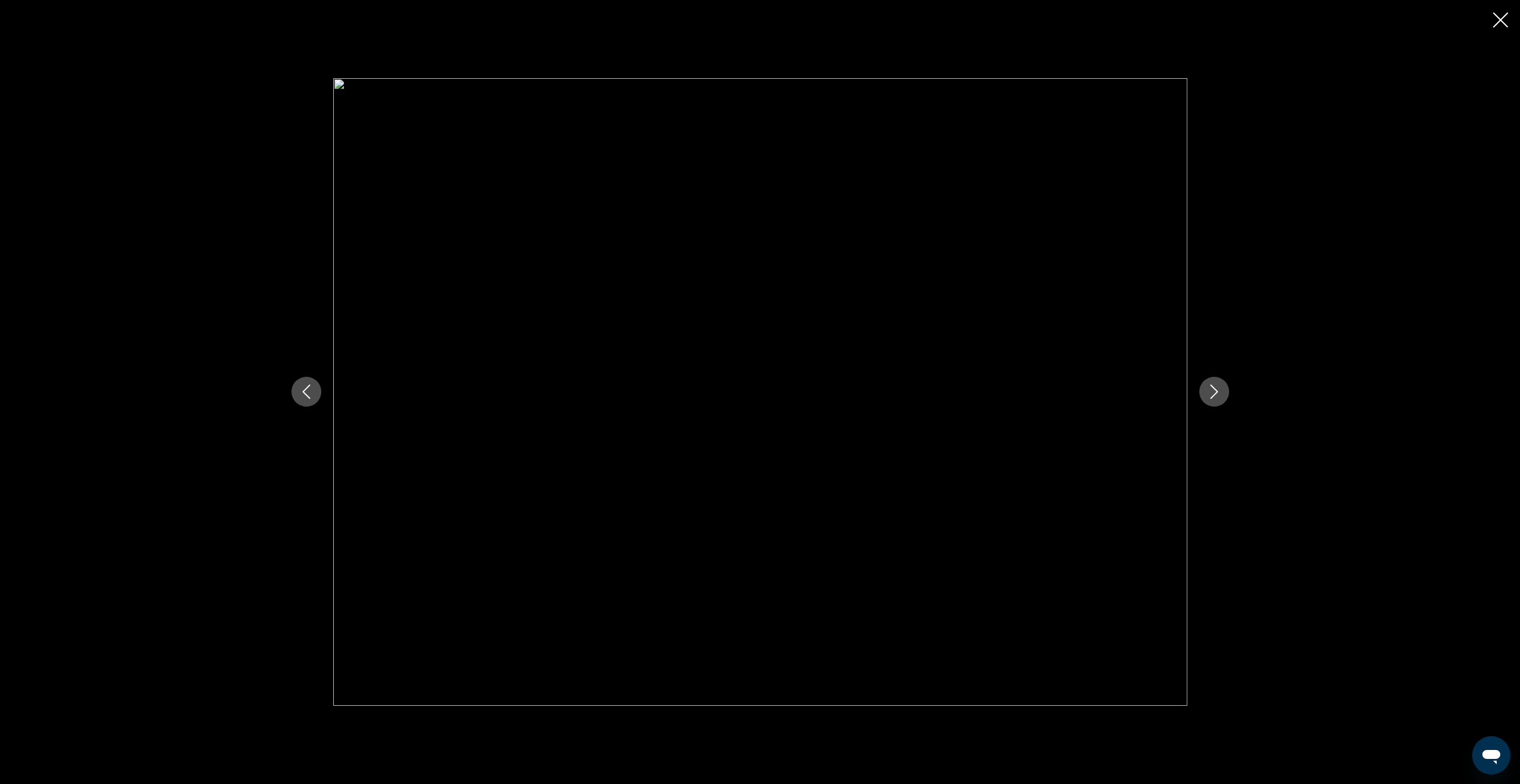
click at [1211, 390] on icon "Next image" at bounding box center [1214, 392] width 14 height 14
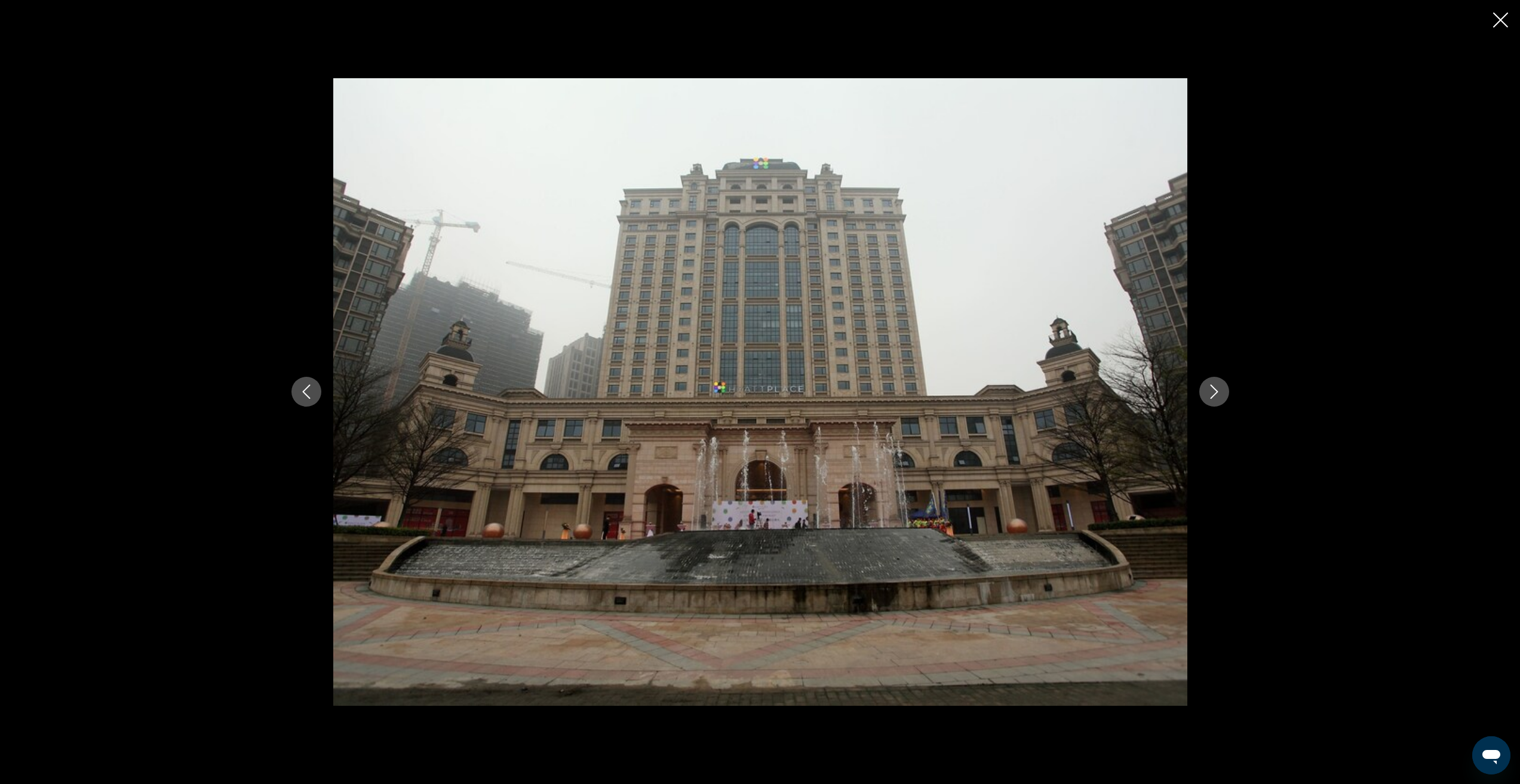
click at [1211, 390] on icon "Next image" at bounding box center [1214, 392] width 14 height 14
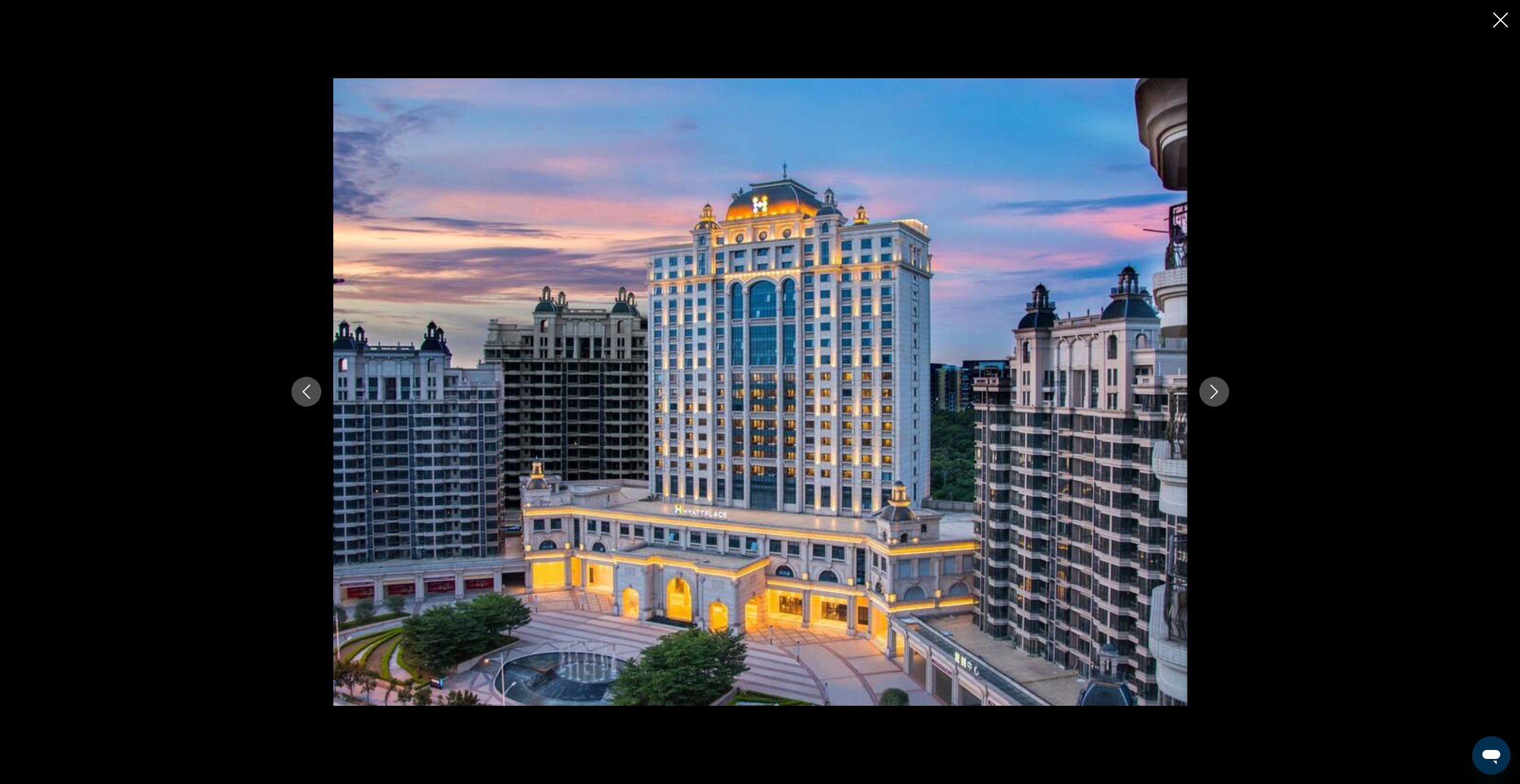
click at [1496, 19] on icon "Close slideshow" at bounding box center [1501, 20] width 15 height 15
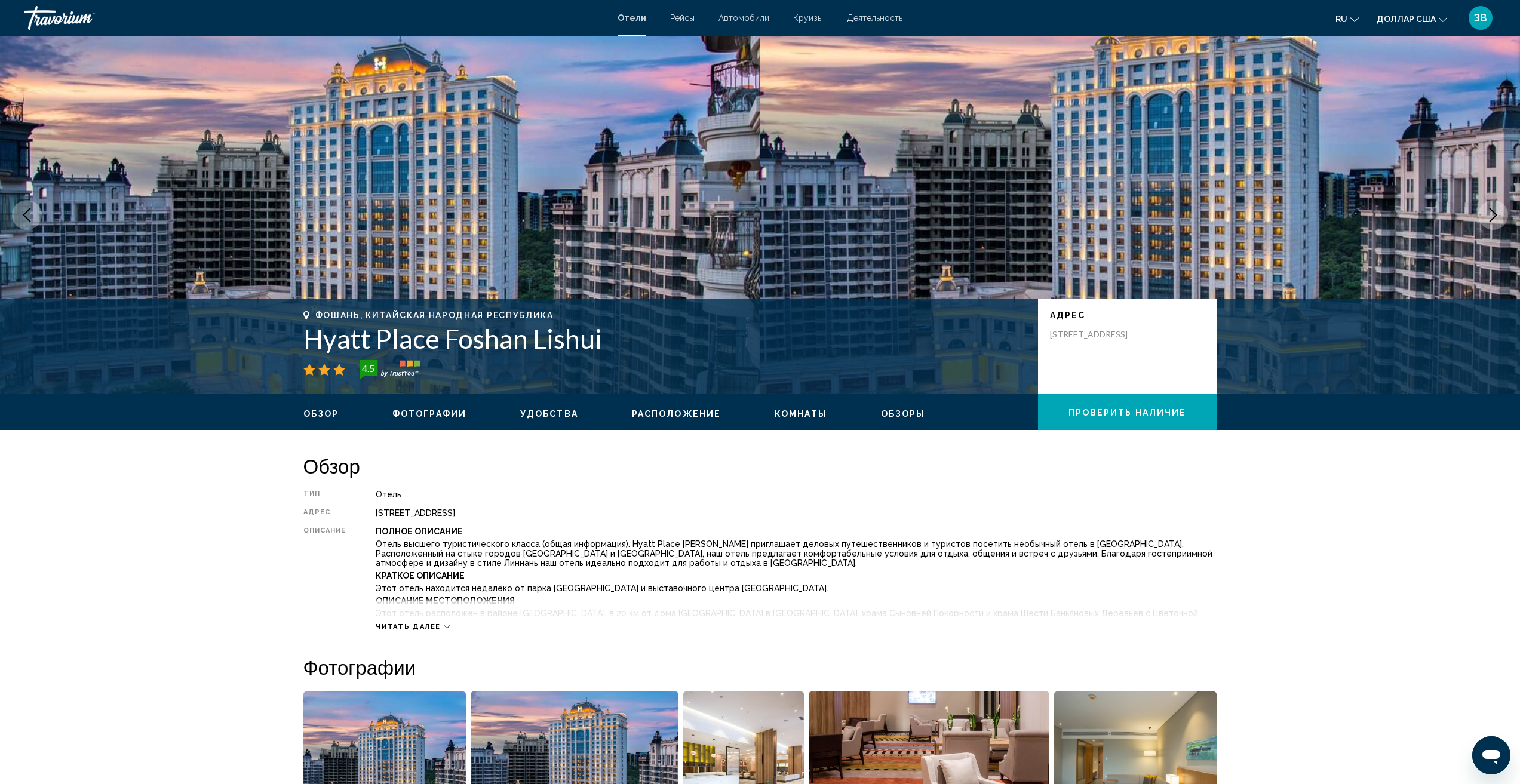
scroll to position [179, 0]
